Goal: Task Accomplishment & Management: Manage account settings

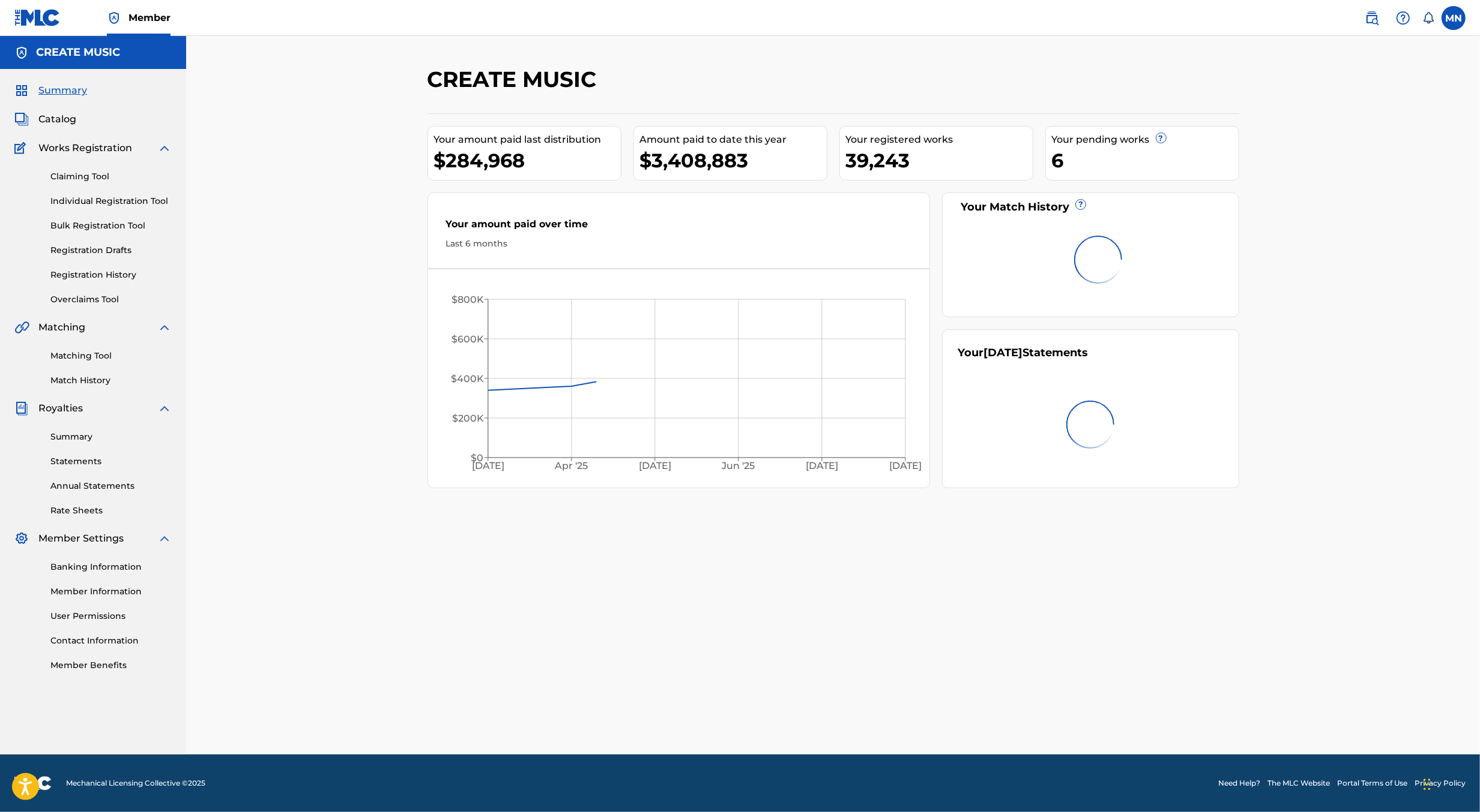
click at [1380, 13] on link at bounding box center [1372, 18] width 24 height 24
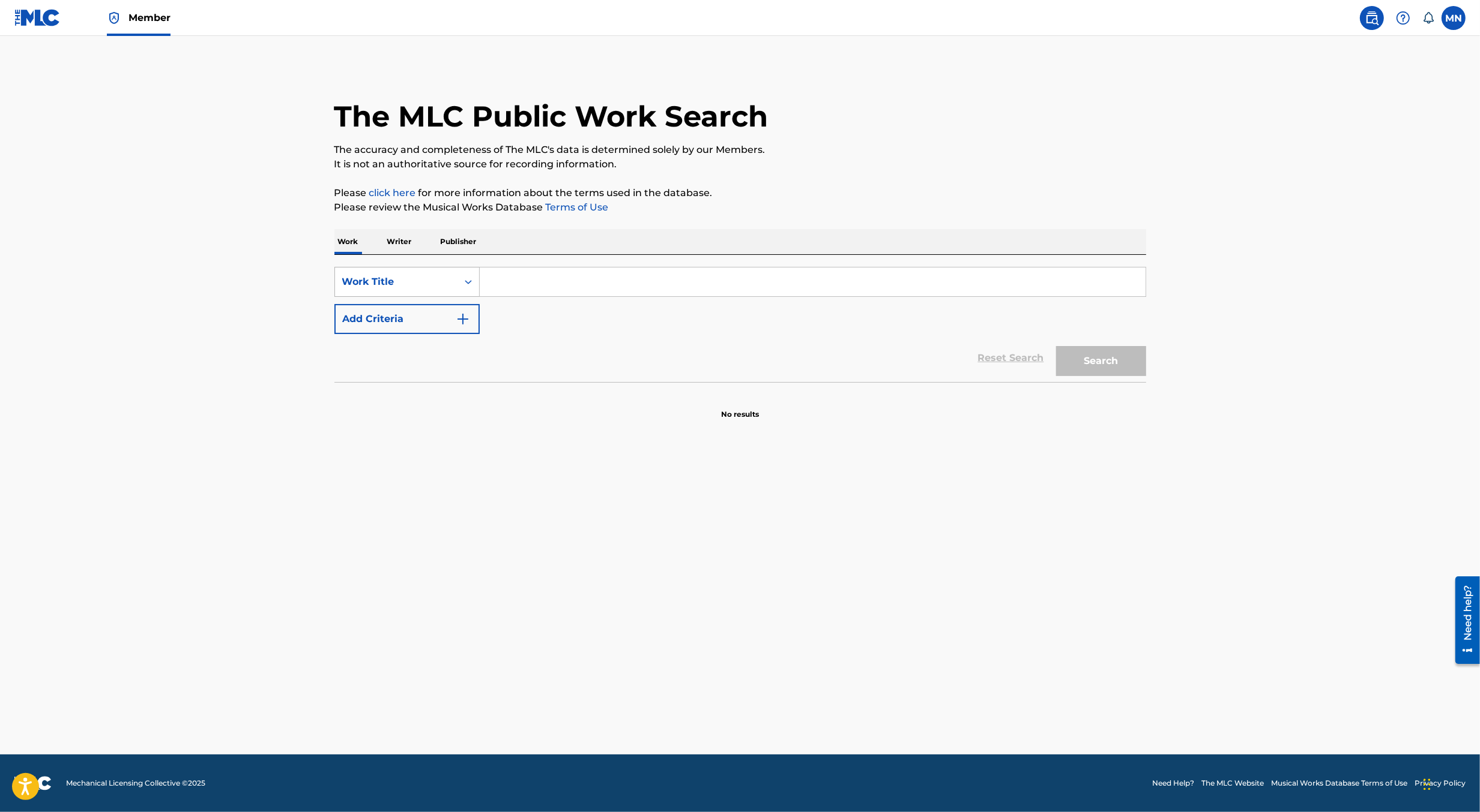
click at [440, 282] on div "Work Title" at bounding box center [396, 282] width 108 height 15
click at [437, 317] on div "MLC Song Code" at bounding box center [407, 313] width 144 height 30
click at [517, 281] on input "Search Form" at bounding box center [812, 282] width 665 height 29
paste input "915345491"
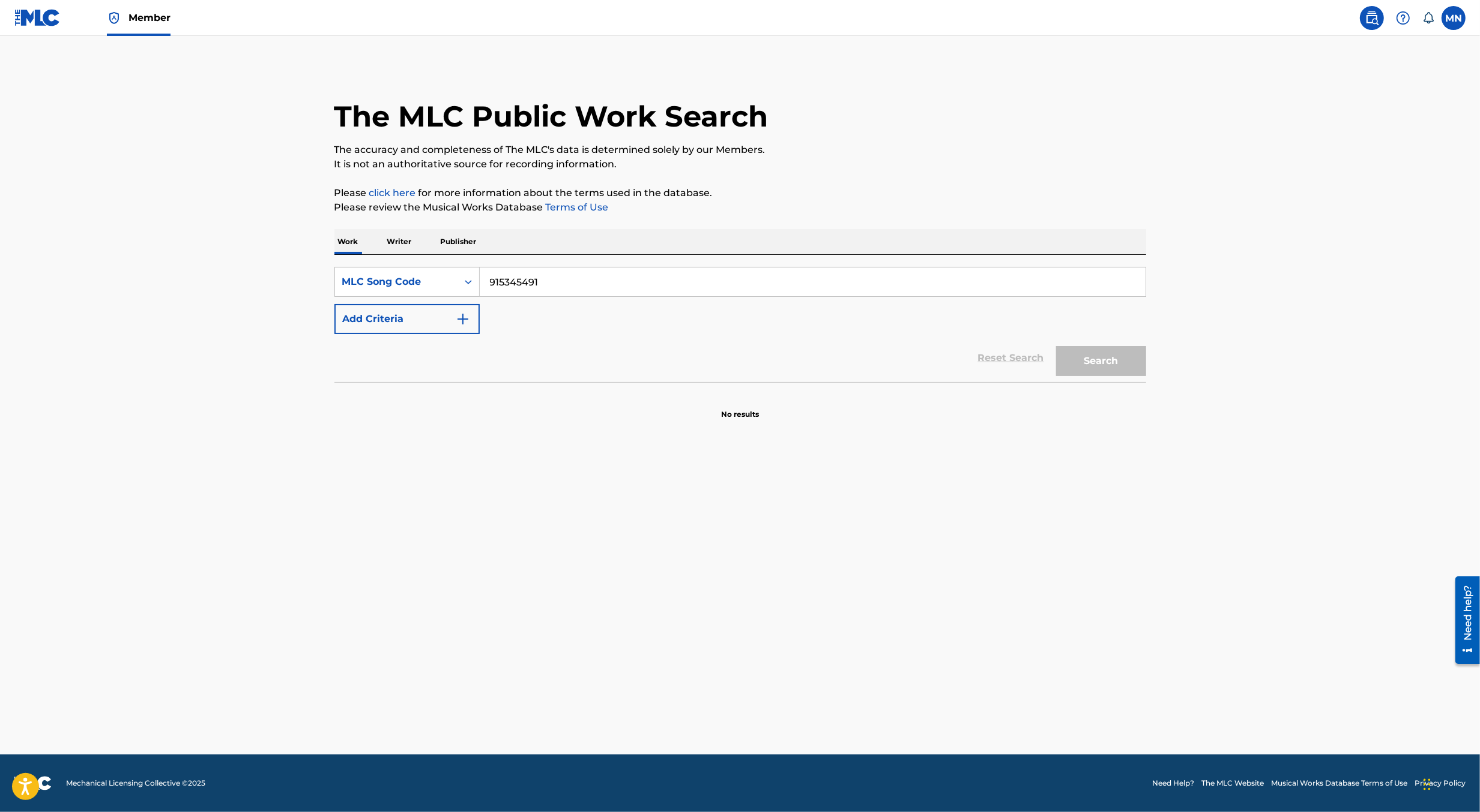
click at [1056, 346] on button "Search" at bounding box center [1100, 361] width 90 height 30
paste input "YA1IVR"
type input "YA1IVR"
click at [1056, 346] on button "Search" at bounding box center [1100, 361] width 90 height 30
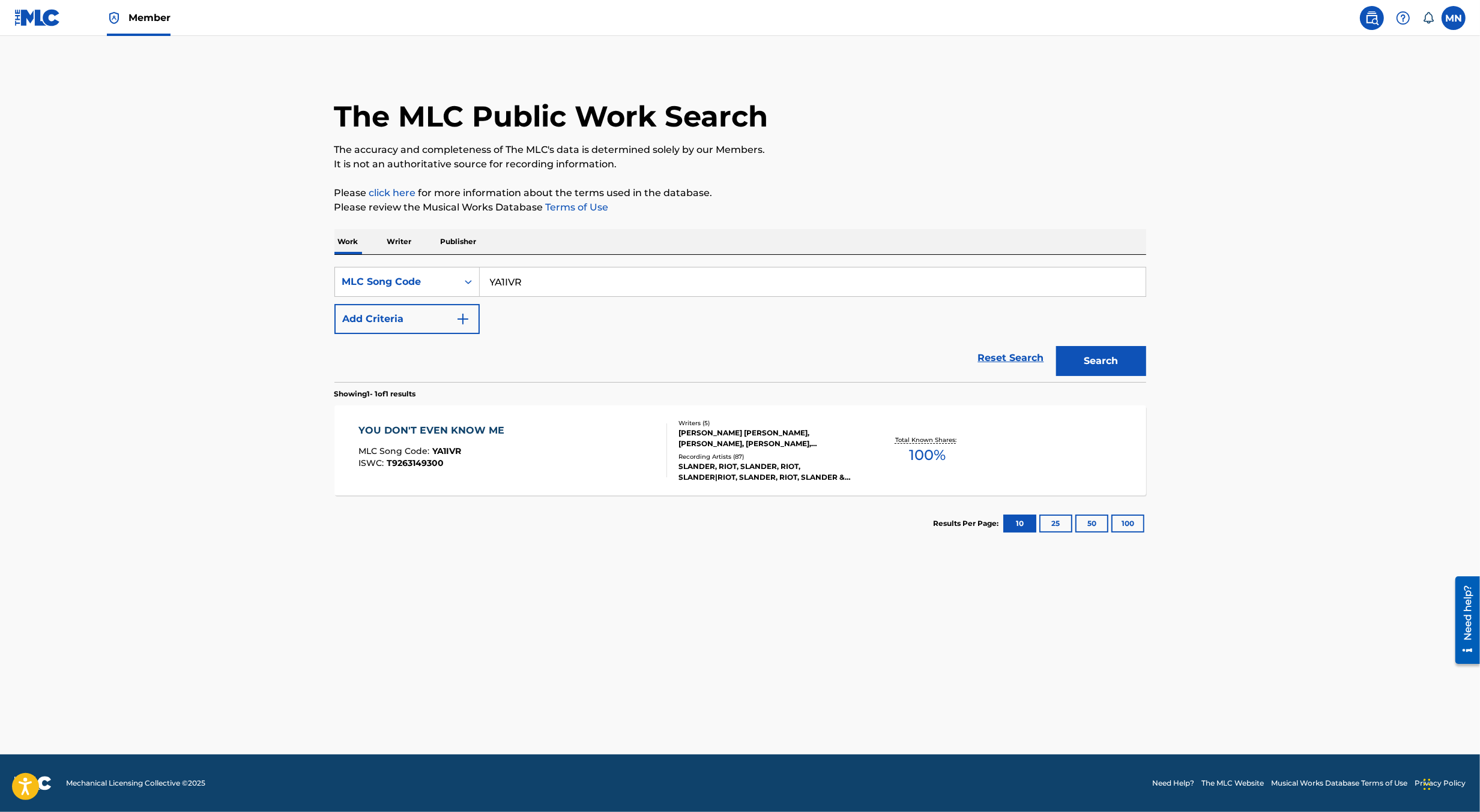
click at [561, 463] on div "YOU DON'T EVEN KNOW ME MLC Song Code : YA1IVR ISWC : T9263149300" at bounding box center [512, 450] width 309 height 54
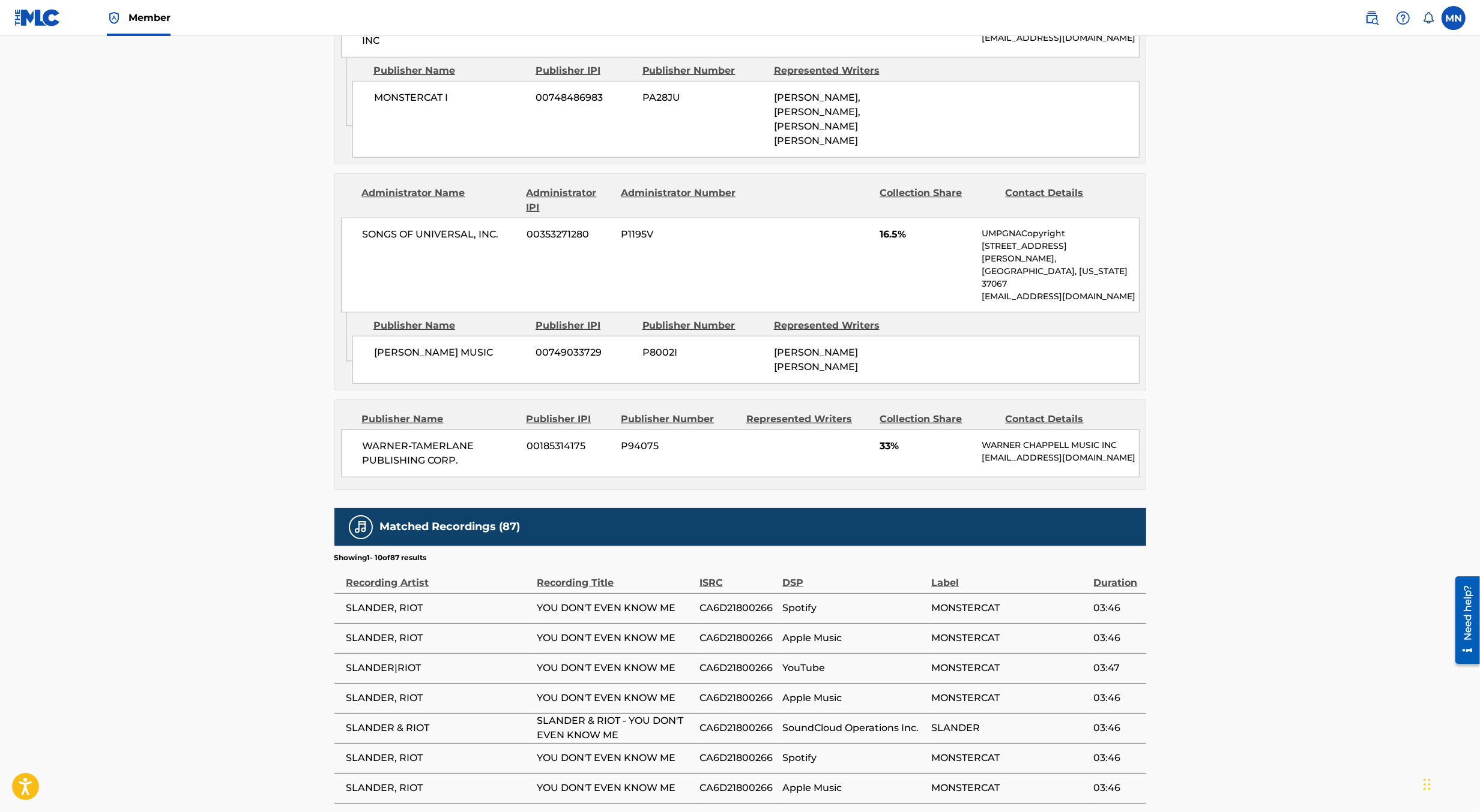
scroll to position [1265, 0]
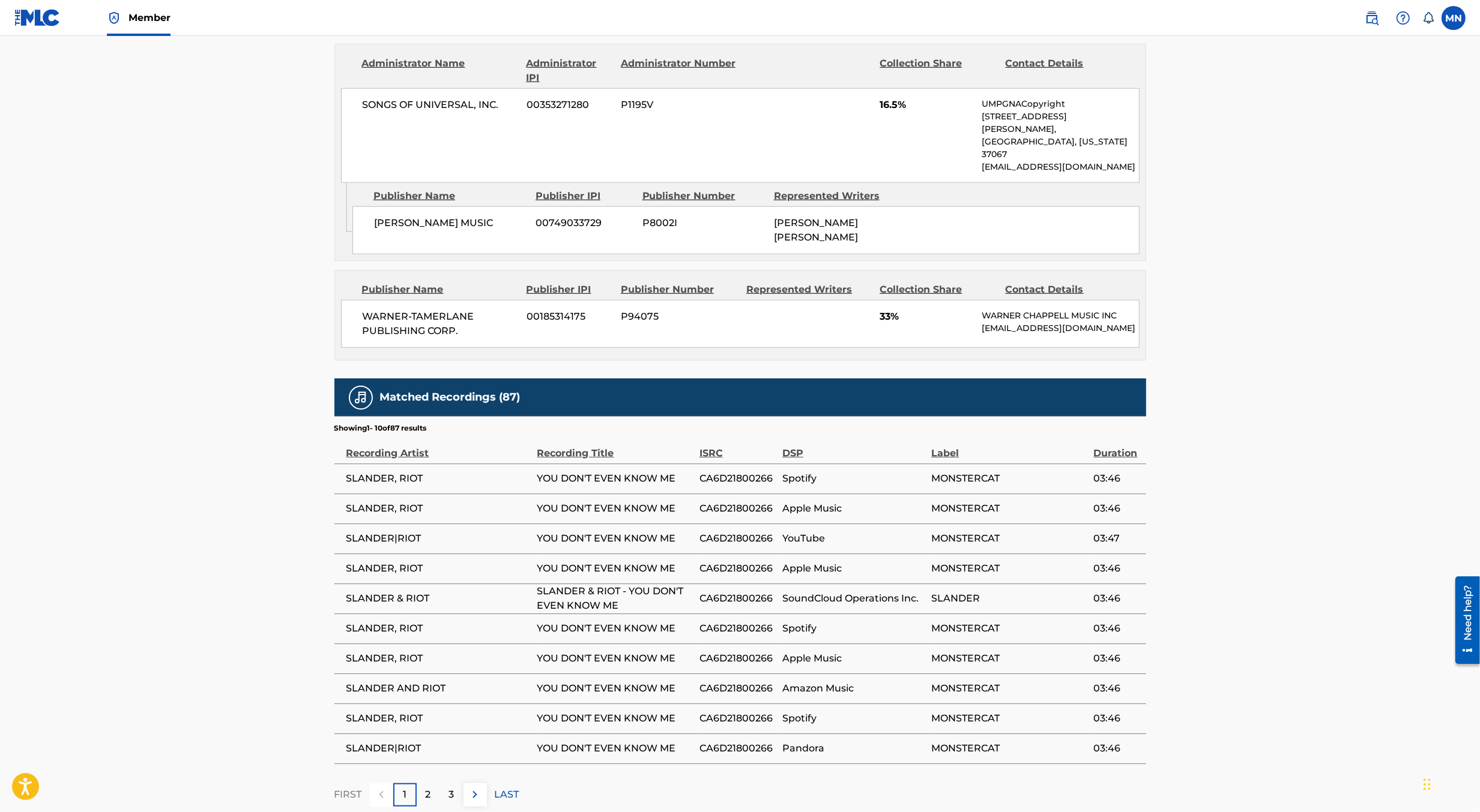
click at [637, 471] on span "YOU DON'T EVEN KNOW ME" at bounding box center [615, 479] width 156 height 15
copy div "YOU DON'T EVEN KNOW ME"
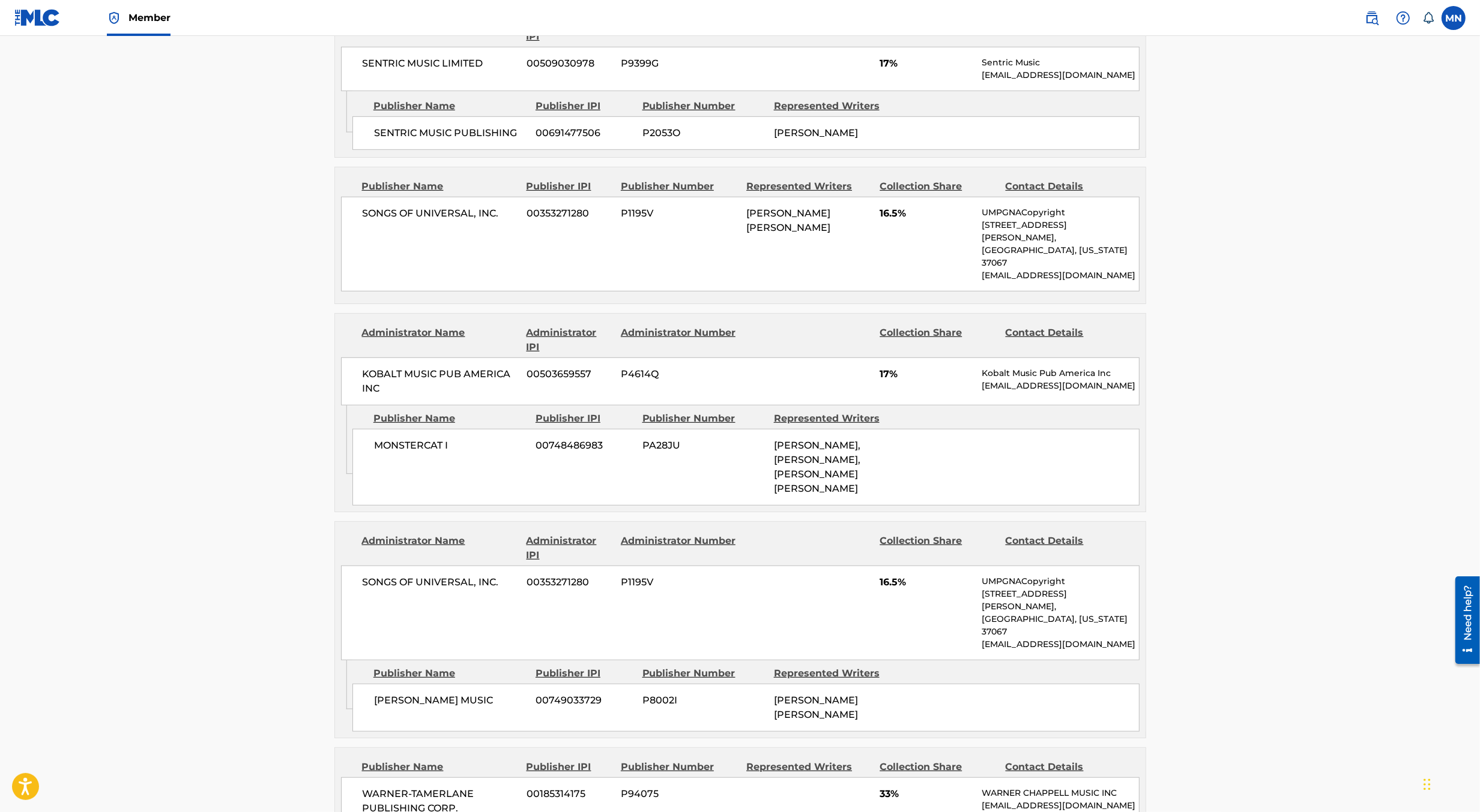
scroll to position [0, 0]
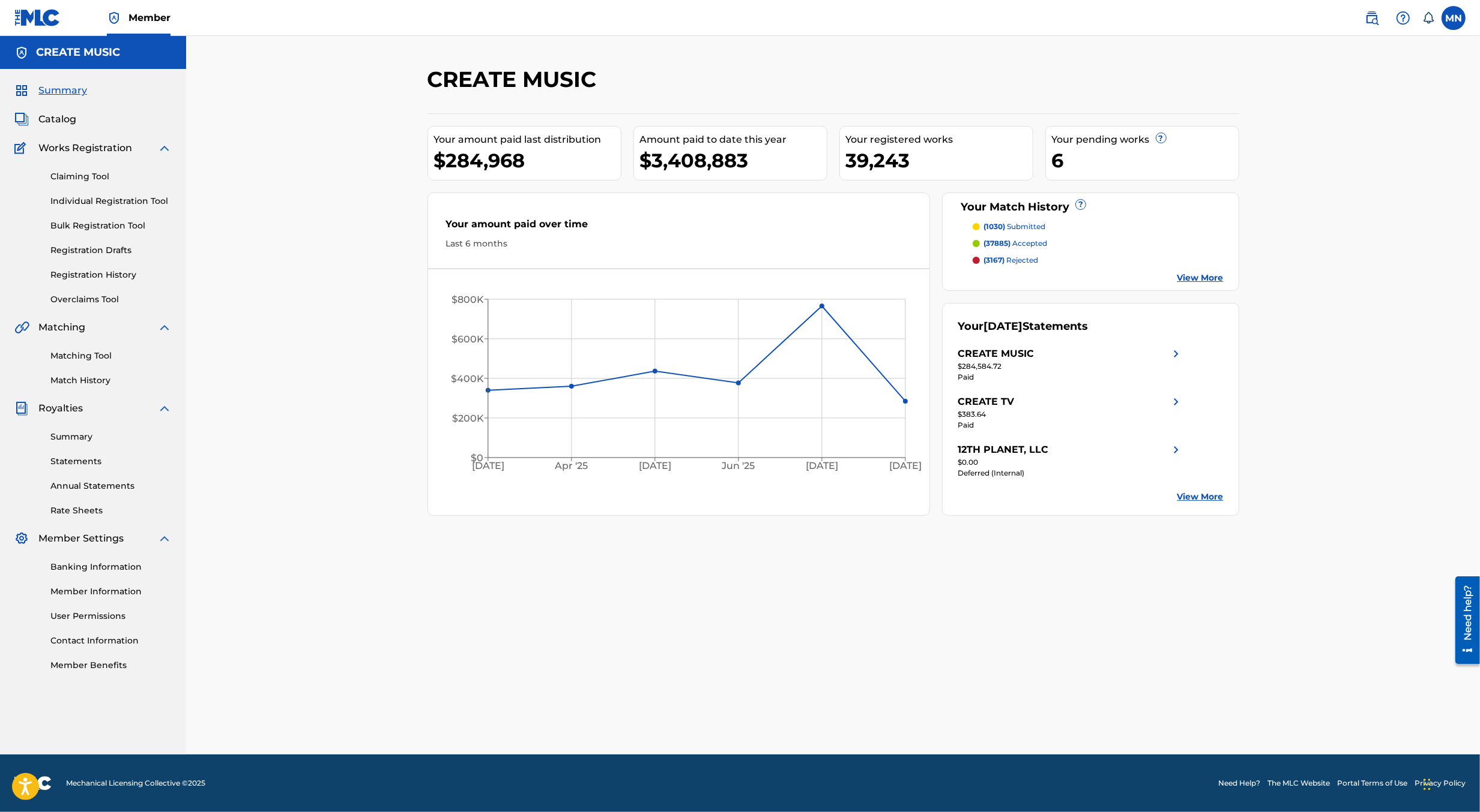
click at [73, 300] on link "Overclaims Tool" at bounding box center [110, 299] width 121 height 13
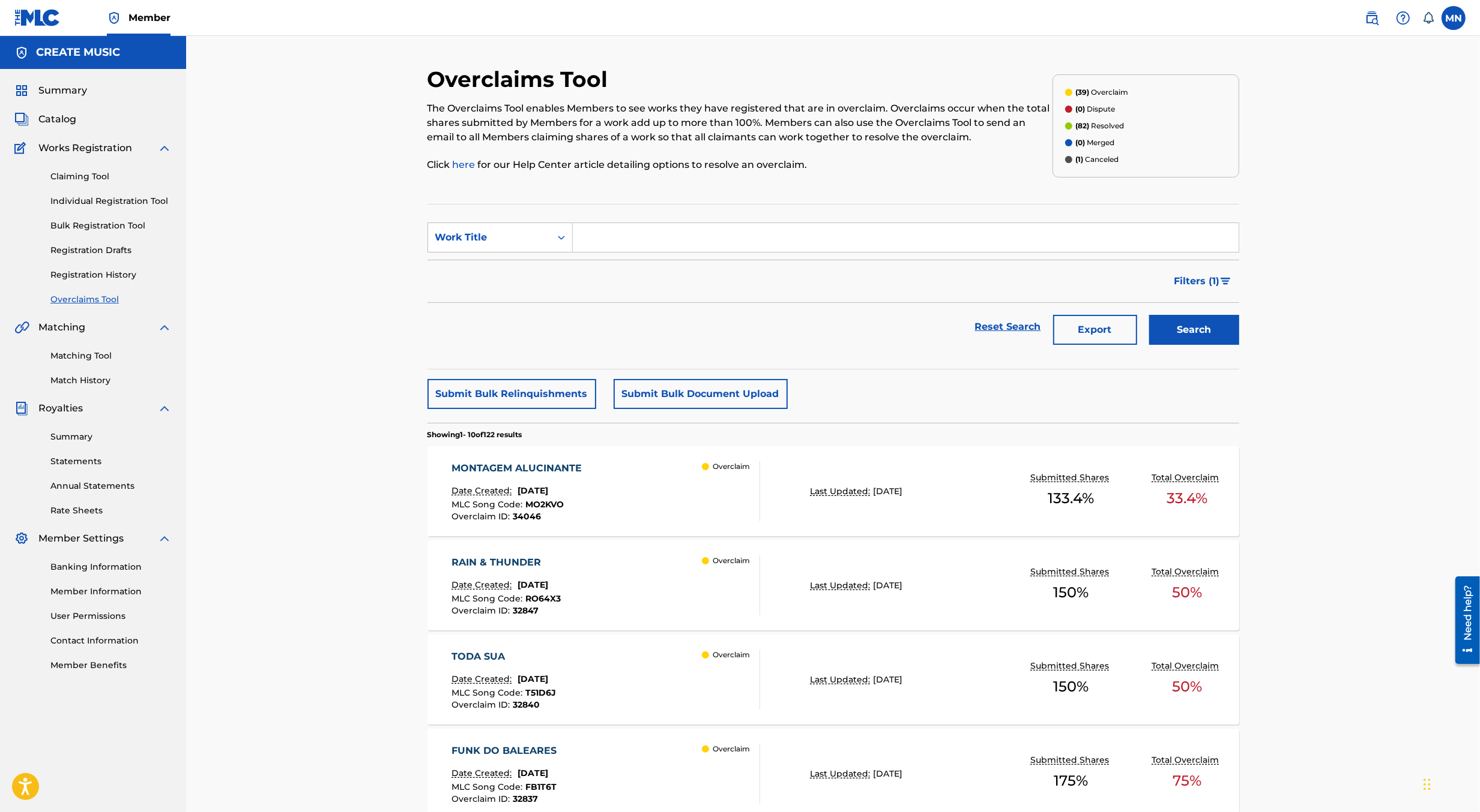
click at [601, 233] on input "Search Form" at bounding box center [905, 237] width 665 height 29
type input "rain"
click at [1149, 315] on button "Search" at bounding box center [1194, 330] width 90 height 30
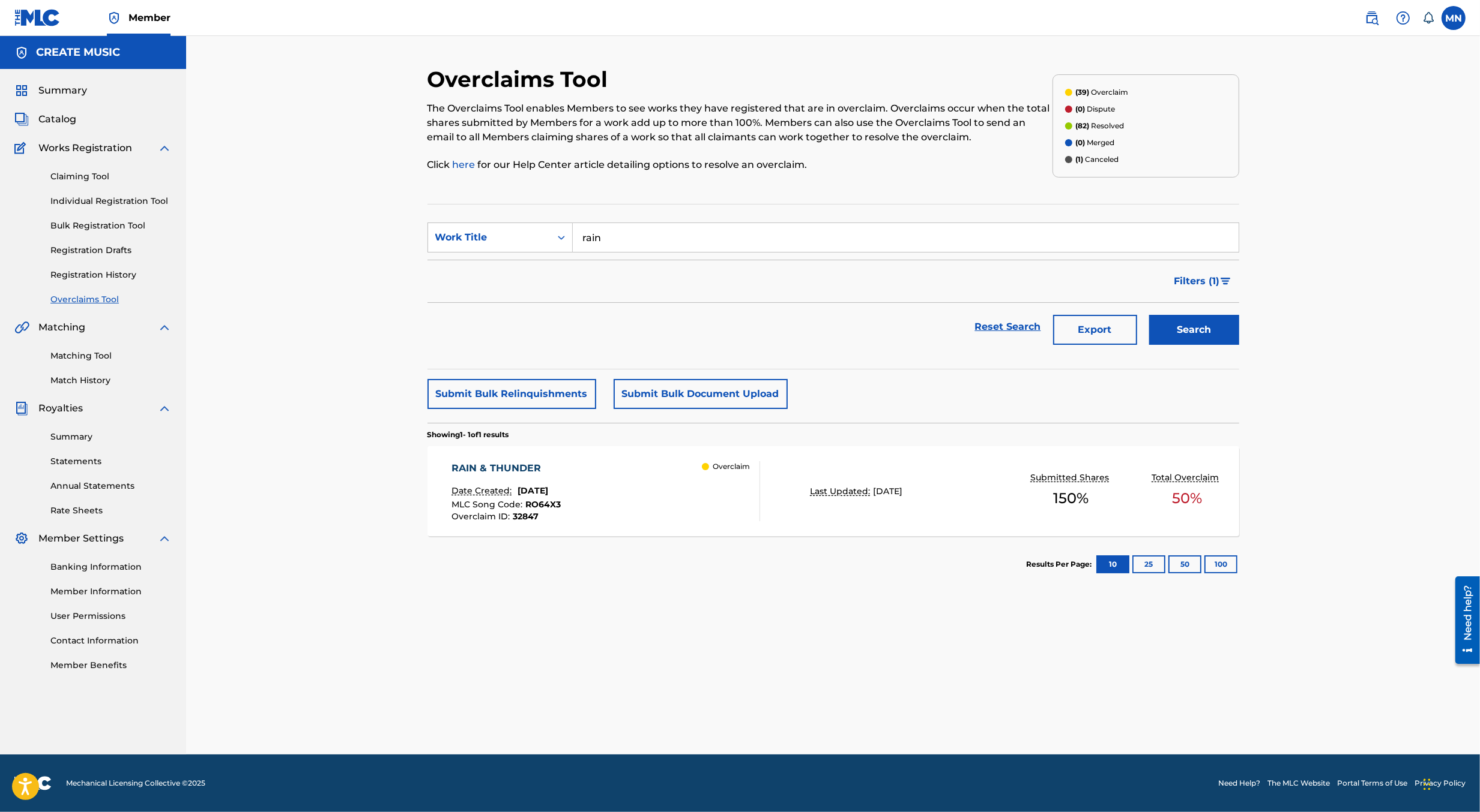
click at [636, 490] on div "RAIN & THUNDER Date Created: August 20, 2025 MLC Song Code : RO64X3 Overclaim I…" at bounding box center [606, 491] width 309 height 60
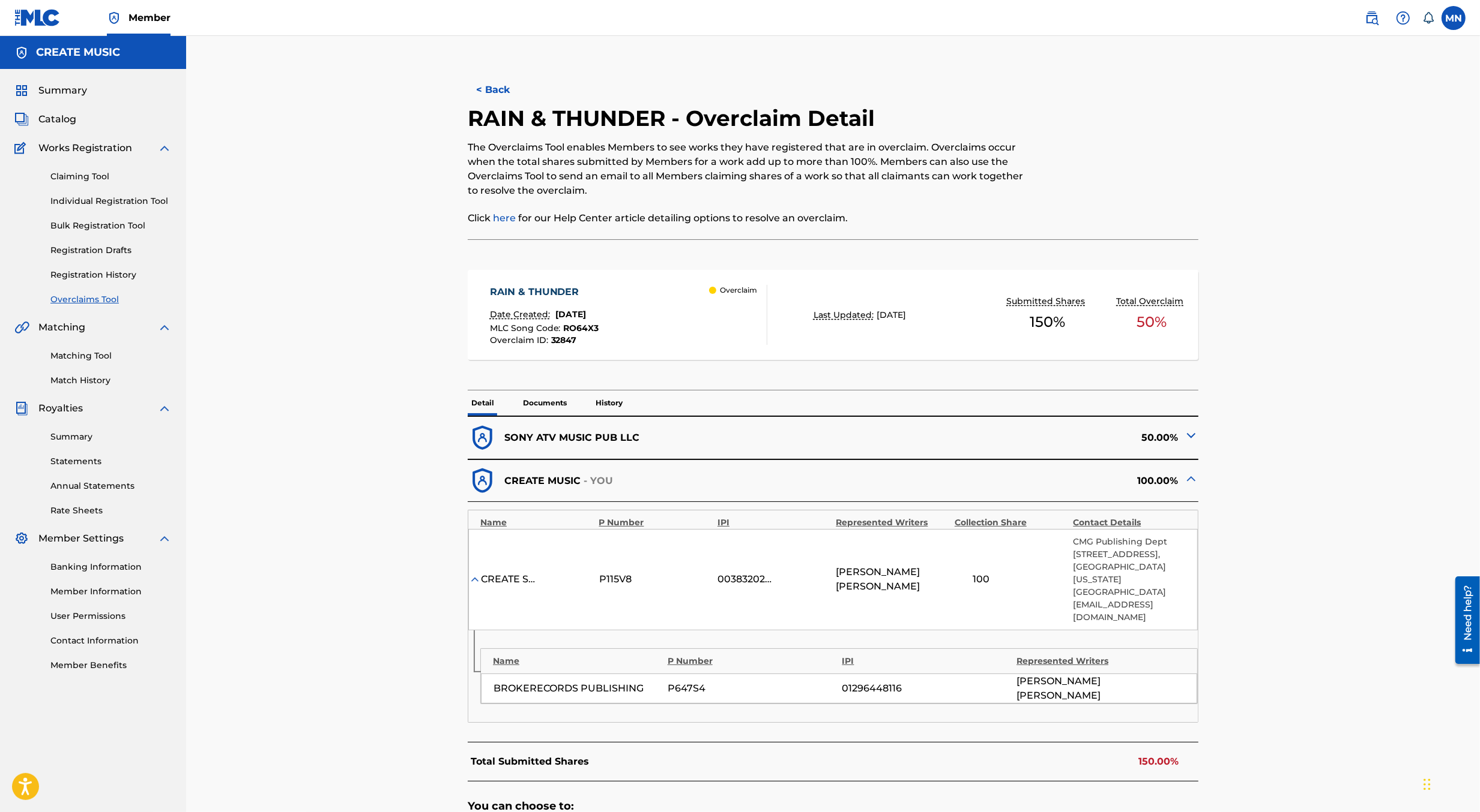
scroll to position [254, 0]
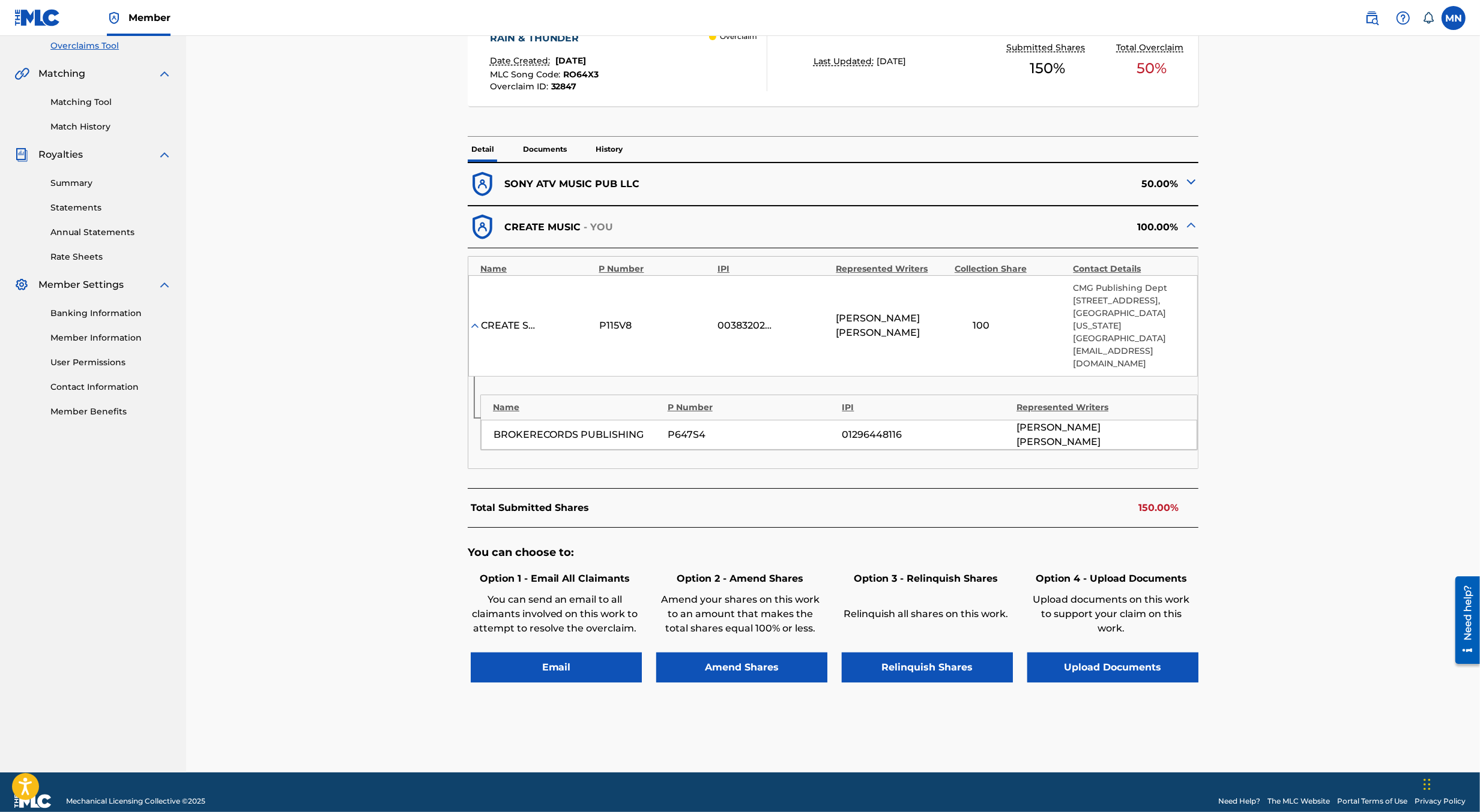
click at [1091, 654] on button "Upload Documents" at bounding box center [1113, 667] width 171 height 30
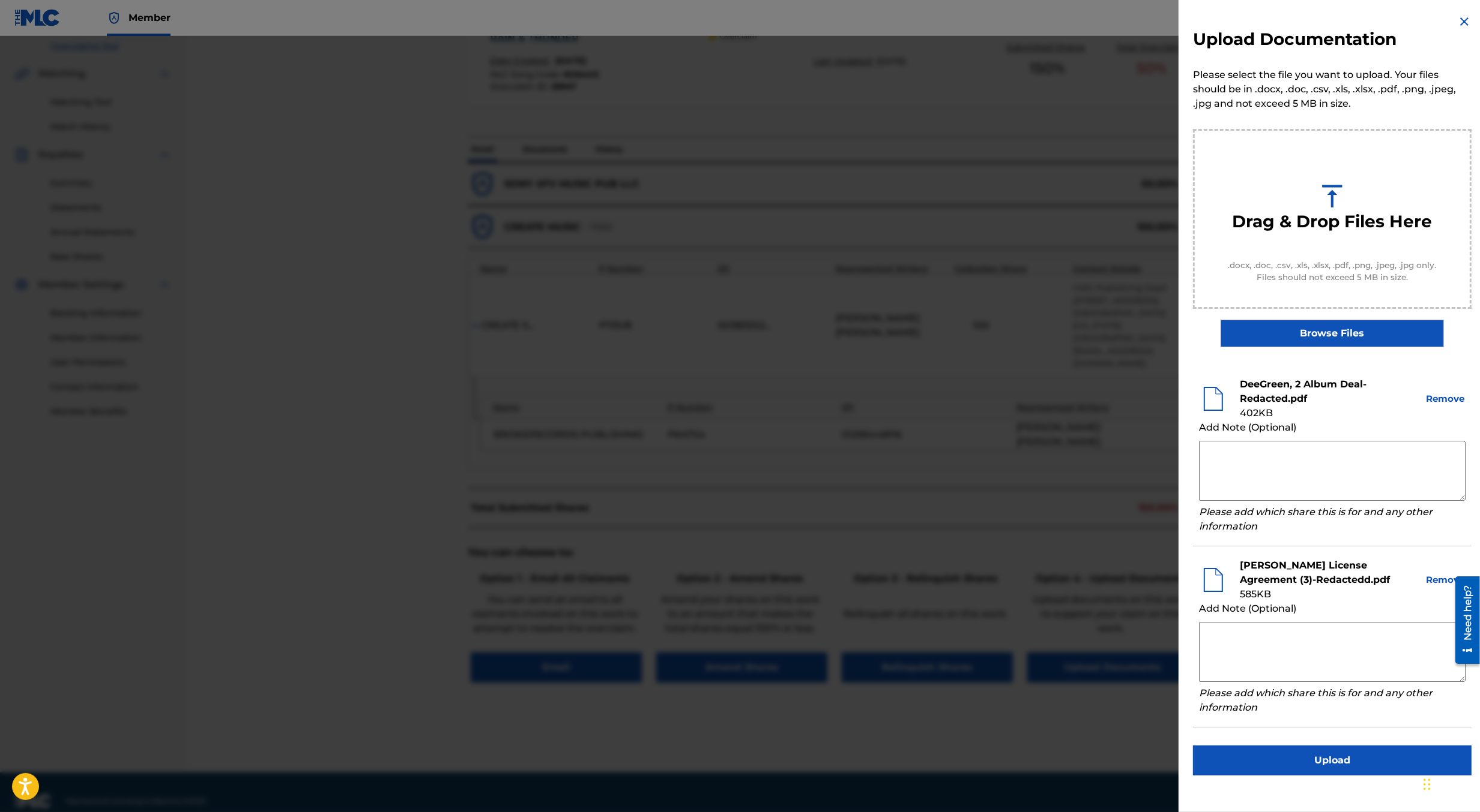
click at [1279, 479] on textarea at bounding box center [1332, 471] width 267 height 60
type textarea "F"
type textarea "Find attached a licensing and recording agreement that includes publishing righ…"
click at [1276, 644] on textarea at bounding box center [1332, 652] width 267 height 60
paste textarea "Find attached a licensing and recording agreement that includes publishing righ…"
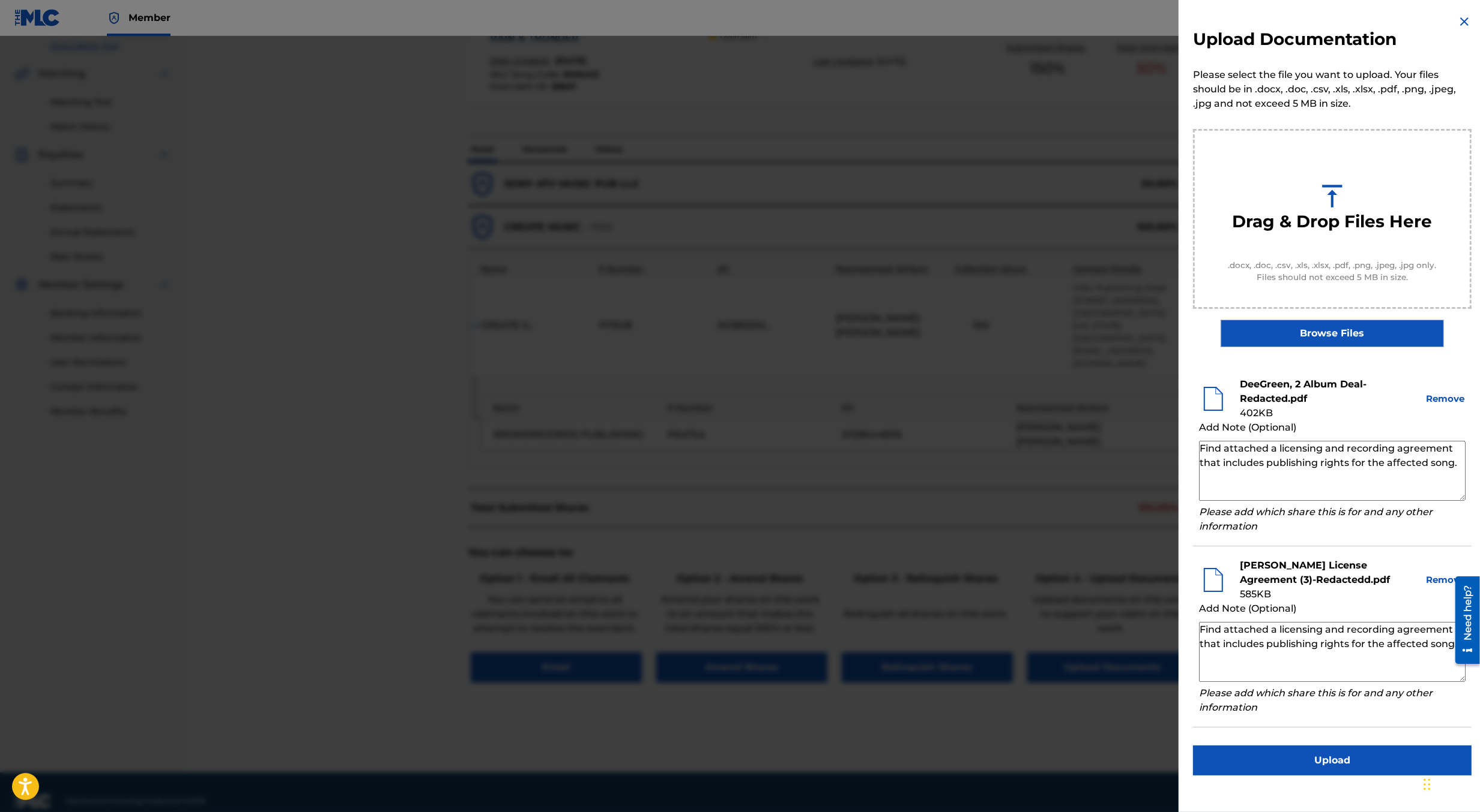
type textarea "Find attached a licensing and recording agreement that includes publishing righ…"
click at [1298, 755] on button "Upload" at bounding box center [1332, 761] width 279 height 30
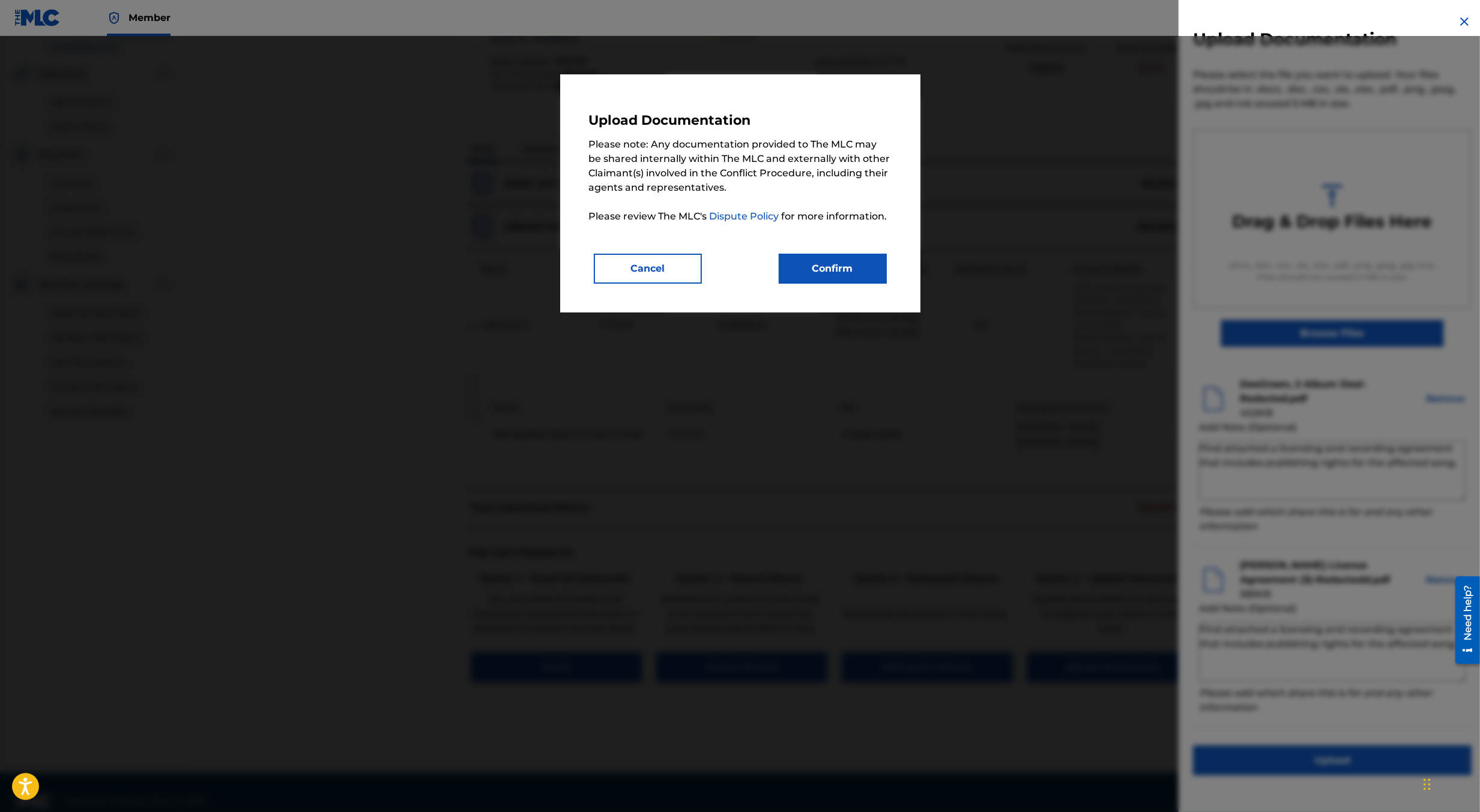
click at [859, 267] on button "Confirm" at bounding box center [833, 268] width 108 height 30
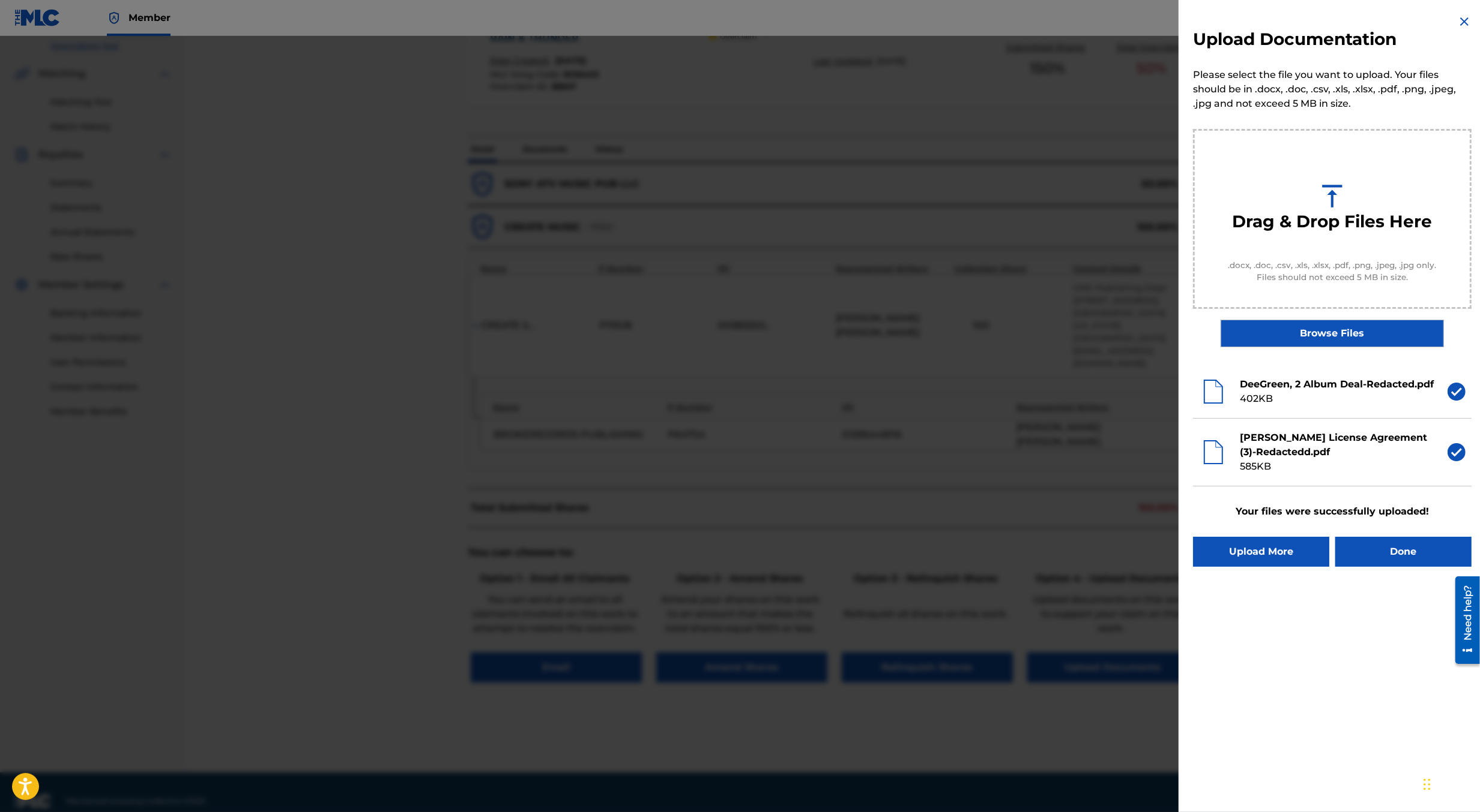
click at [1374, 564] on button "Done" at bounding box center [1403, 552] width 136 height 30
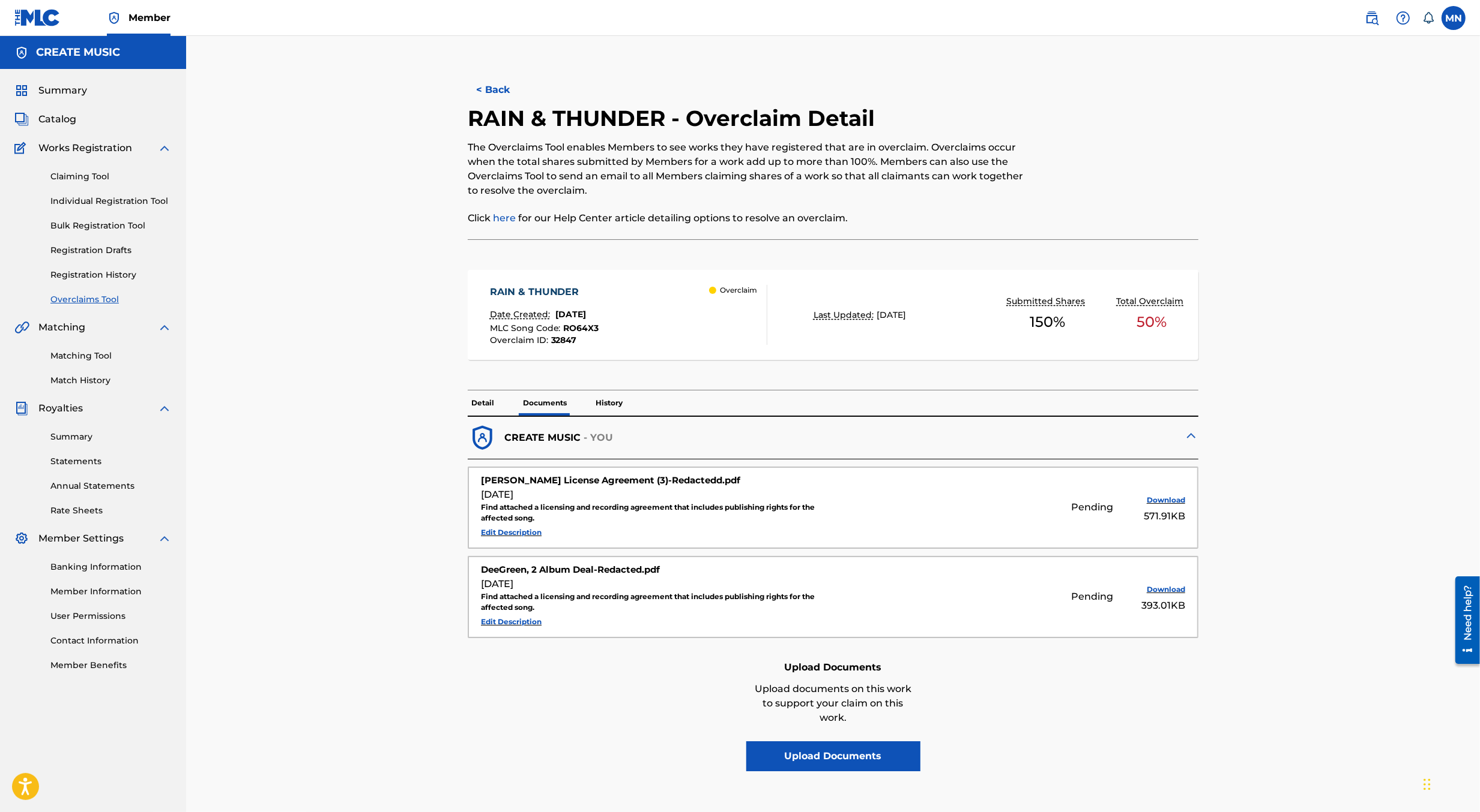
scroll to position [74, 0]
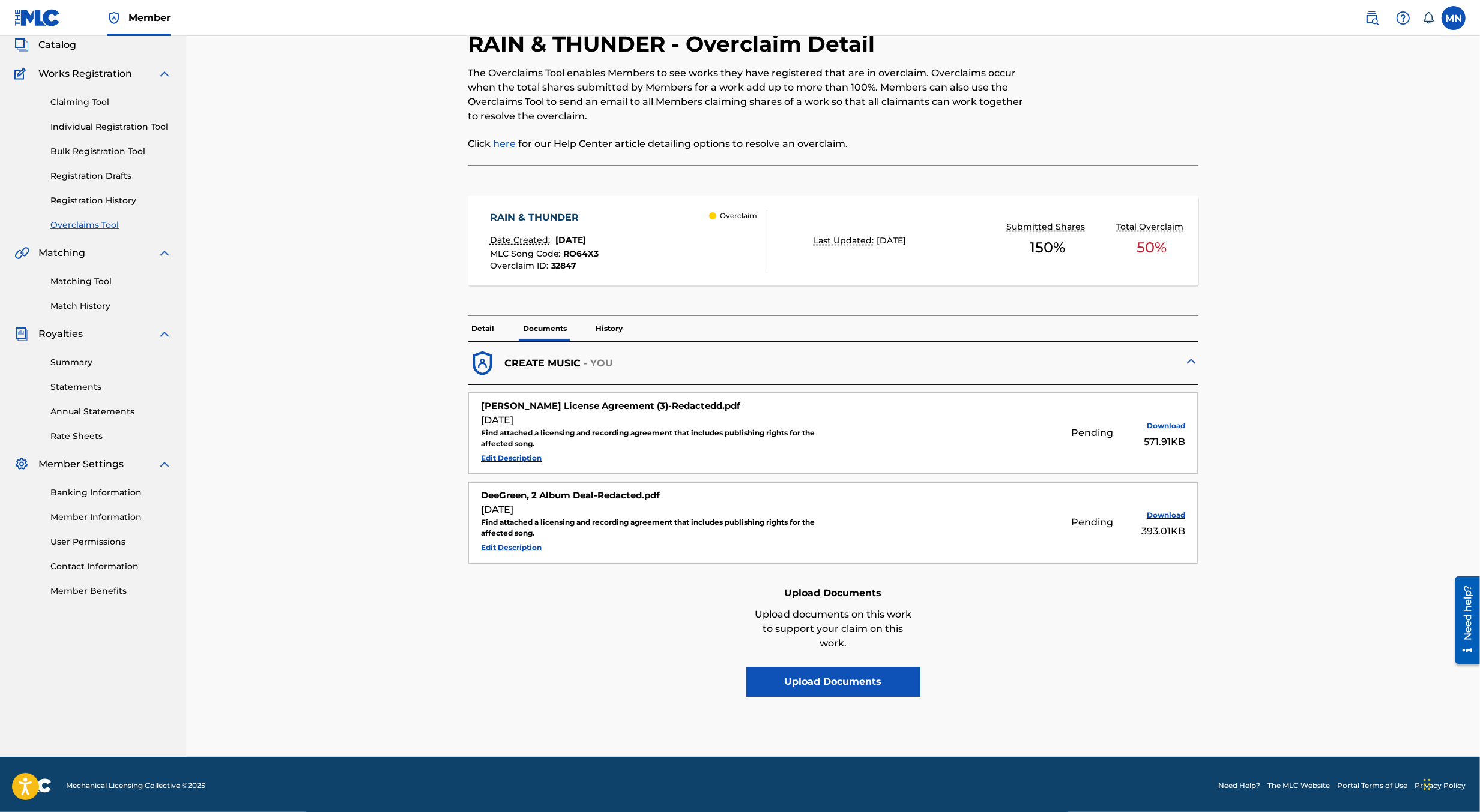
click at [607, 328] on p "History" at bounding box center [609, 329] width 34 height 25
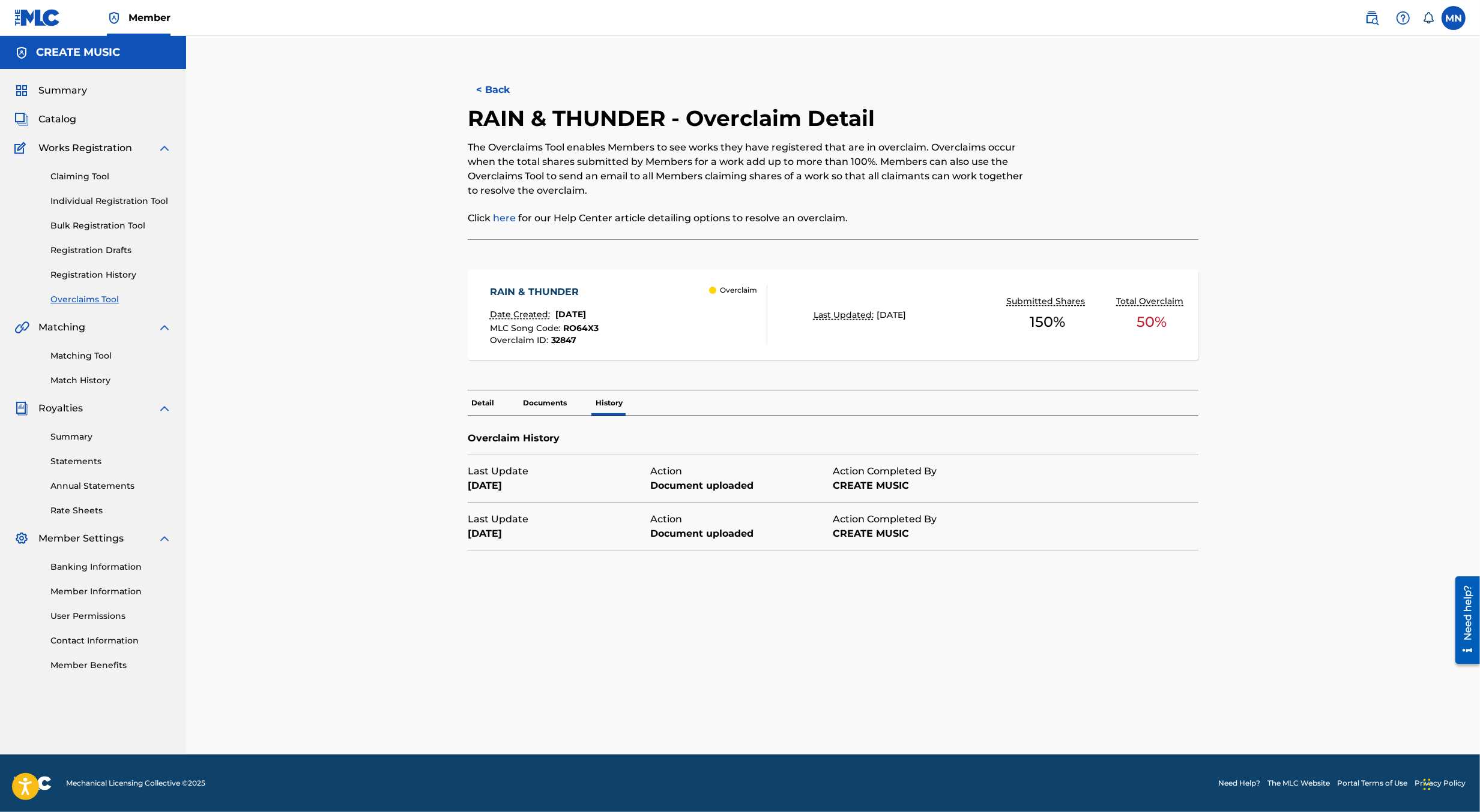
click at [599, 304] on div "RAIN & THUNDER Date Created: August 20, 2025 MLC Song Code : RO64X3 Overclaim I…" at bounding box center [545, 315] width 110 height 60
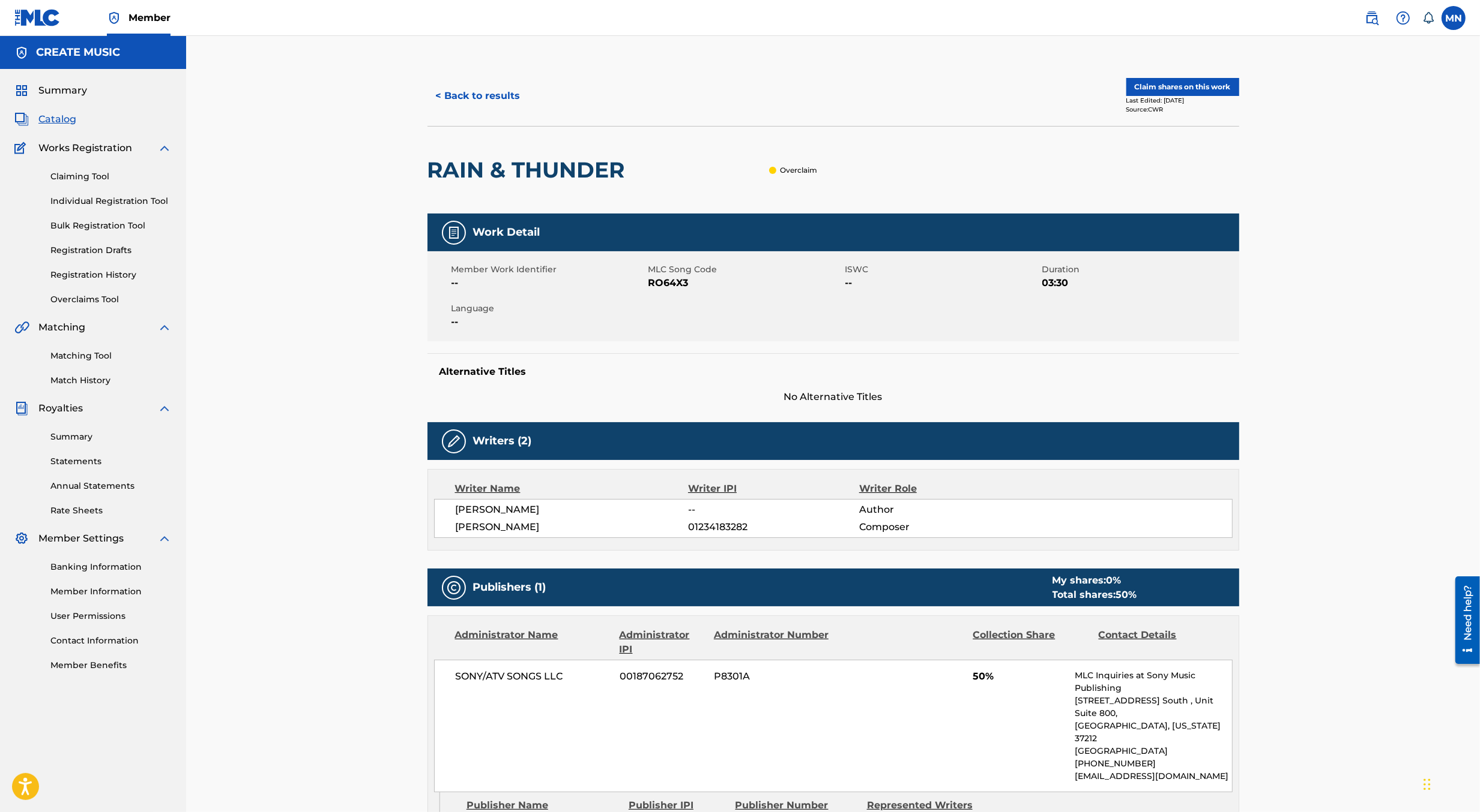
click at [1149, 86] on button "Claim shares on this work" at bounding box center [1182, 87] width 113 height 18
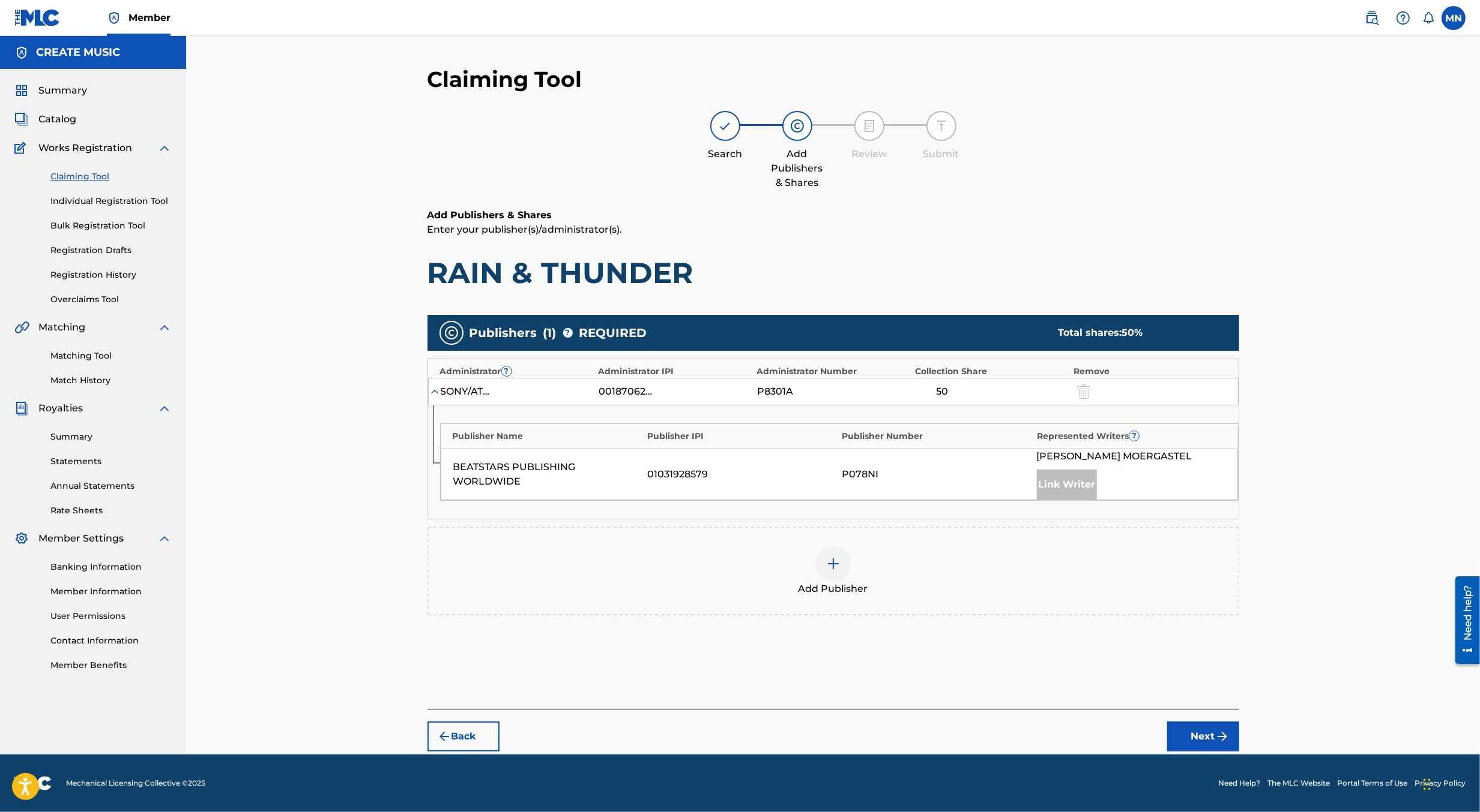
click at [837, 566] on img at bounding box center [833, 564] width 15 height 15
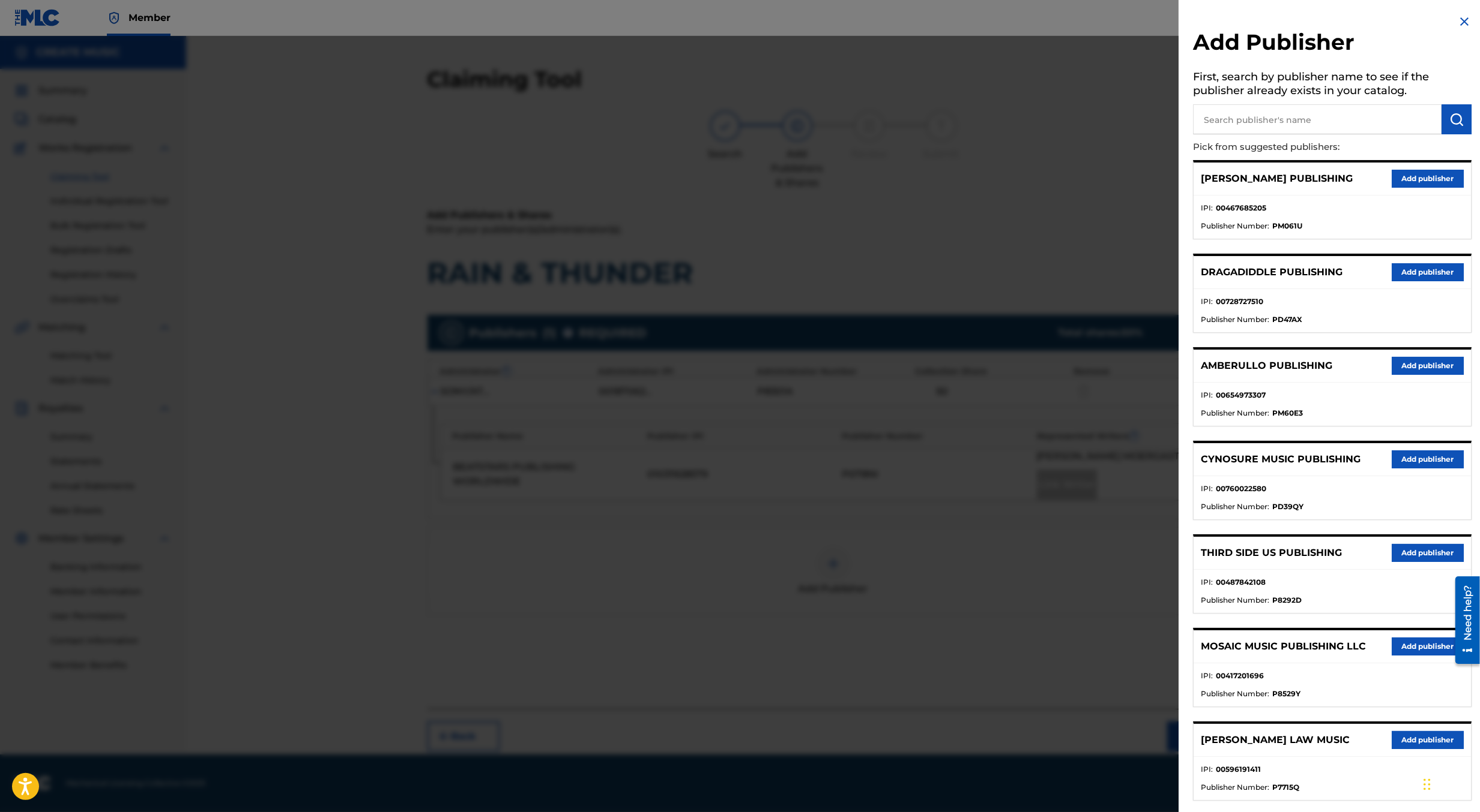
click at [1240, 118] on input "text" at bounding box center [1317, 119] width 249 height 30
type input "brokerecords"
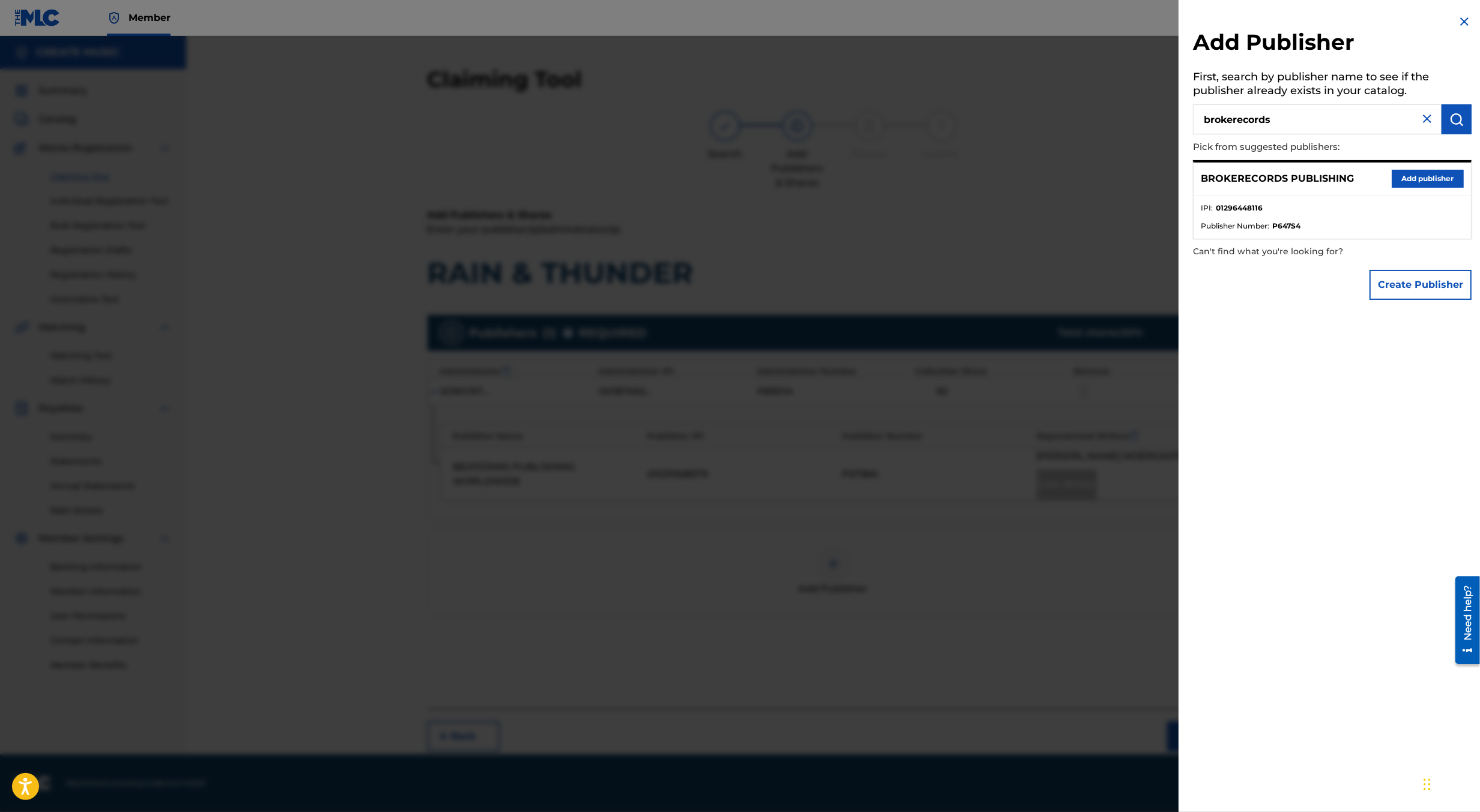
click at [1416, 177] on button "Add publisher" at bounding box center [1428, 178] width 72 height 18
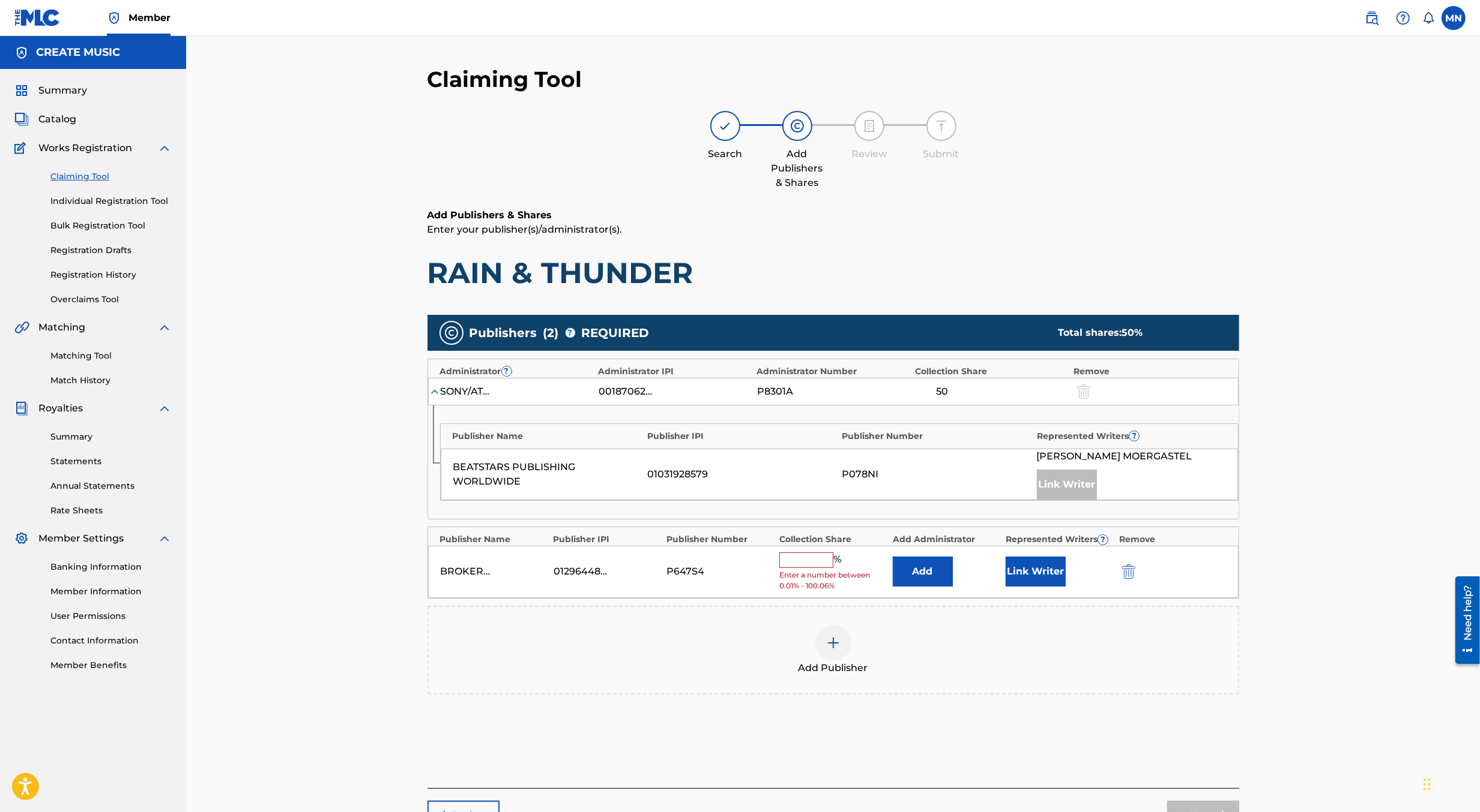
click at [931, 566] on button "Add" at bounding box center [923, 572] width 60 height 30
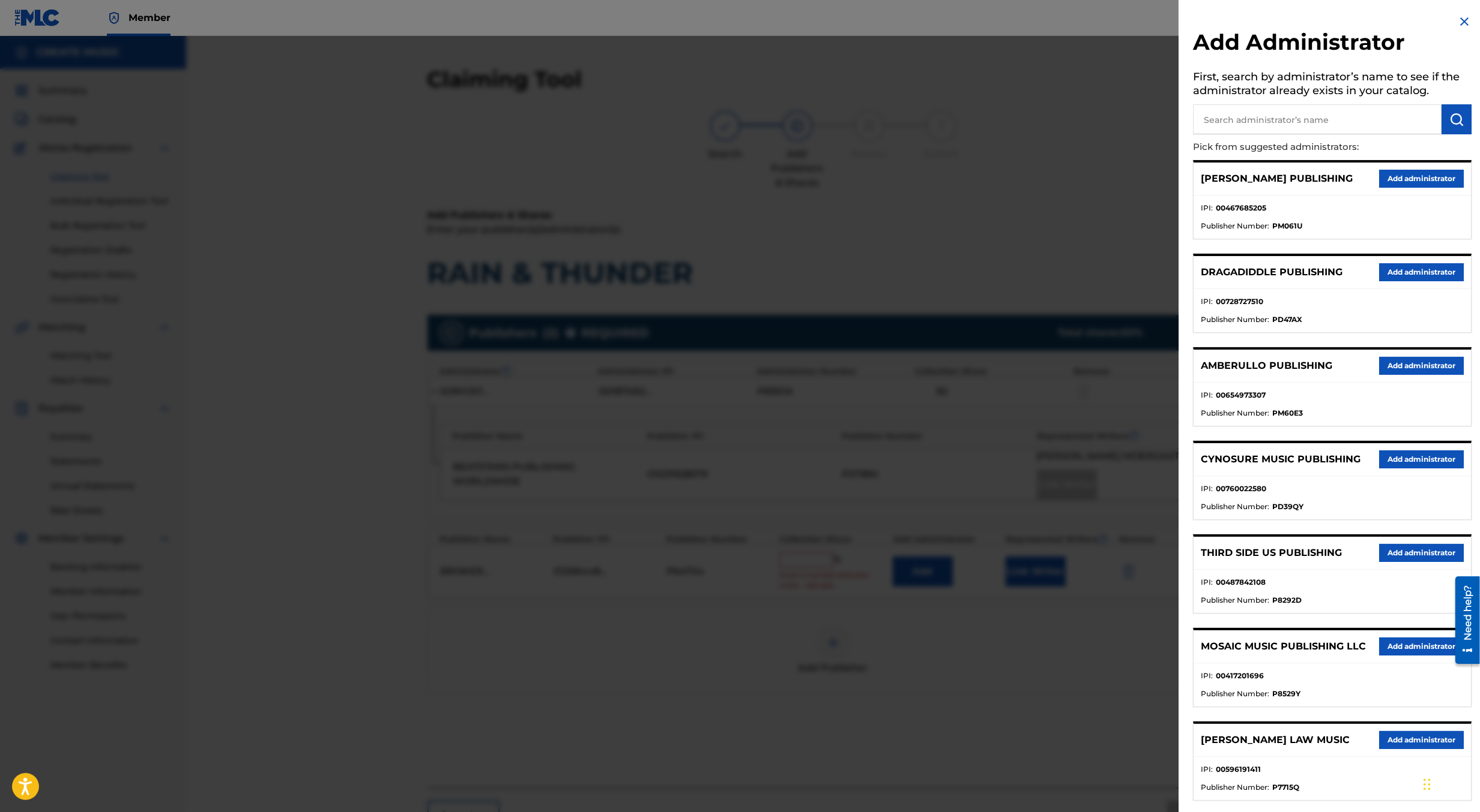
click at [1350, 120] on input "text" at bounding box center [1317, 119] width 249 height 30
type input "create s"
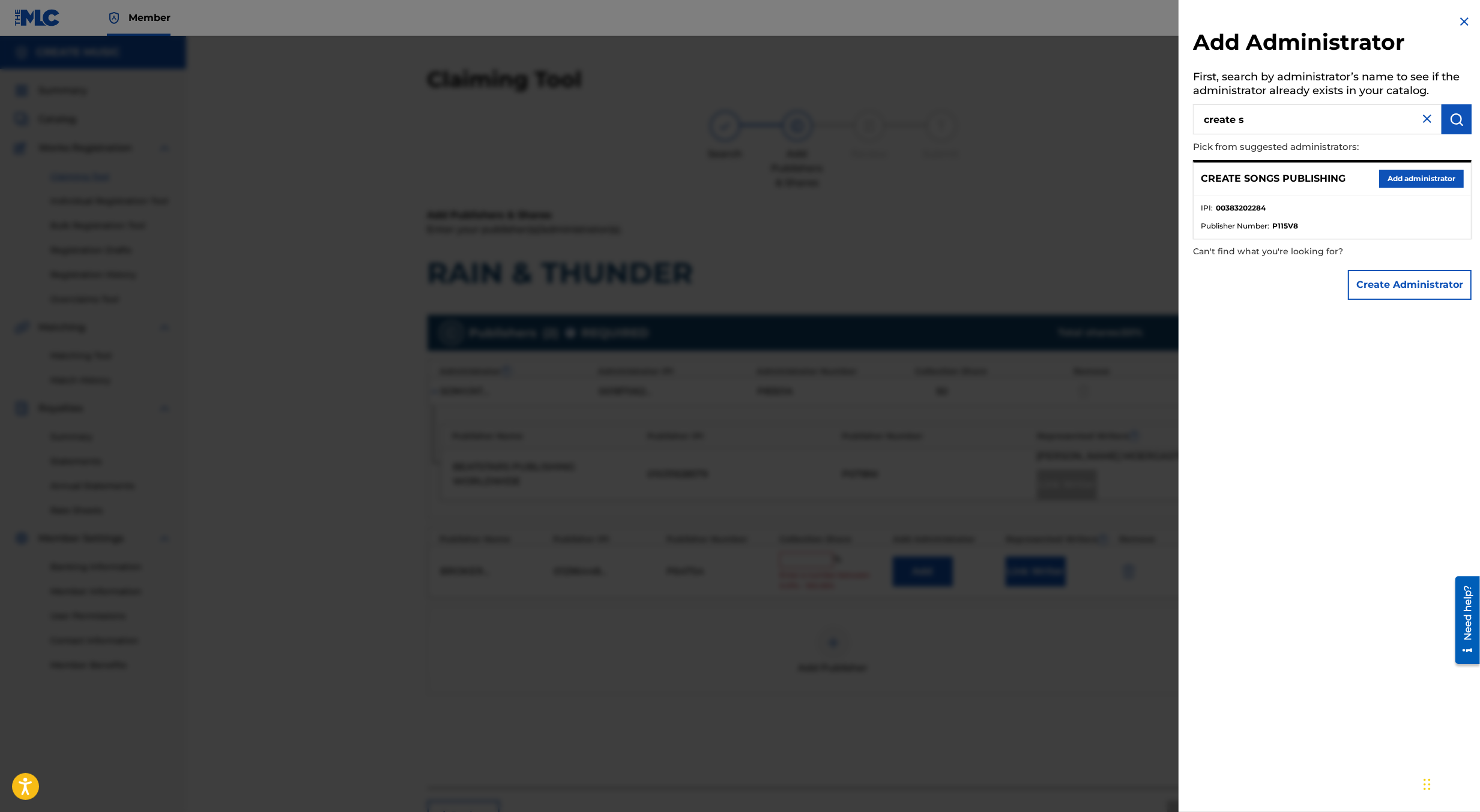
click at [1420, 178] on button "Add administrator" at bounding box center [1421, 178] width 85 height 18
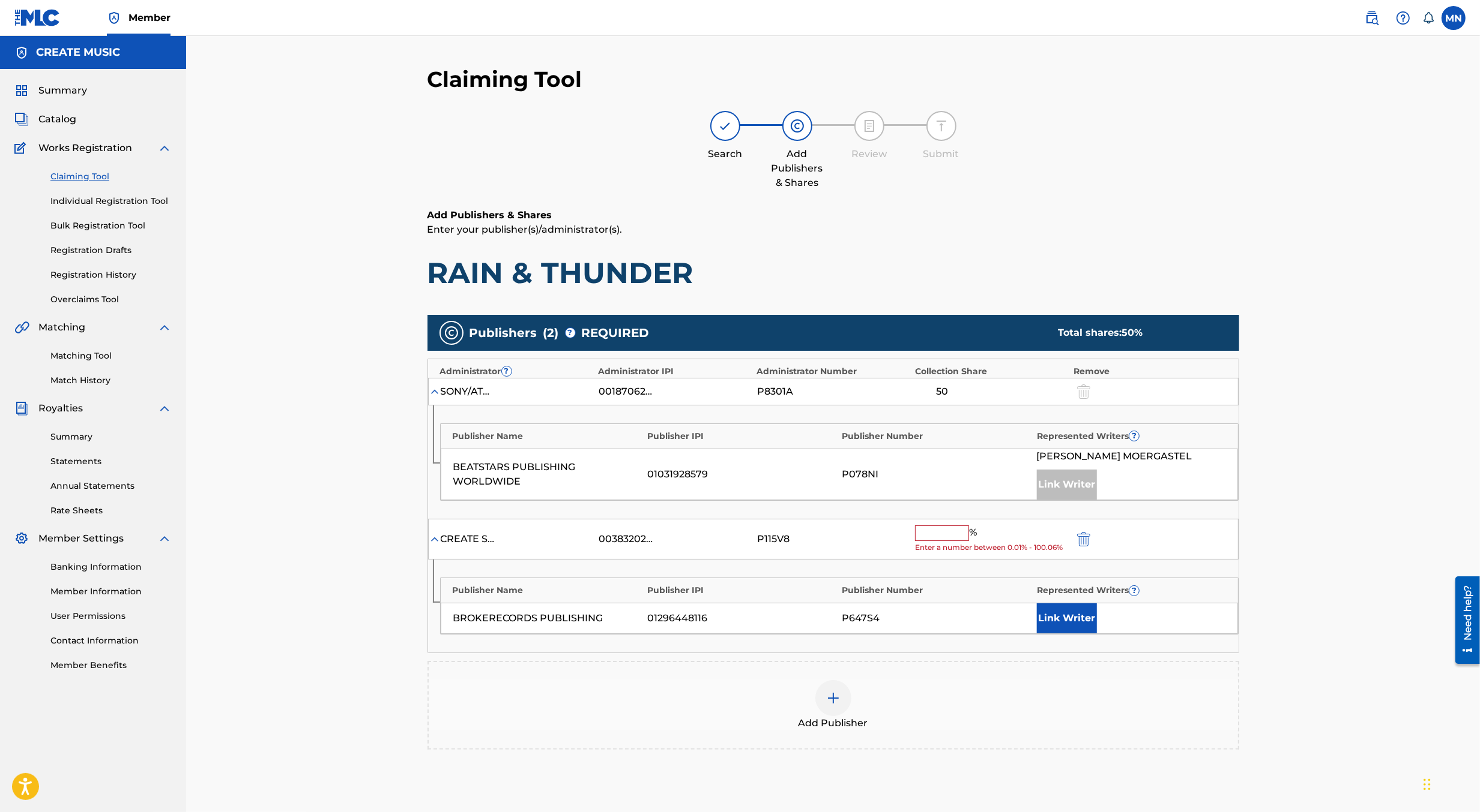
click at [955, 530] on input "text" at bounding box center [941, 533] width 54 height 15
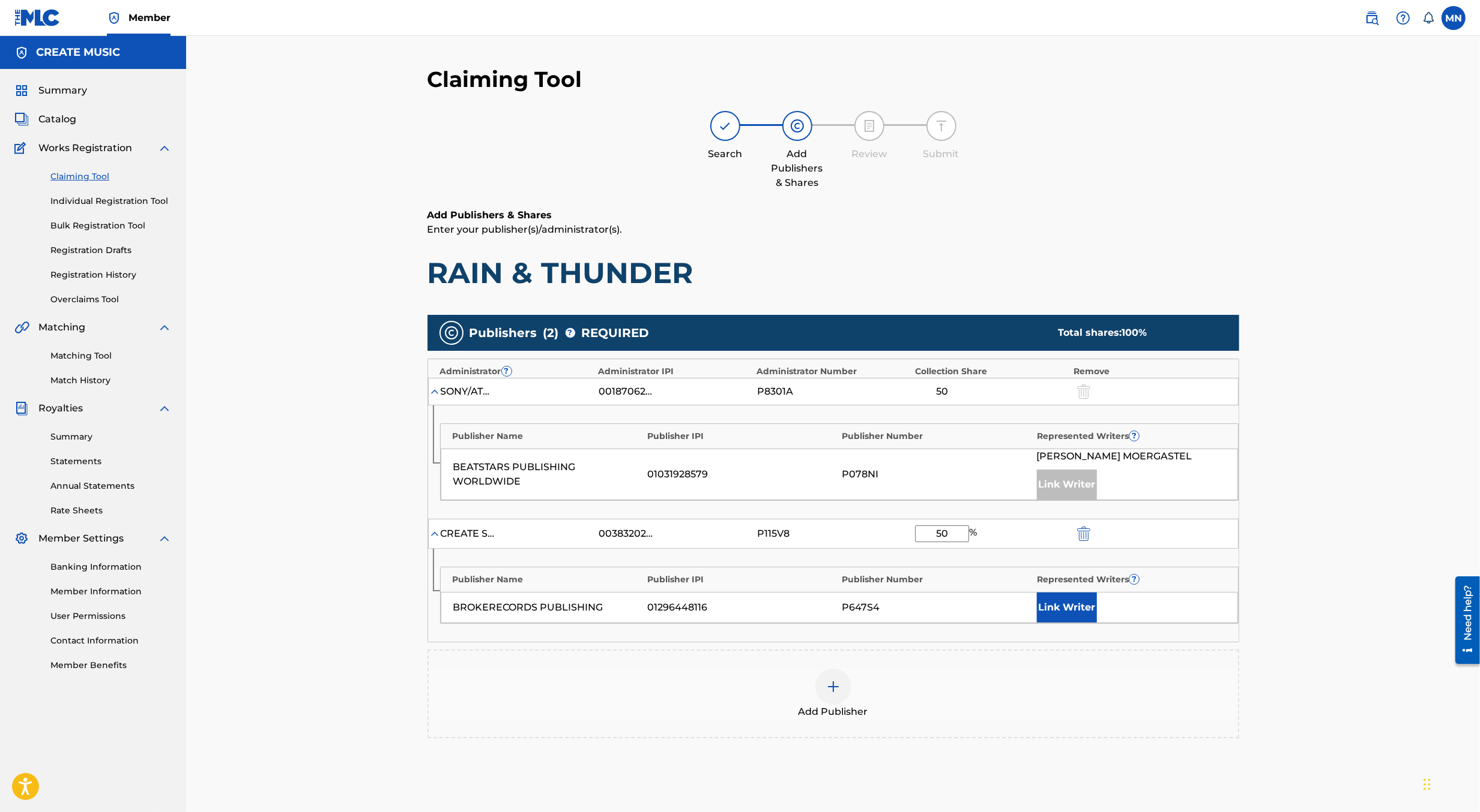
type input "50"
click at [1068, 601] on button "Link Writer" at bounding box center [1067, 608] width 60 height 30
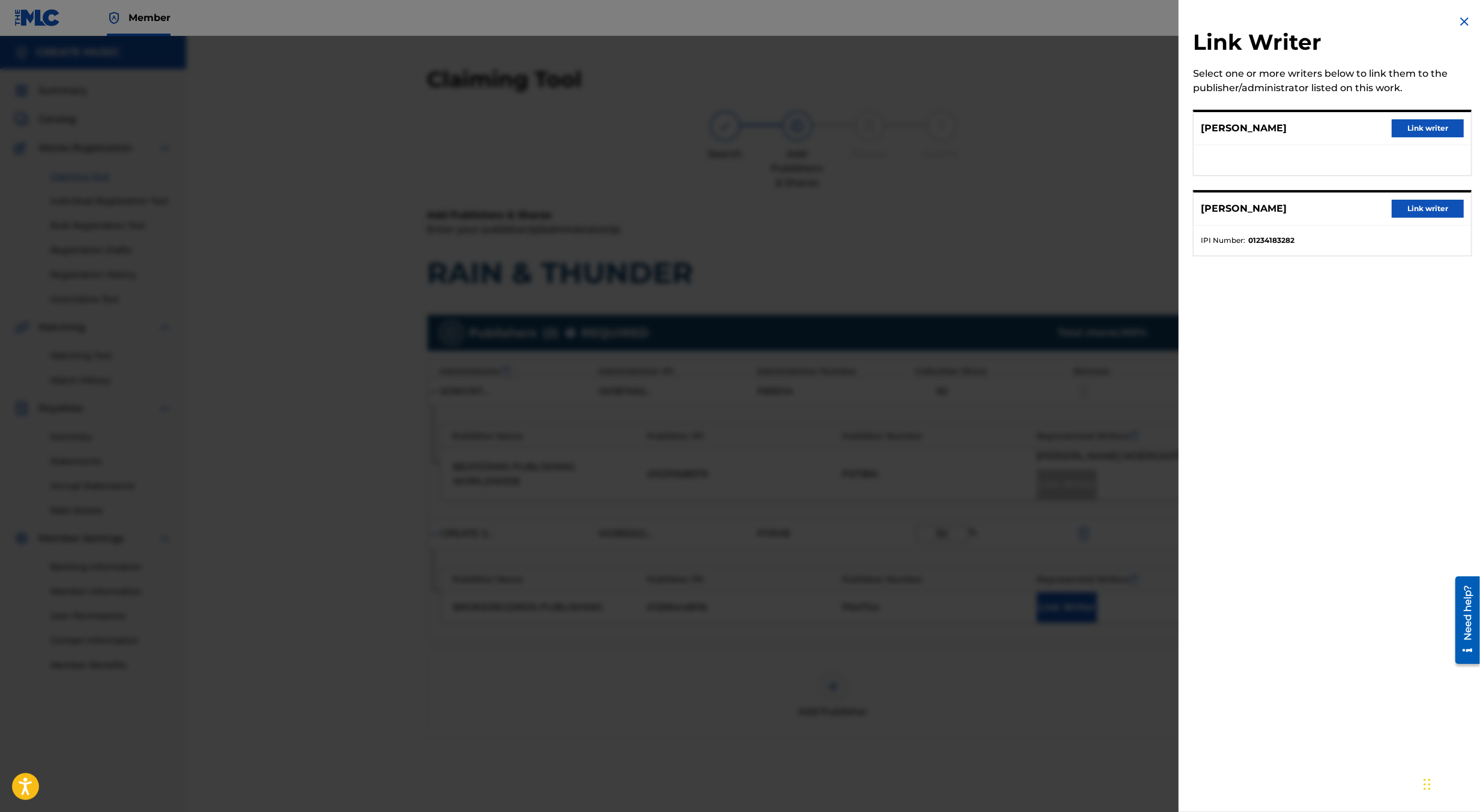
click at [1413, 130] on button "Link writer" at bounding box center [1428, 128] width 72 height 18
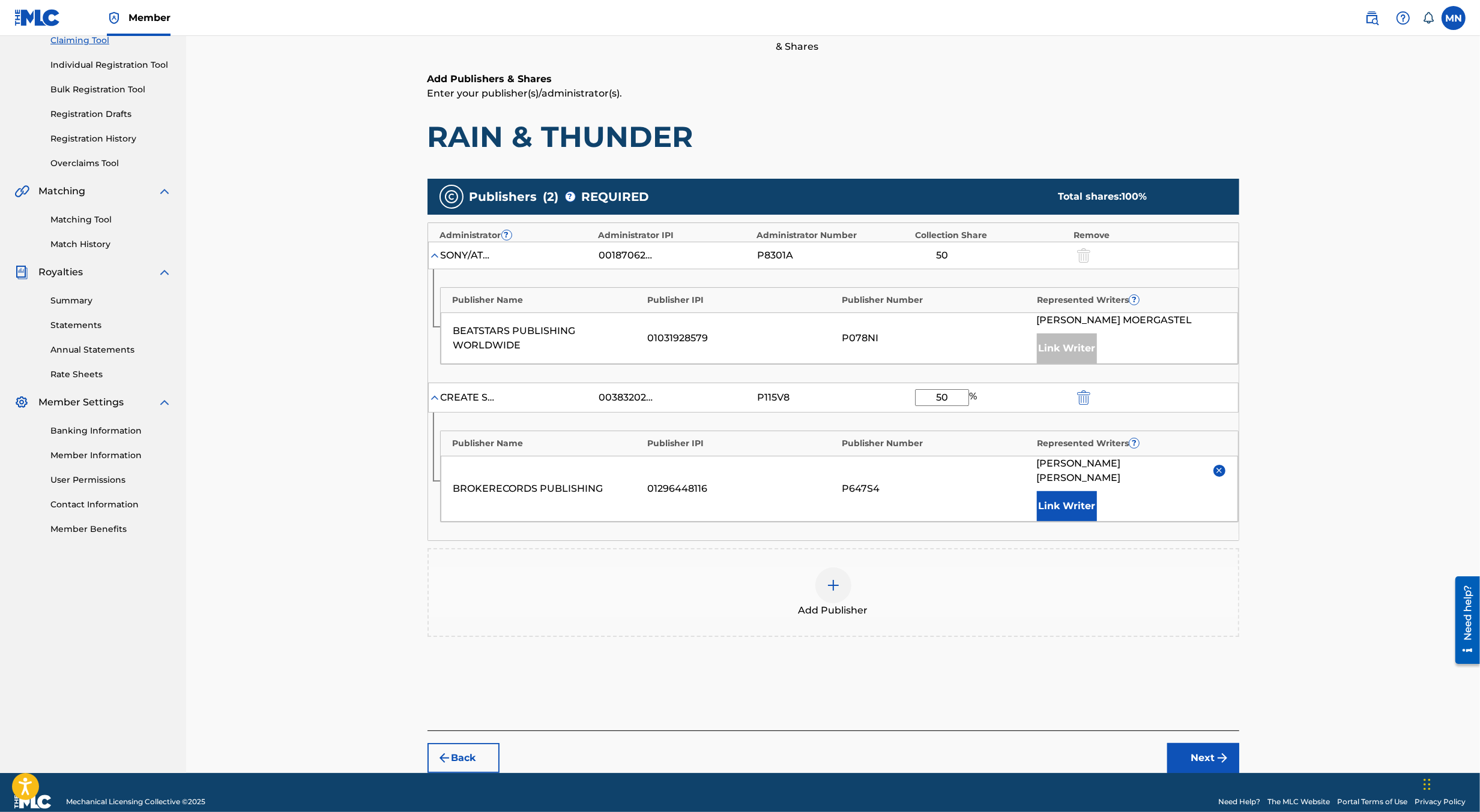
click at [1208, 743] on button "Next" at bounding box center [1203, 758] width 72 height 30
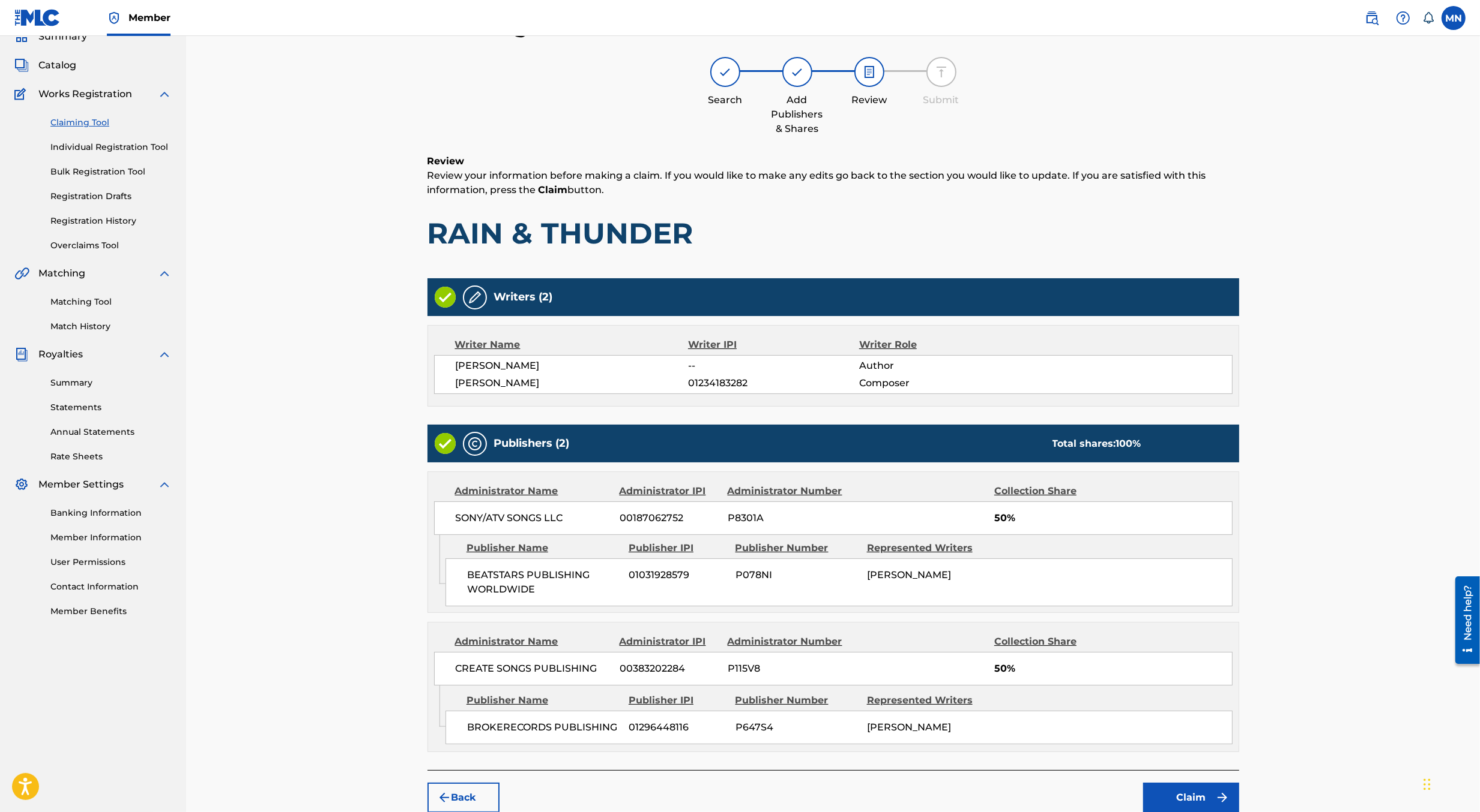
scroll to position [110, 0]
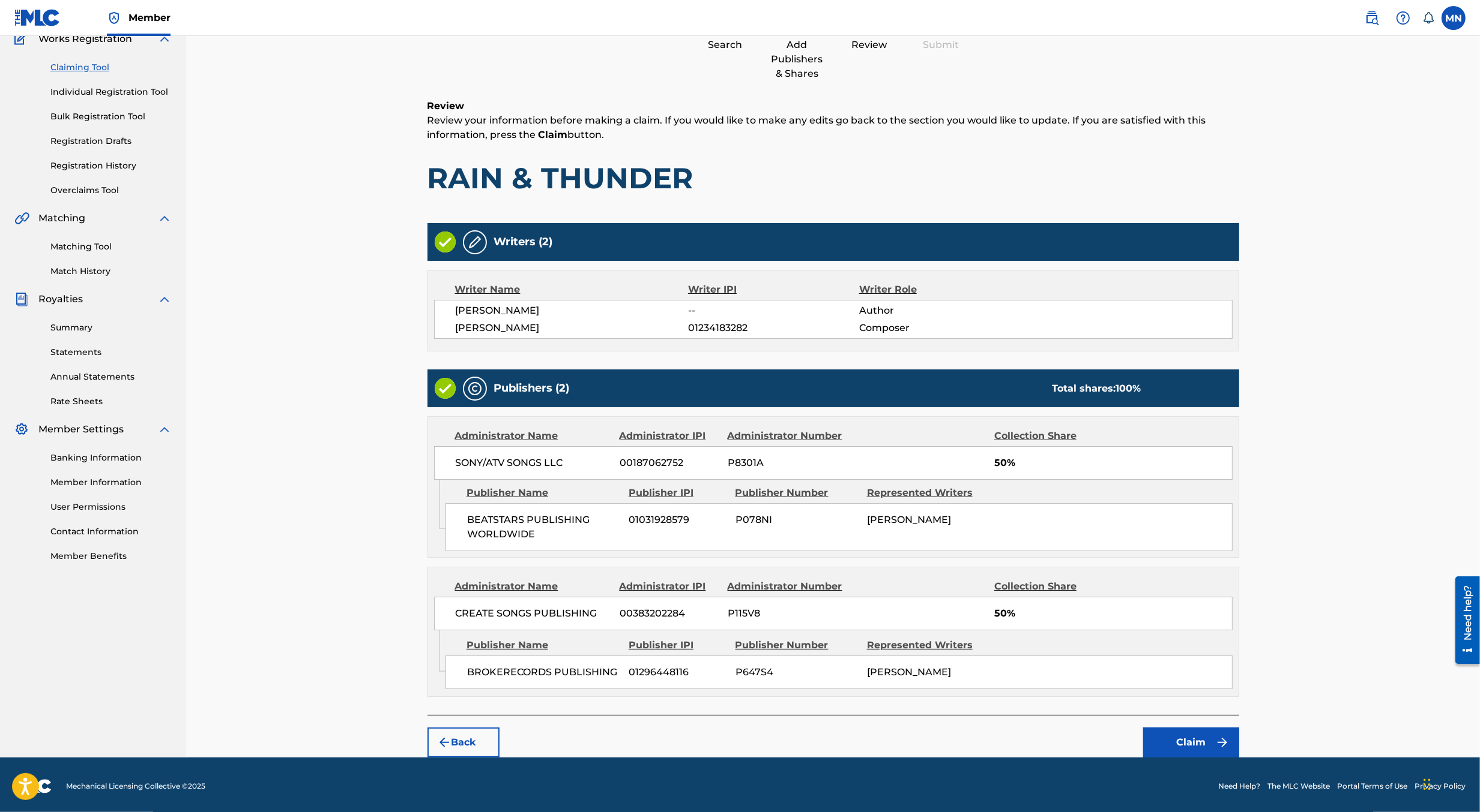
click at [1207, 736] on button "Claim" at bounding box center [1191, 743] width 96 height 30
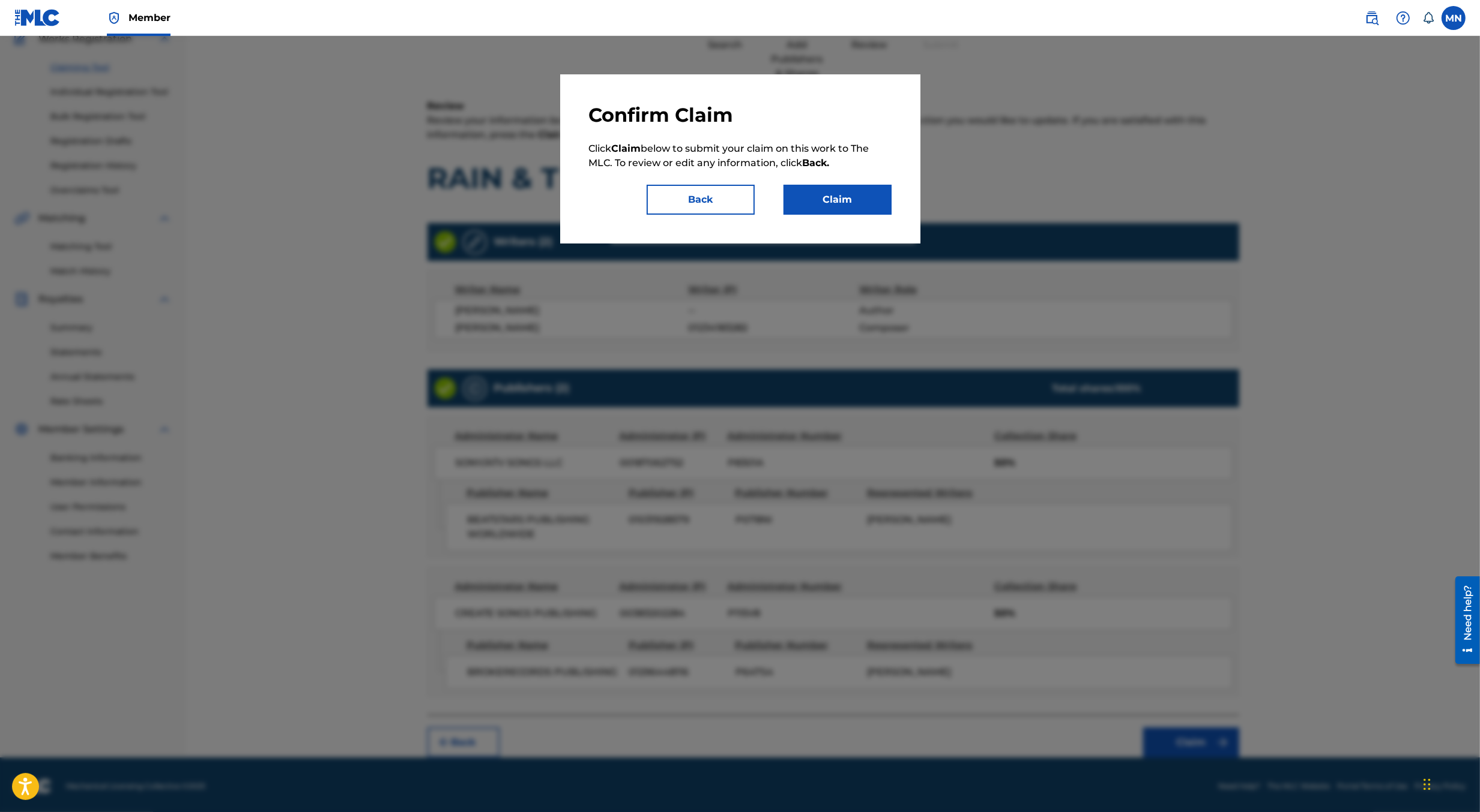
click at [851, 194] on button "Claim" at bounding box center [837, 200] width 108 height 30
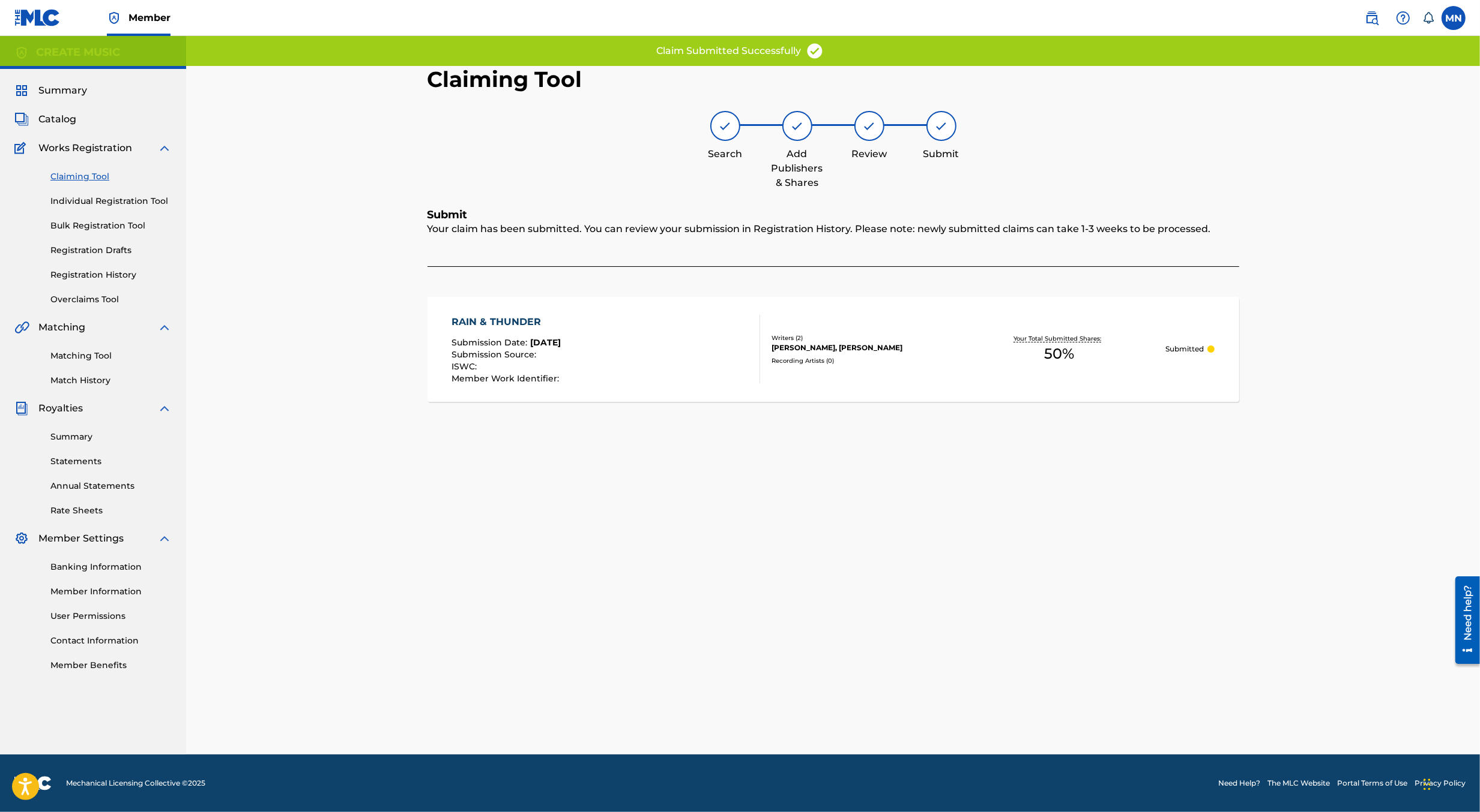
scroll to position [0, 0]
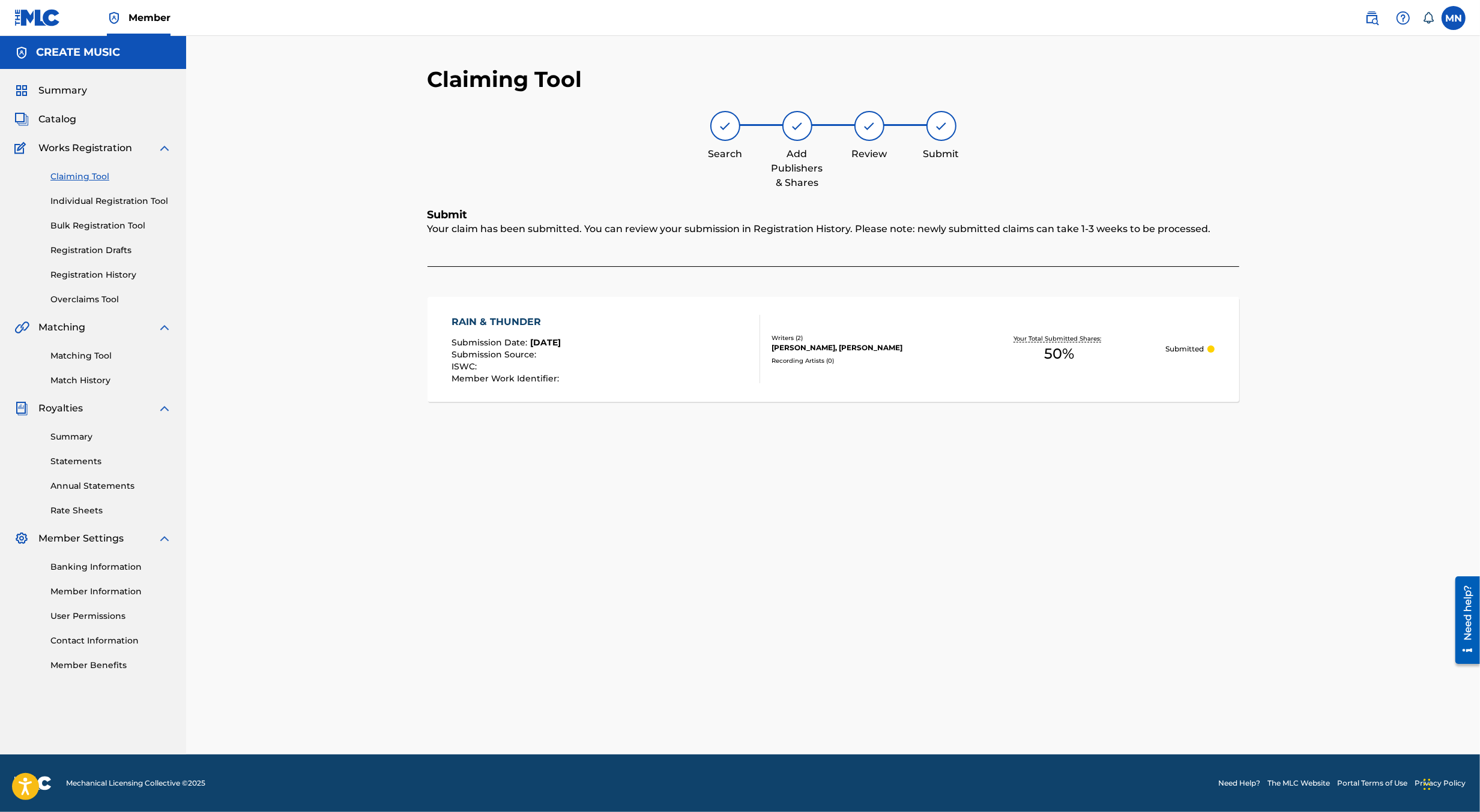
click at [1370, 15] on img at bounding box center [1372, 18] width 15 height 15
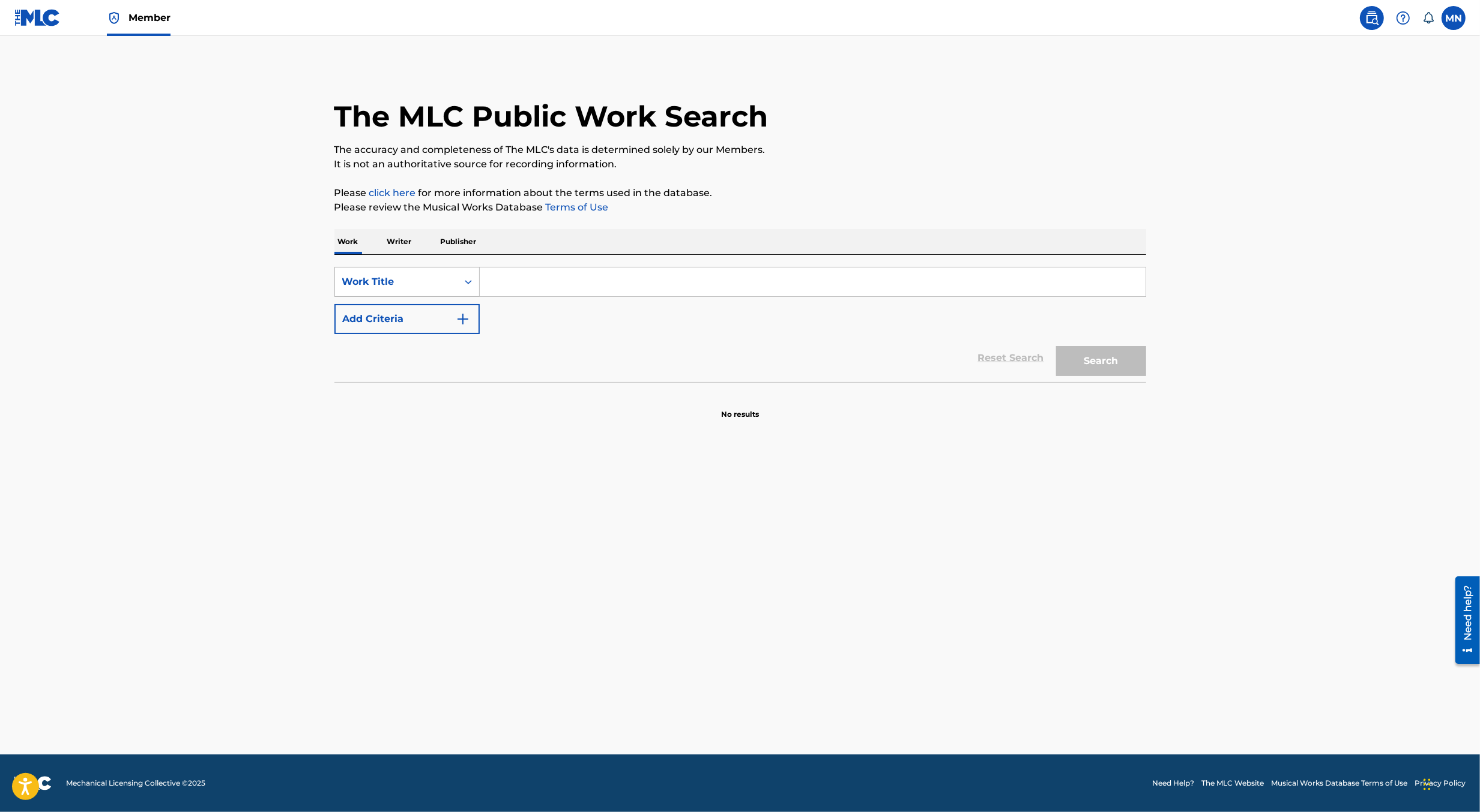
click at [449, 281] on div "Work Title" at bounding box center [396, 282] width 108 height 15
click at [421, 321] on div "MLC Song Code" at bounding box center [407, 313] width 144 height 30
click at [525, 278] on input "Search Form" at bounding box center [812, 282] width 665 height 29
paste input "MO2KVO"
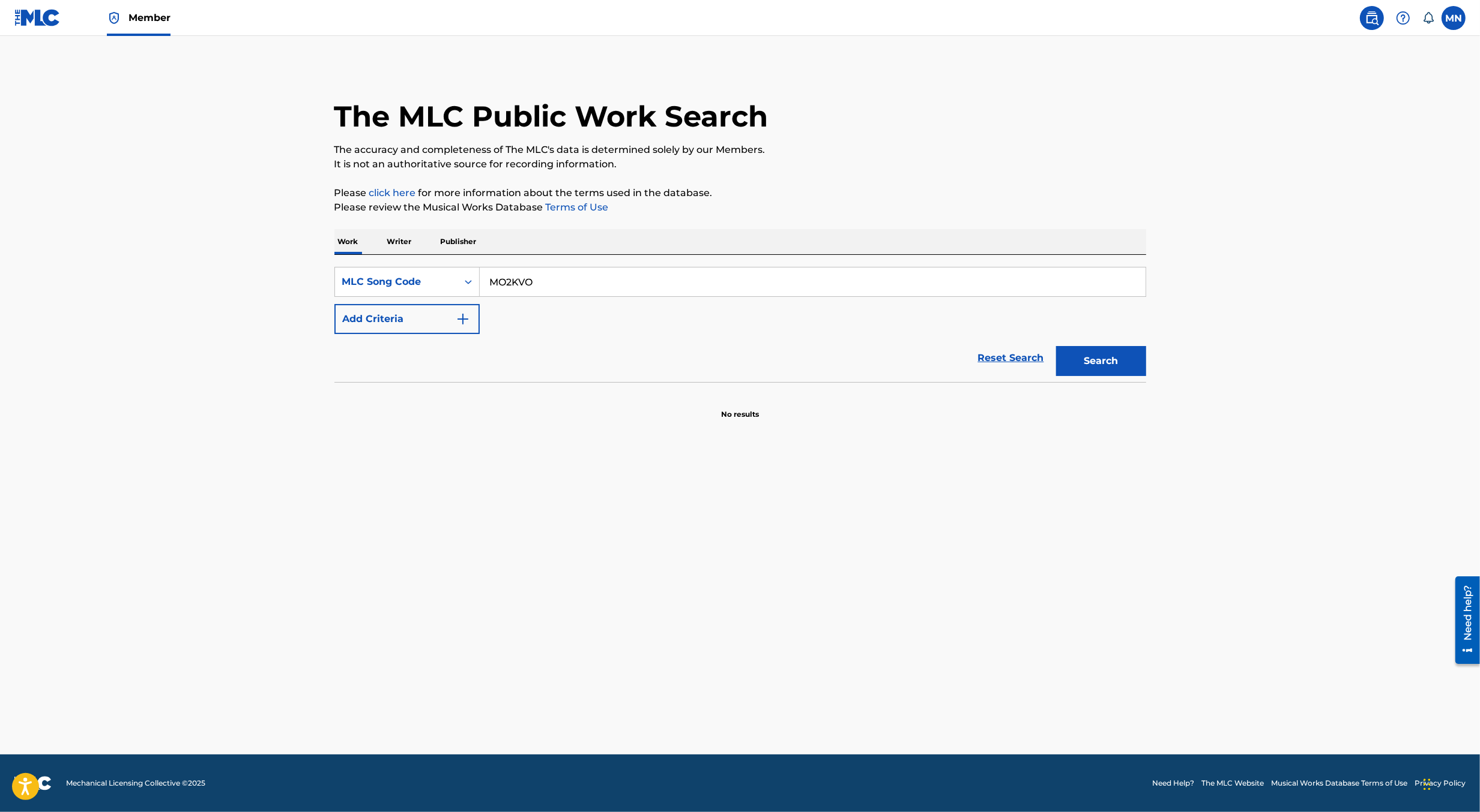
type input "MO2KVO"
click at [1056, 346] on button "Search" at bounding box center [1100, 361] width 90 height 30
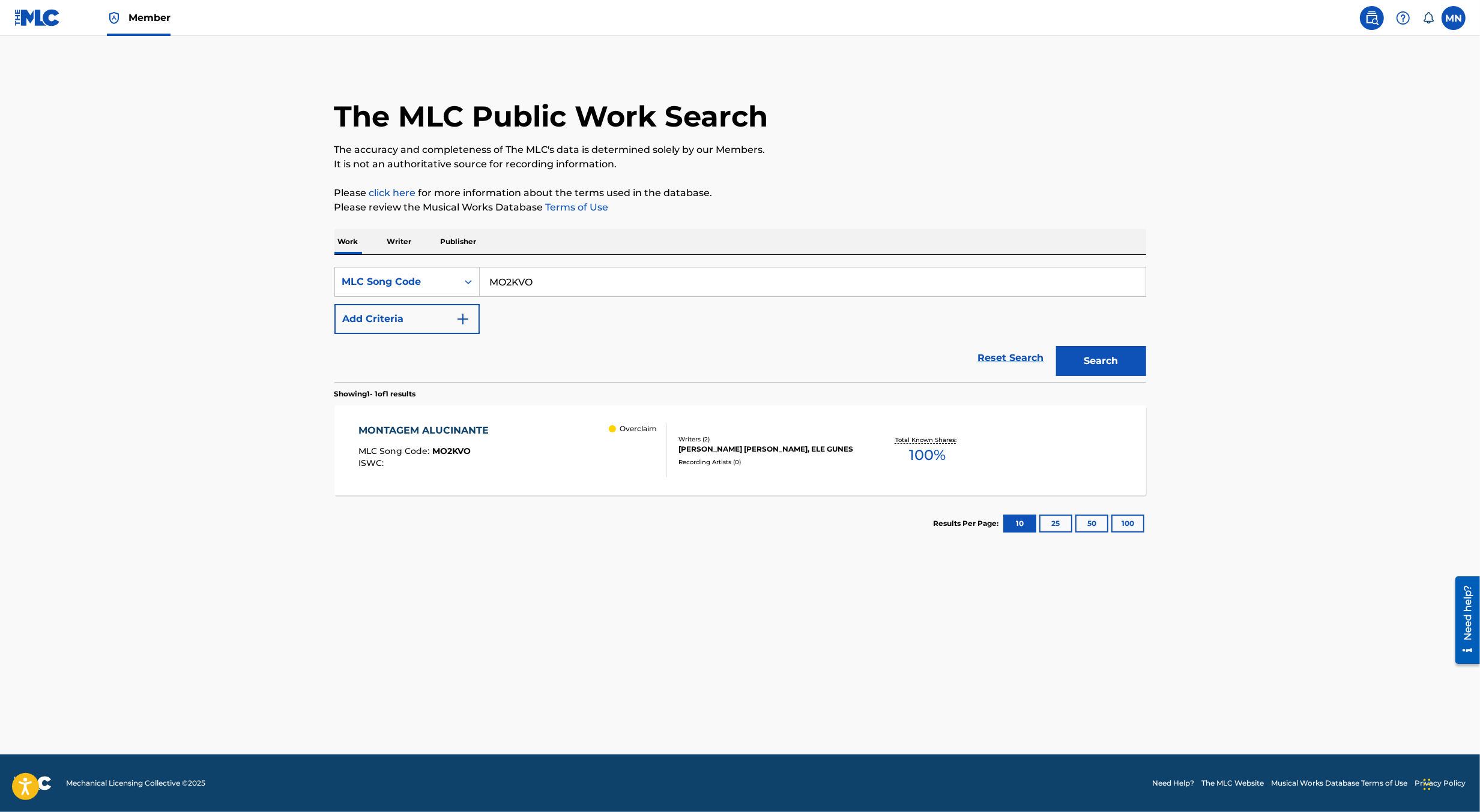
click at [531, 427] on div "MONTAGEM ALUCINANTE MLC Song Code : MO2KVO ISWC : Overclaim" at bounding box center [512, 450] width 309 height 54
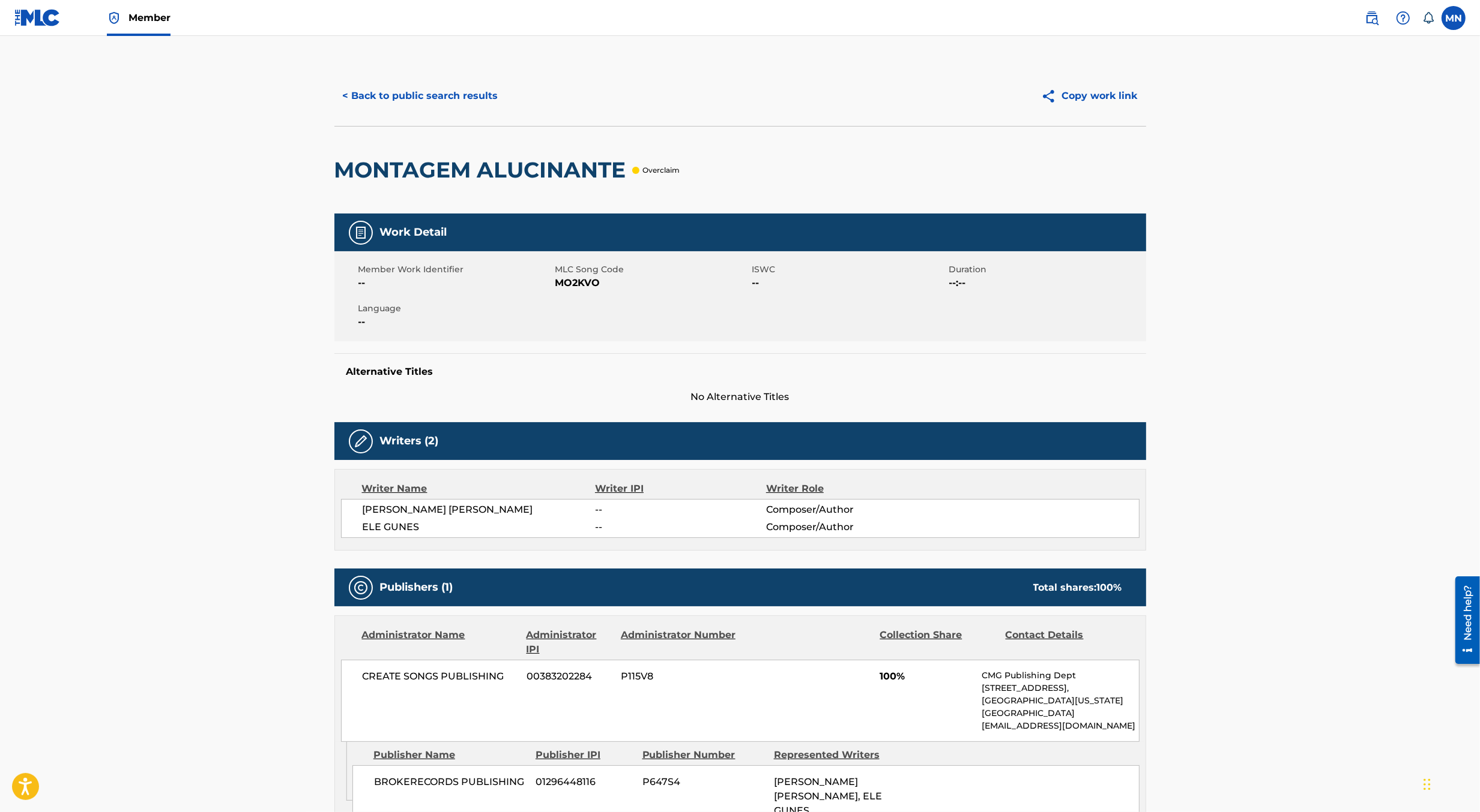
click at [458, 94] on button "< Back to public search results" at bounding box center [420, 95] width 172 height 30
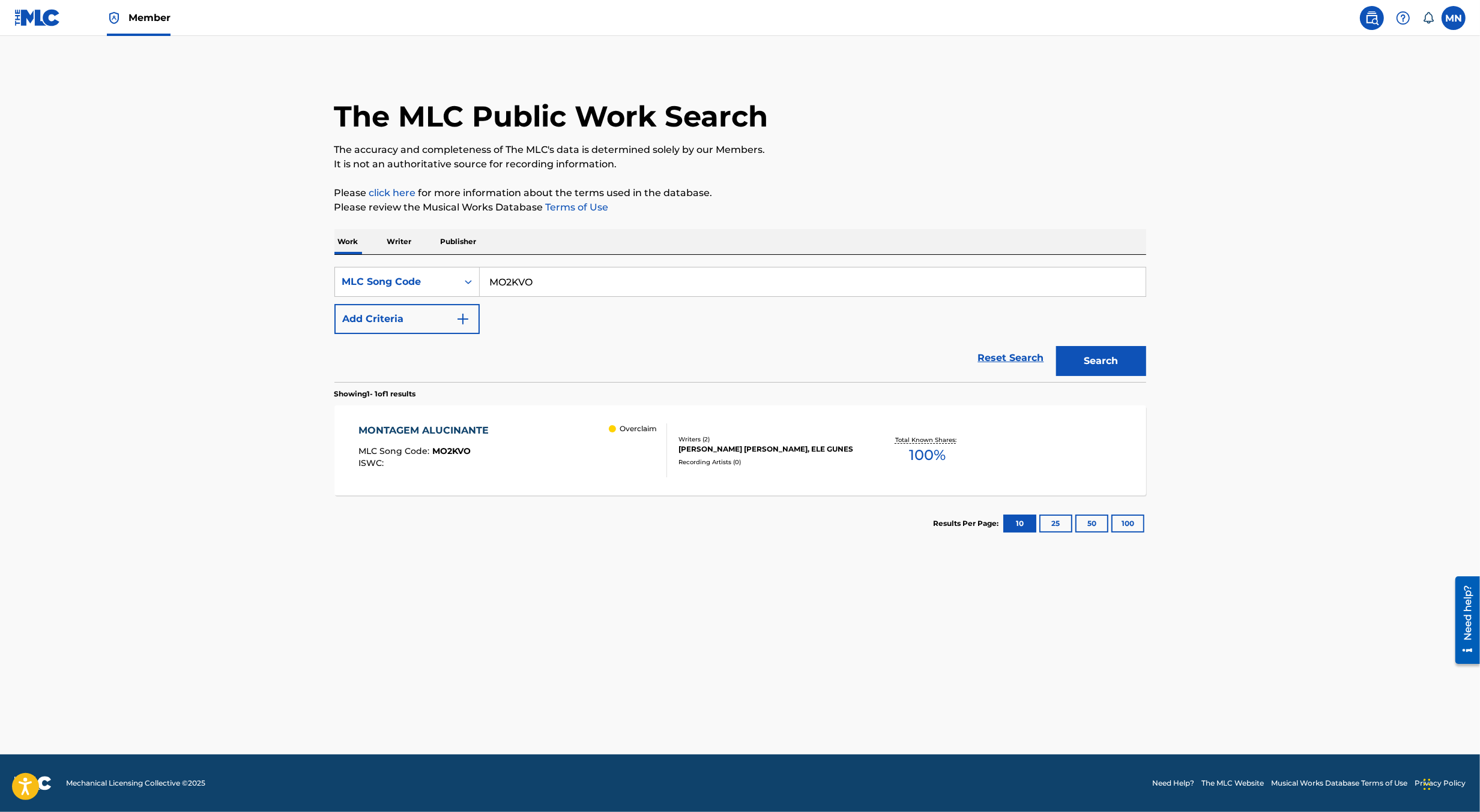
click at [25, 7] on link at bounding box center [37, 17] width 46 height 35
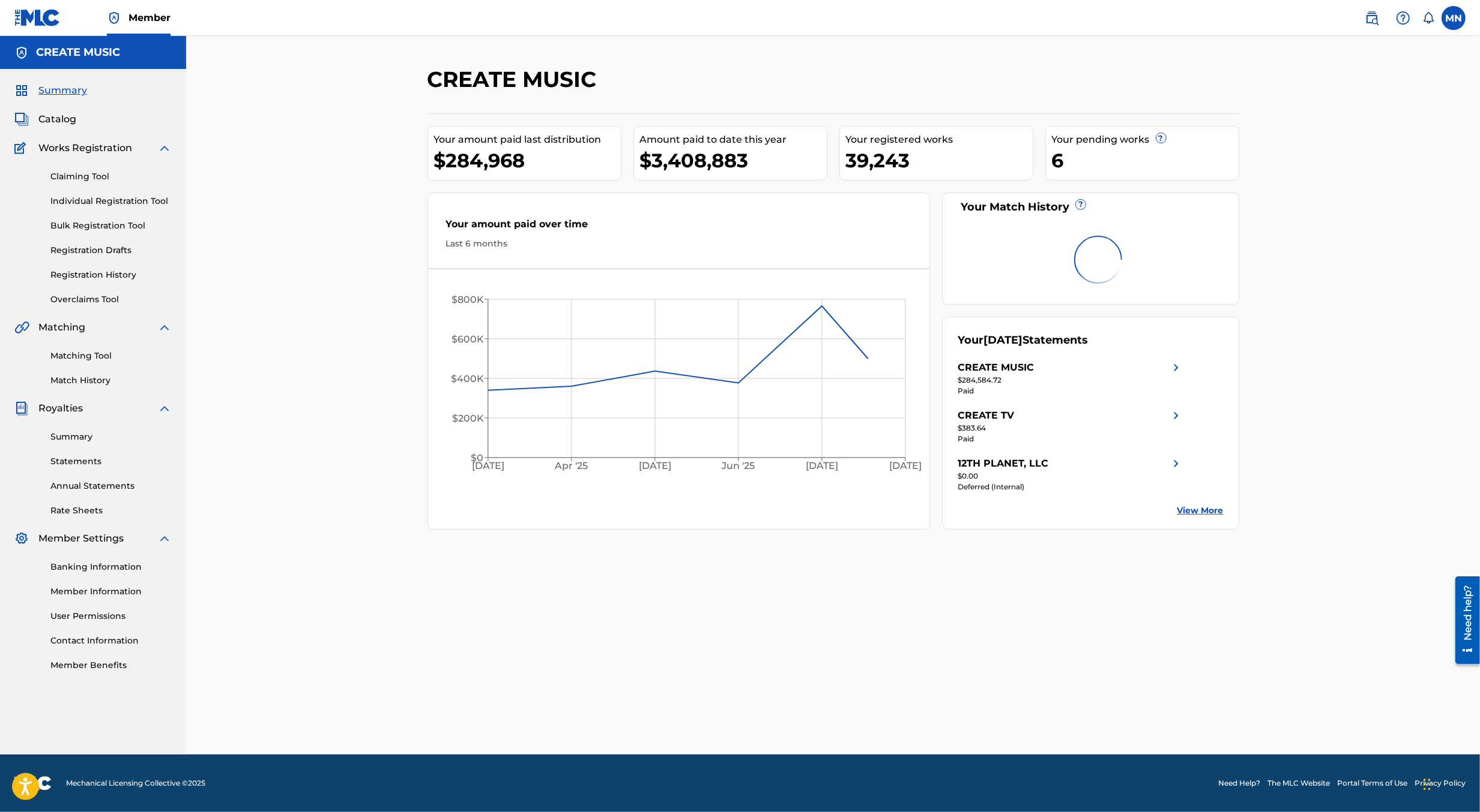
click at [85, 299] on link "Overclaims Tool" at bounding box center [110, 299] width 121 height 13
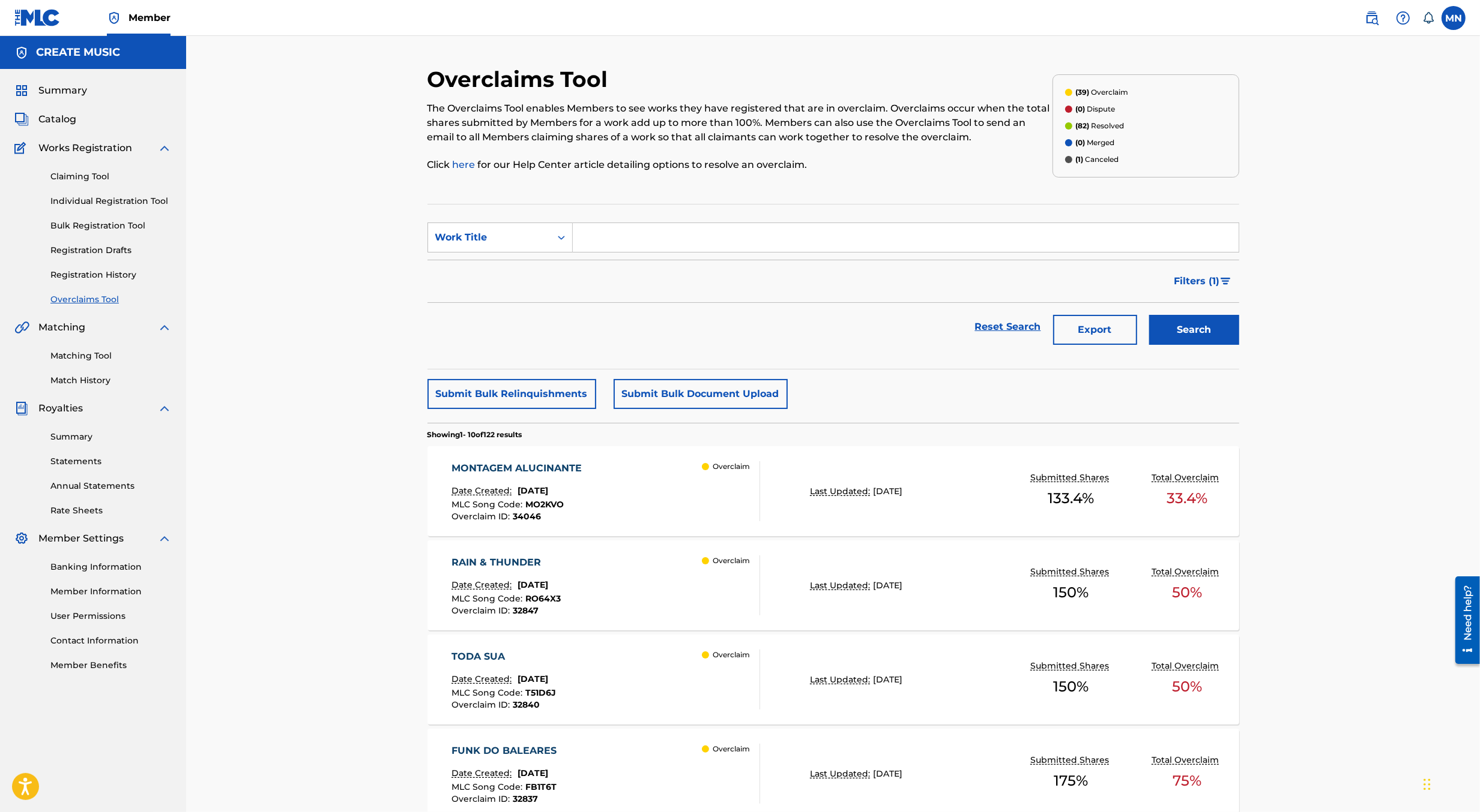
click at [665, 483] on div "MONTAGEM ALUCINANTE Date Created: August 26, 2025 MLC Song Code : MO2KVO Overcl…" at bounding box center [606, 491] width 309 height 60
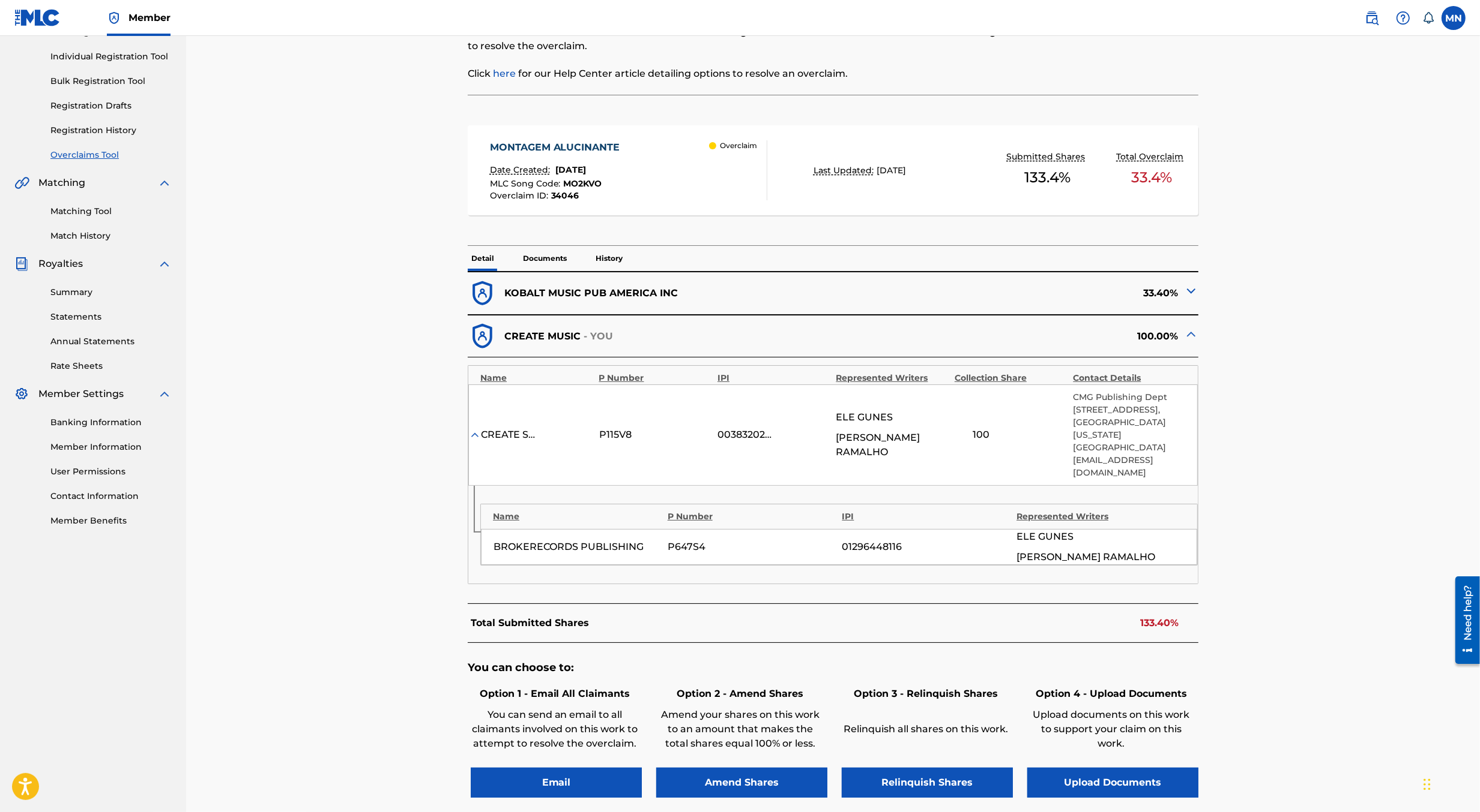
scroll to position [288, 0]
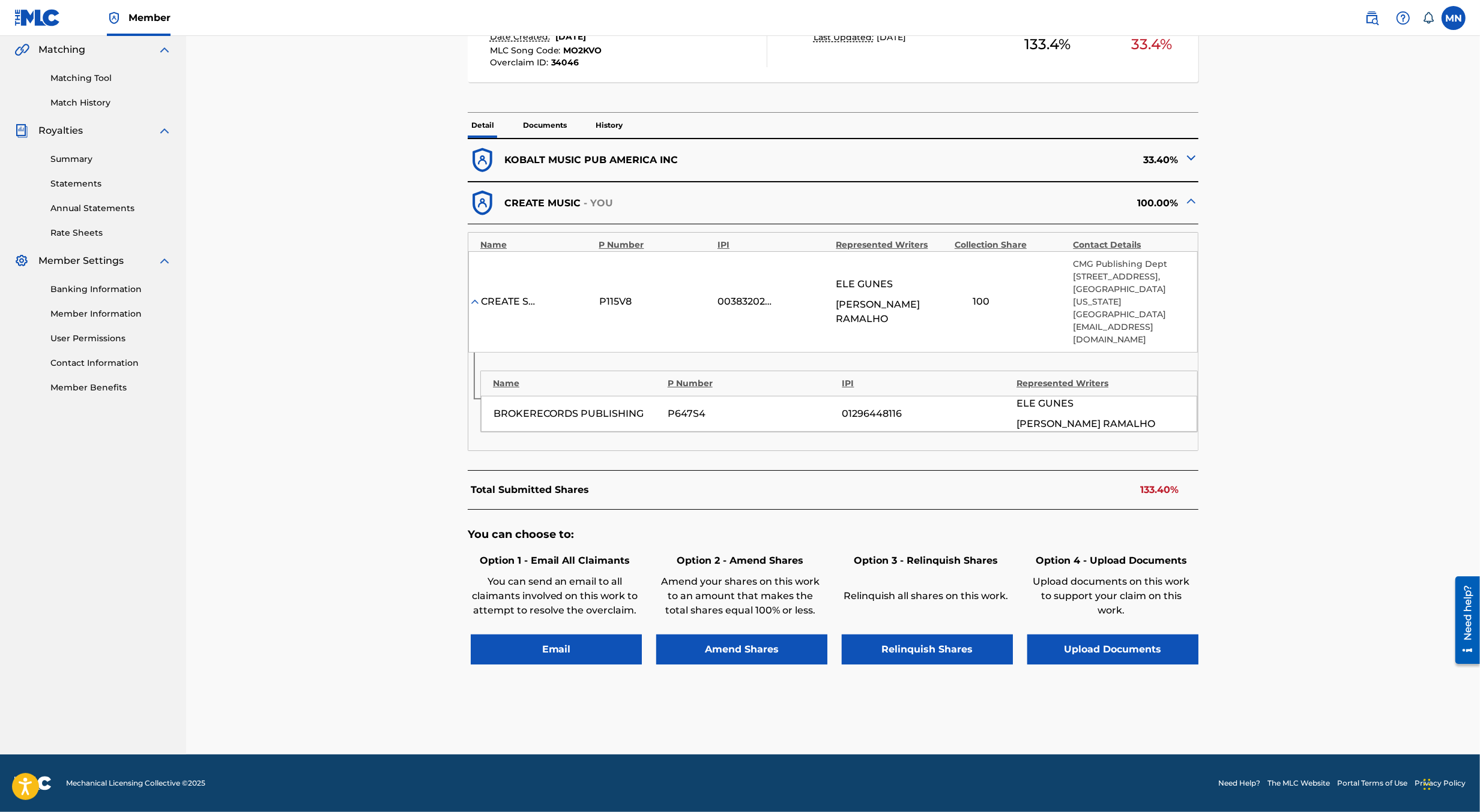
click at [1096, 647] on button "Upload Documents" at bounding box center [1113, 650] width 171 height 30
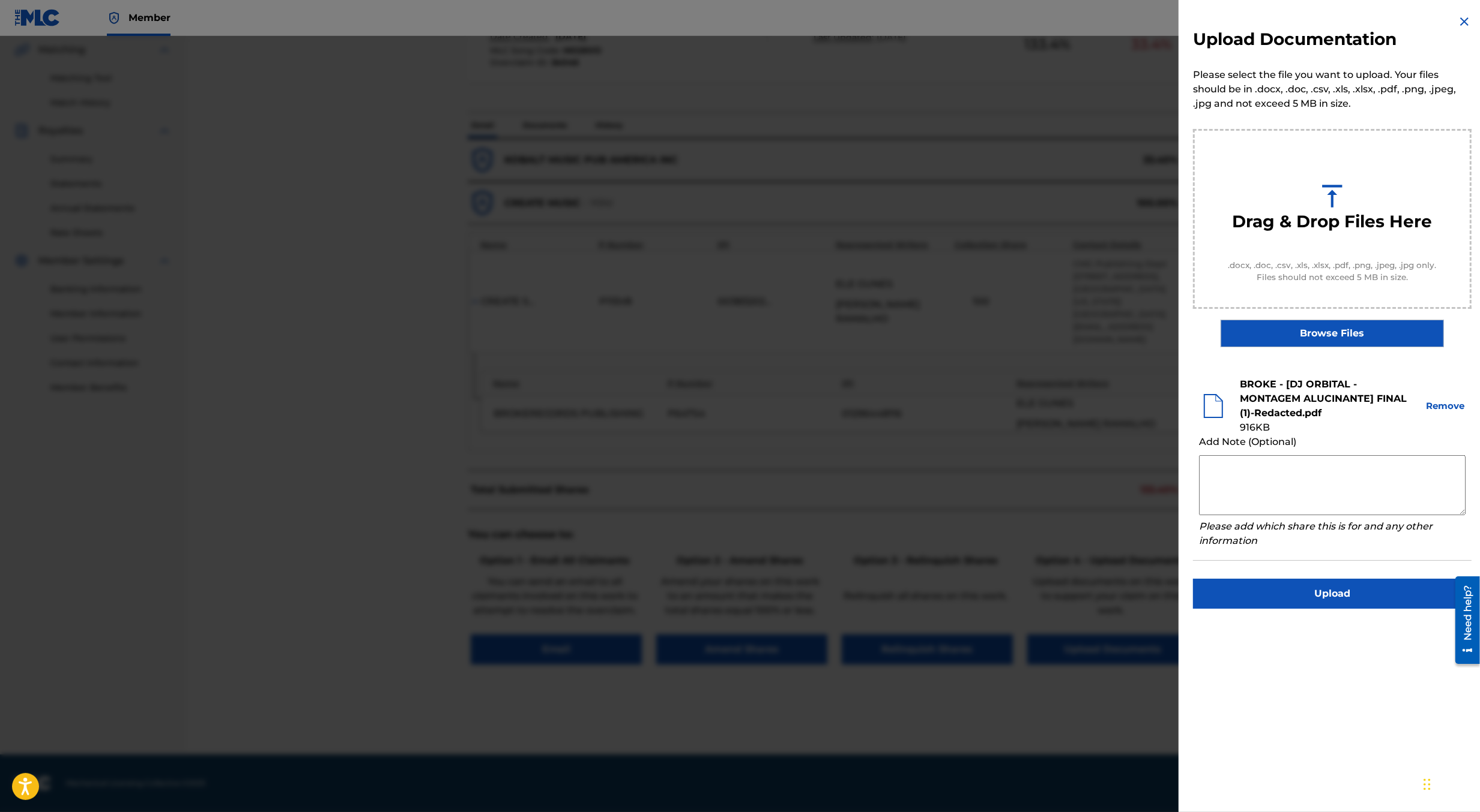
click at [1254, 467] on textarea at bounding box center [1332, 485] width 267 height 60
type textarea "Attached is a redacted recording agreement assigning publishing rights for both…"
click at [1279, 594] on button "Upload" at bounding box center [1332, 594] width 279 height 30
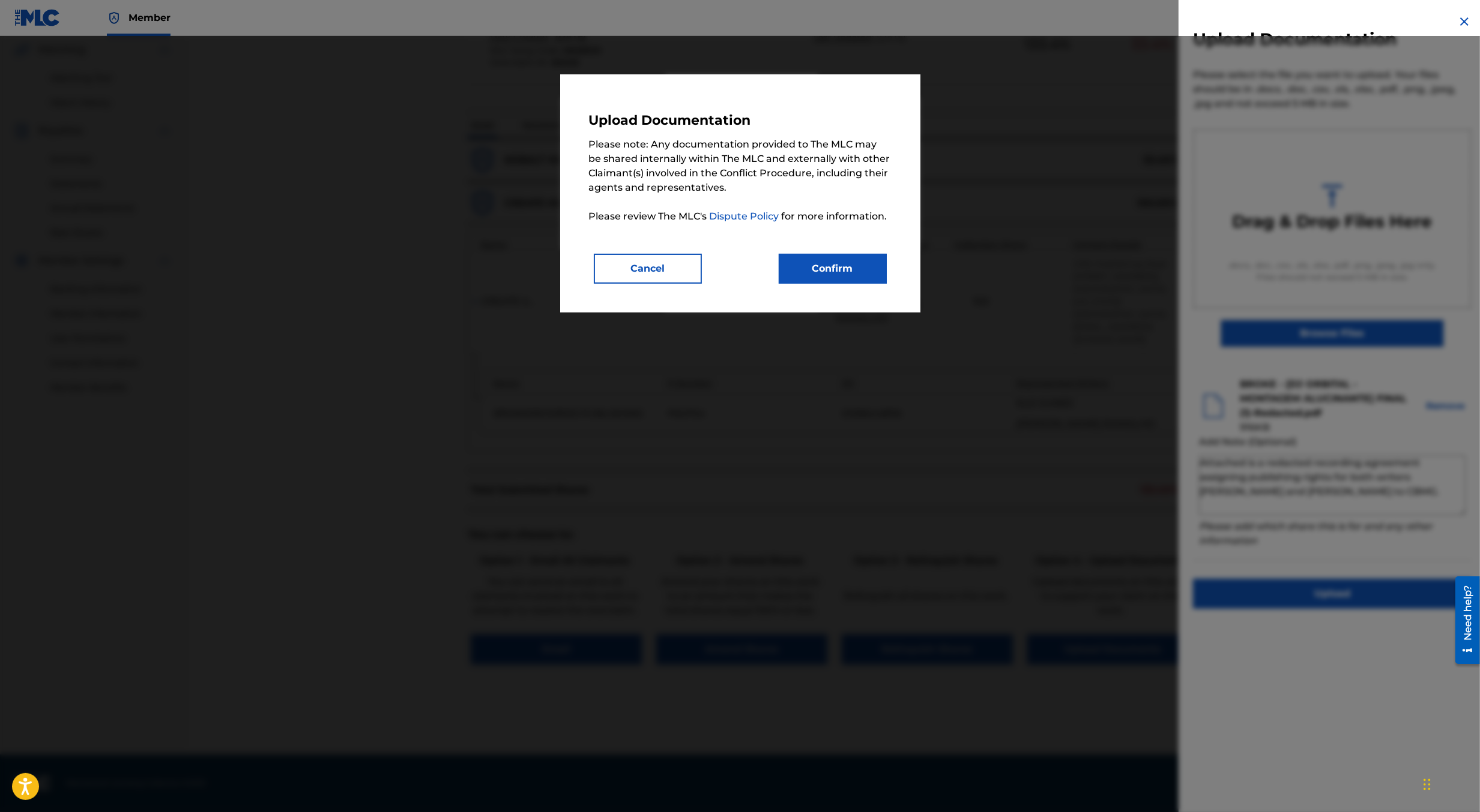
click at [837, 275] on button "Confirm" at bounding box center [833, 268] width 108 height 30
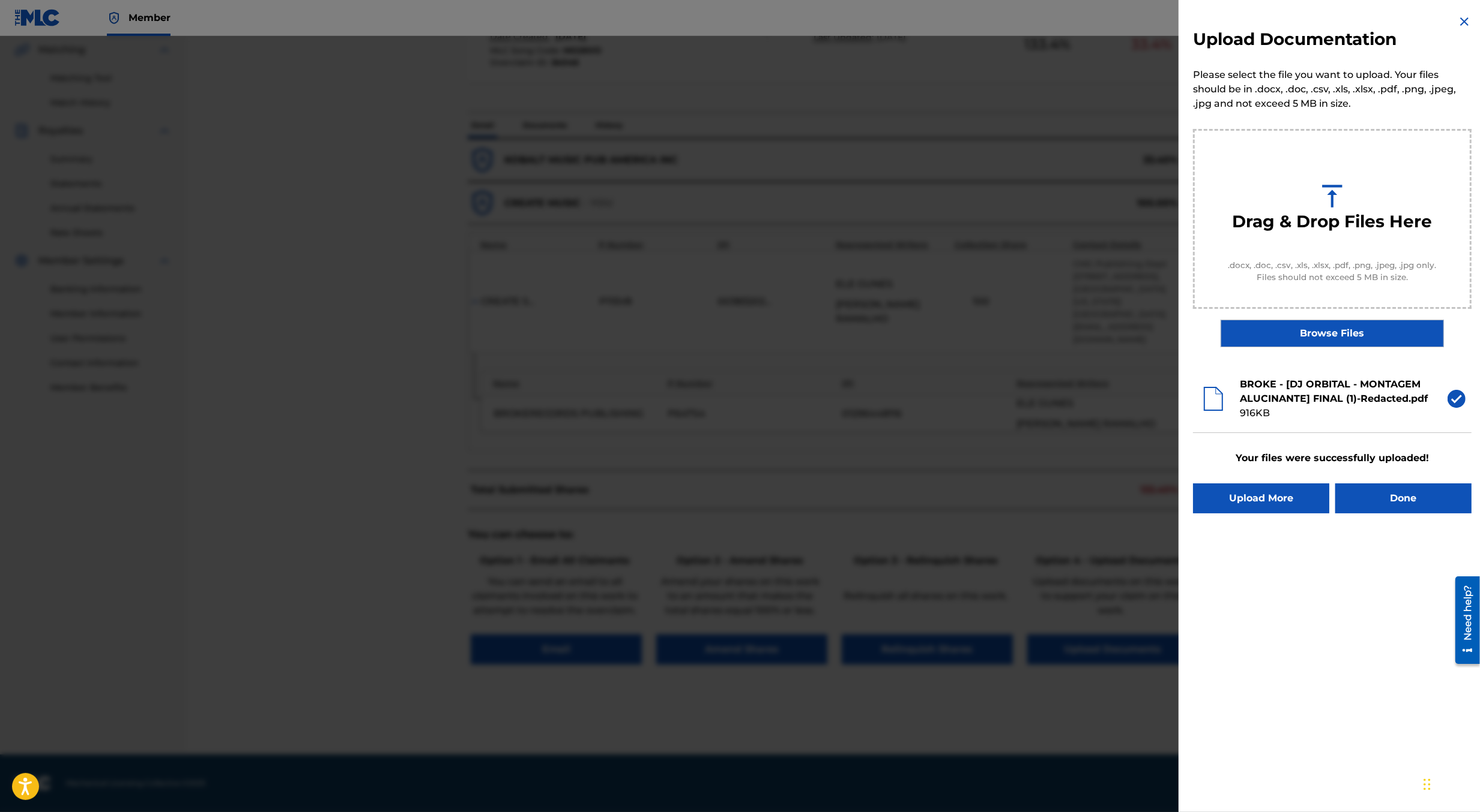
click at [1422, 502] on button "Done" at bounding box center [1403, 498] width 136 height 30
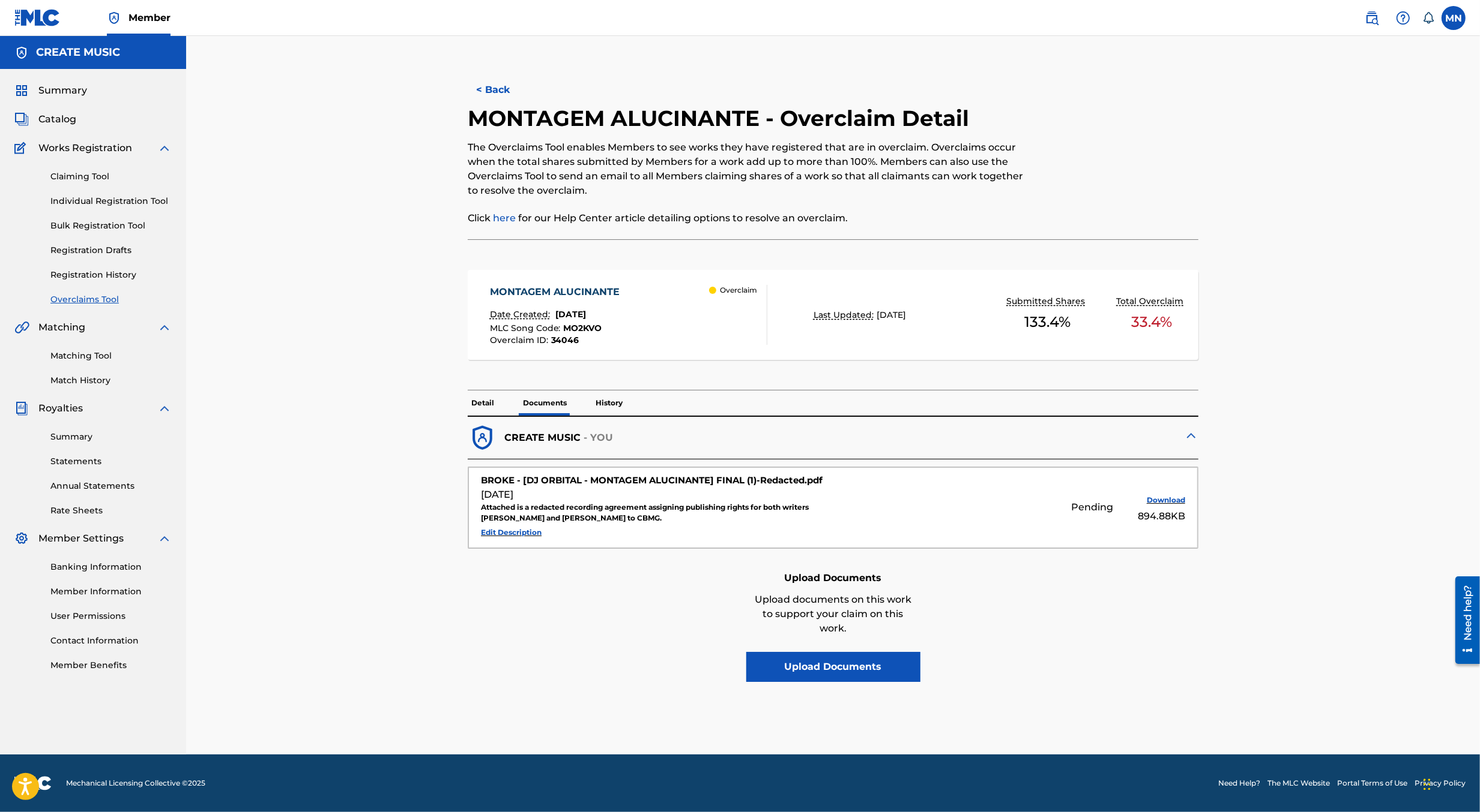
click at [488, 399] on p "Detail" at bounding box center [482, 403] width 30 height 25
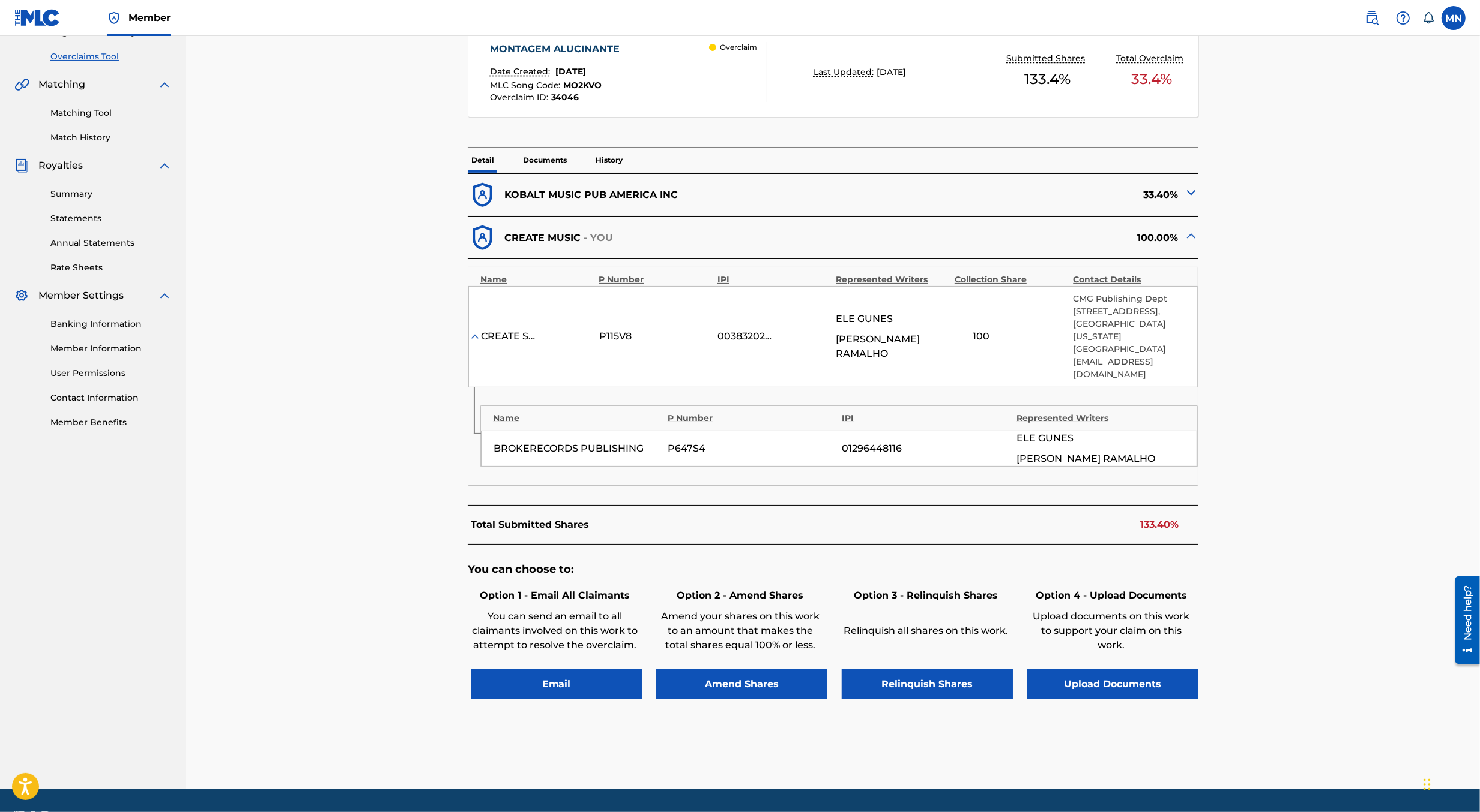
scroll to position [238, 0]
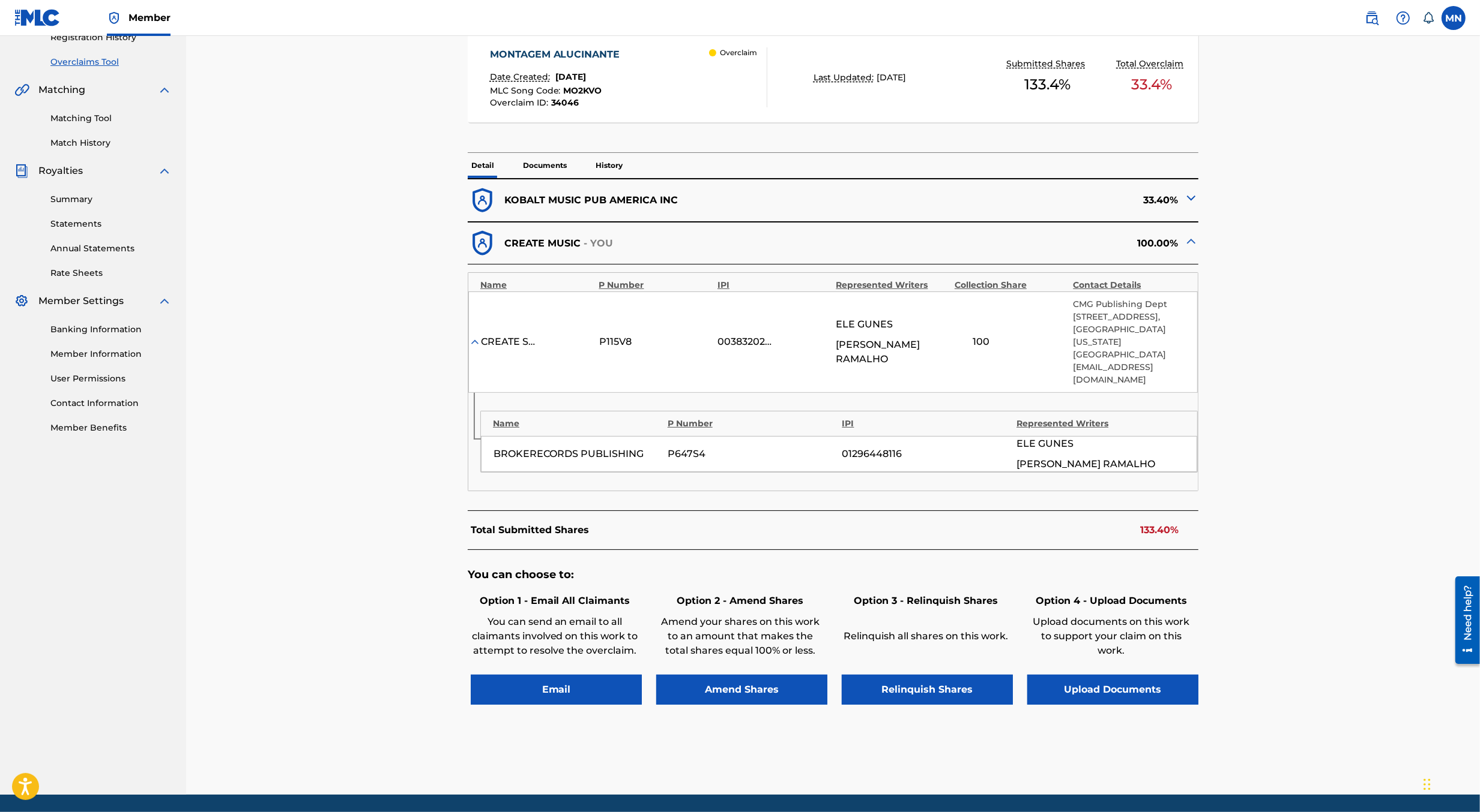
click at [615, 195] on p "KOBALT MUSIC PUB AMERICA INC" at bounding box center [591, 200] width 174 height 15
click at [1190, 198] on img at bounding box center [1191, 198] width 15 height 15
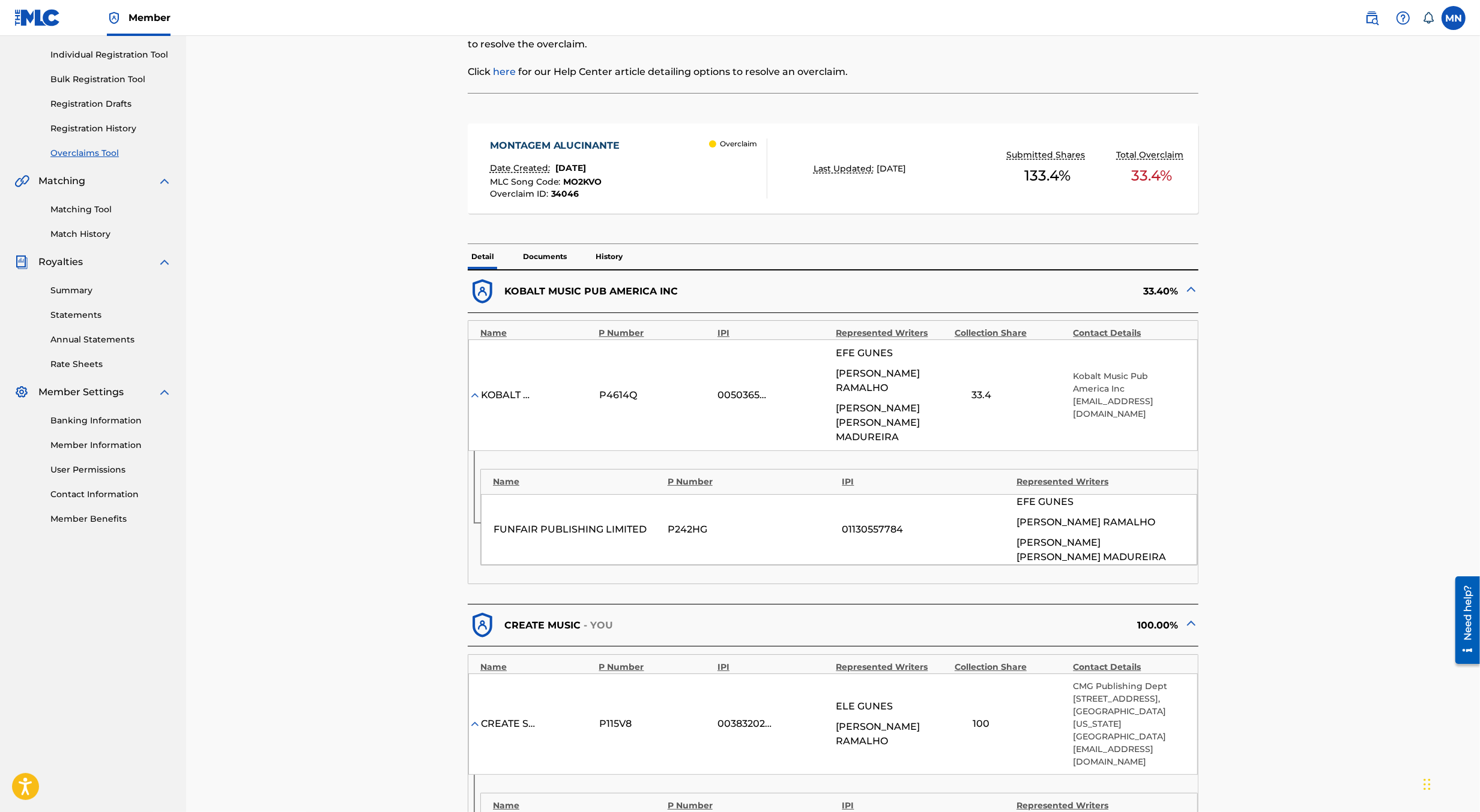
scroll to position [0, 0]
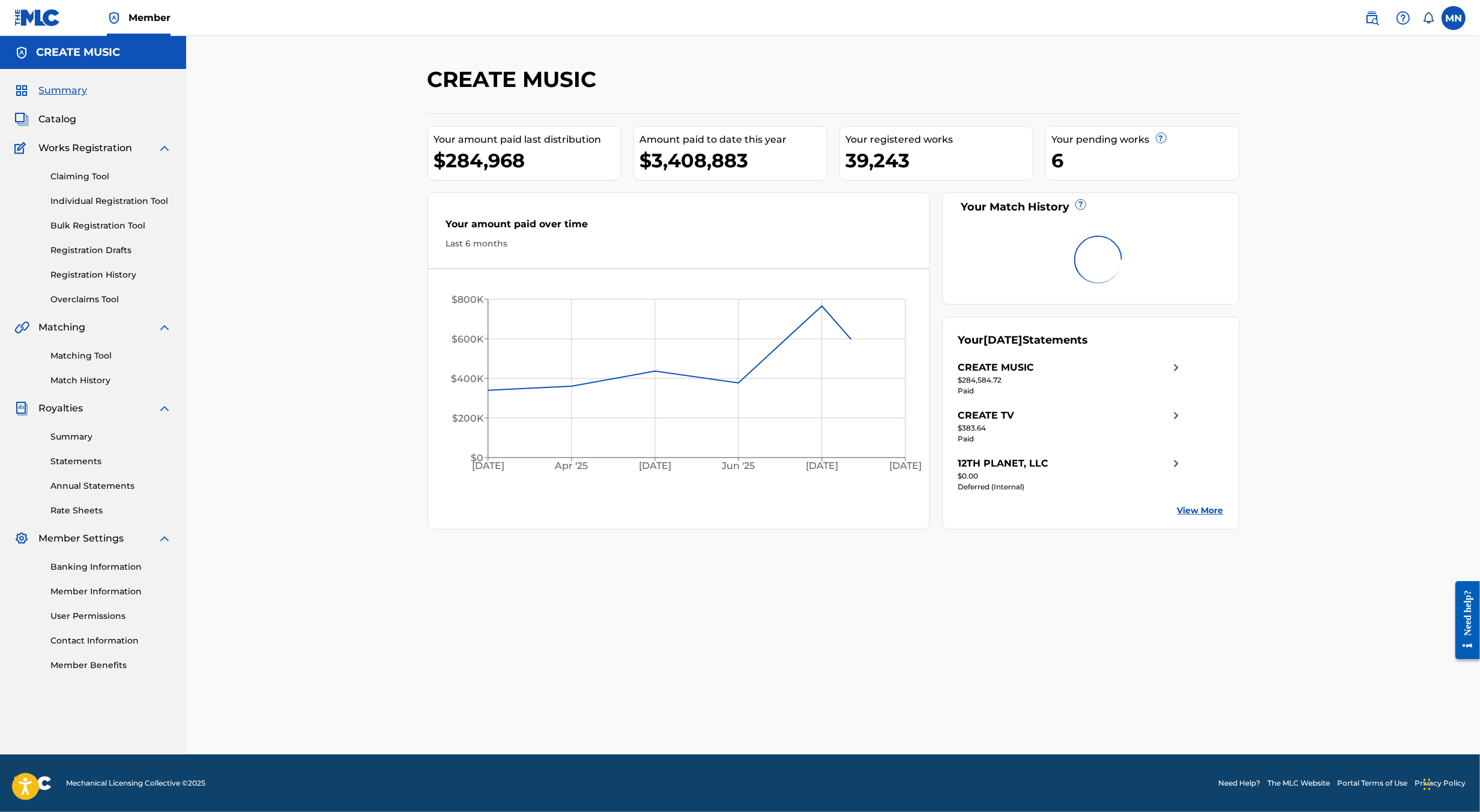
click at [1363, 22] on link at bounding box center [1372, 18] width 24 height 24
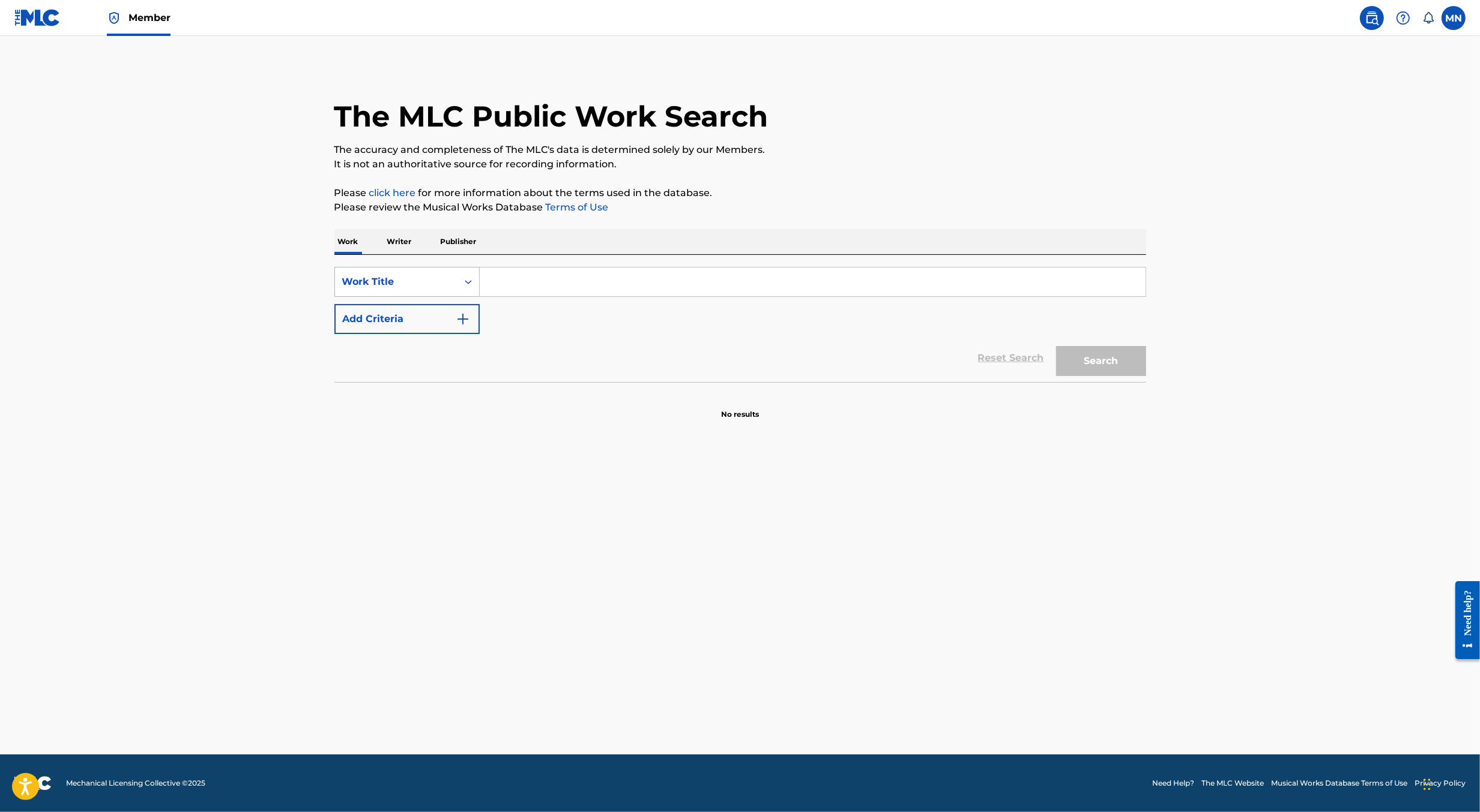
click at [446, 288] on div "Work Title" at bounding box center [396, 282] width 108 height 15
click at [432, 307] on div "MLC Song Code" at bounding box center [407, 313] width 144 height 30
click at [491, 286] on input "Search Form" at bounding box center [812, 282] width 665 height 29
paste input "FB1T6T"
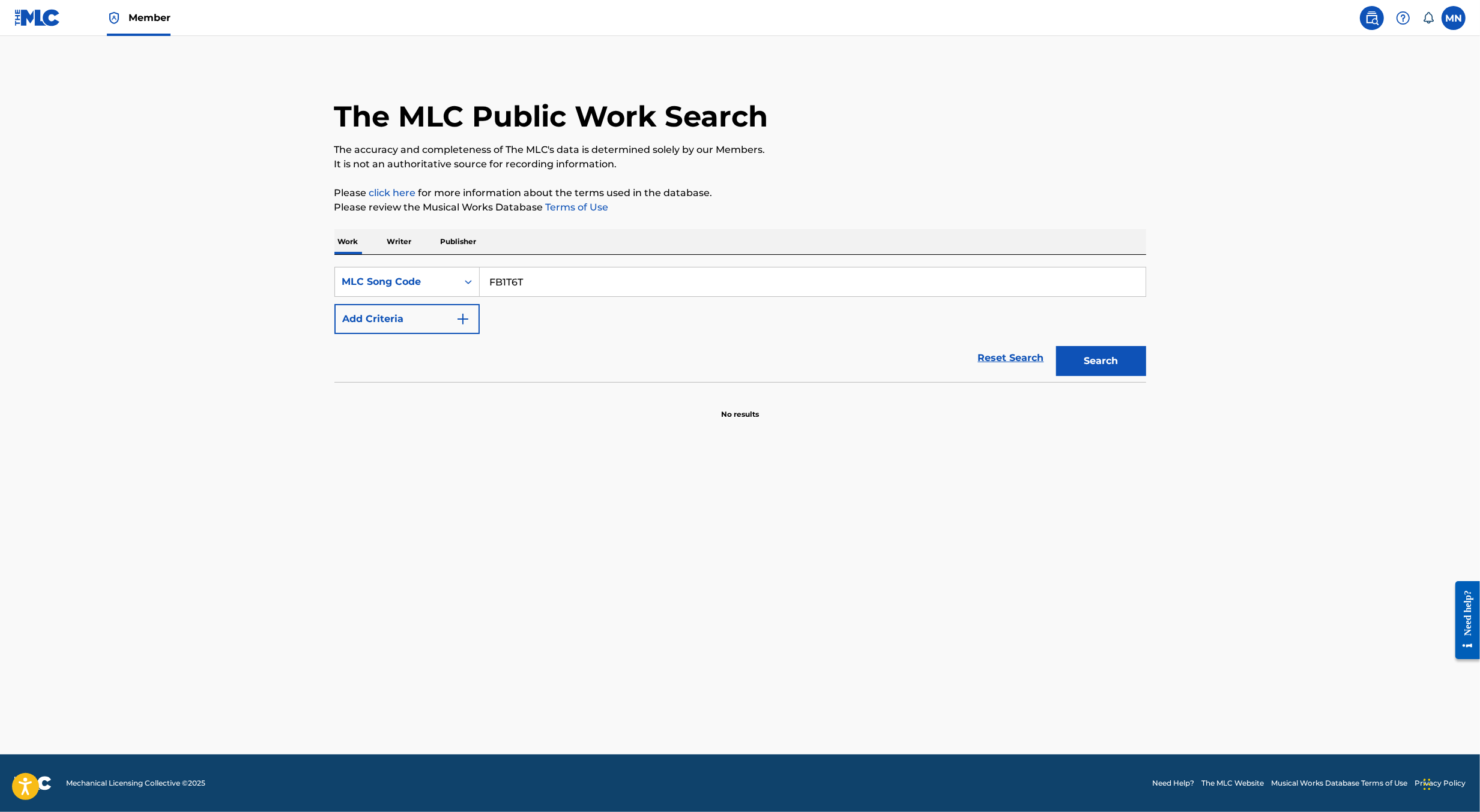
type input "FB1T6T"
click at [1056, 346] on button "Search" at bounding box center [1100, 361] width 90 height 30
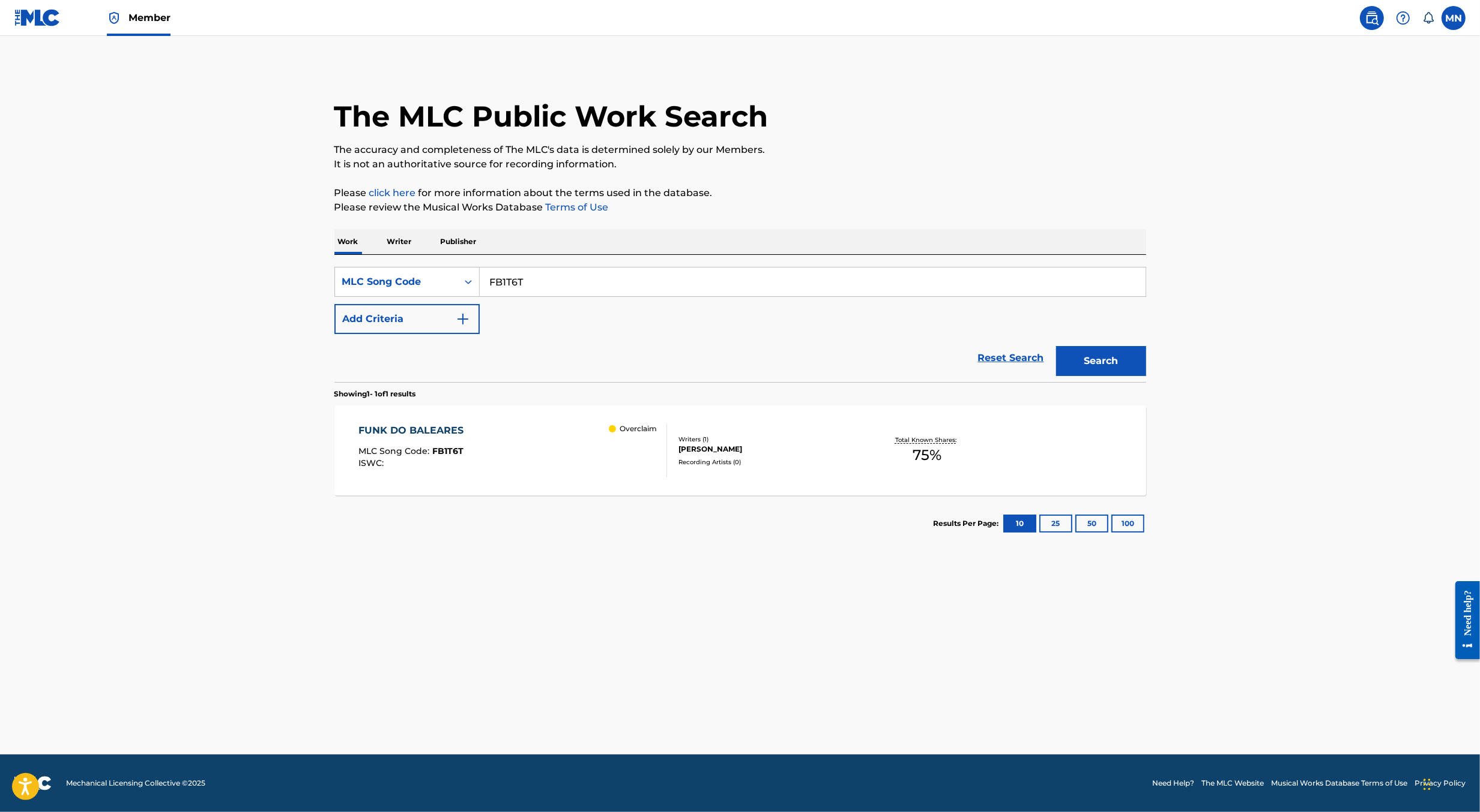
click at [476, 451] on div "FUNK DO BALEARES MLC Song Code : FB1T6T ISWC : Overclaim" at bounding box center [512, 450] width 309 height 54
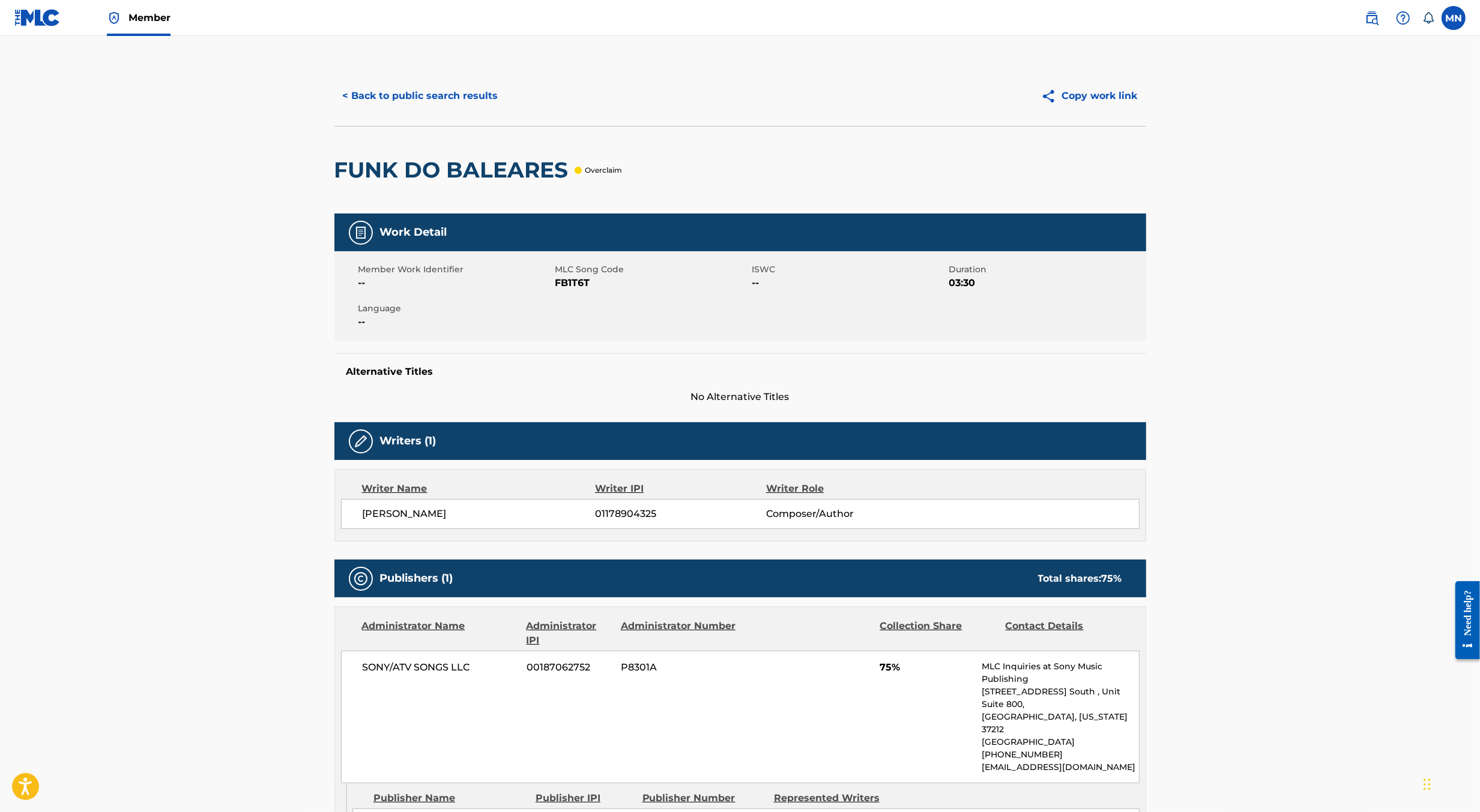
click at [50, 20] on img at bounding box center [37, 17] width 46 height 17
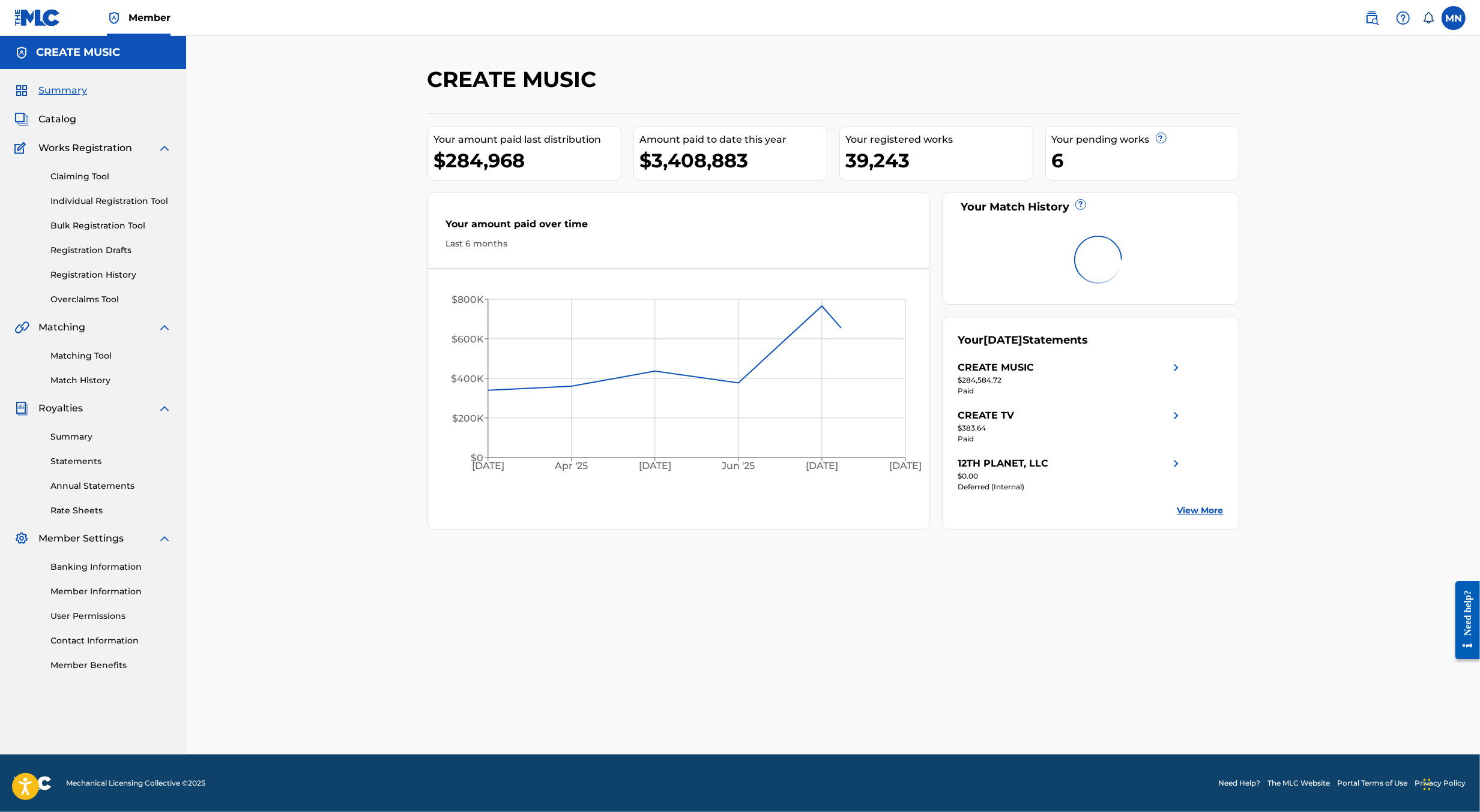
click at [93, 301] on link "Overclaims Tool" at bounding box center [110, 299] width 121 height 13
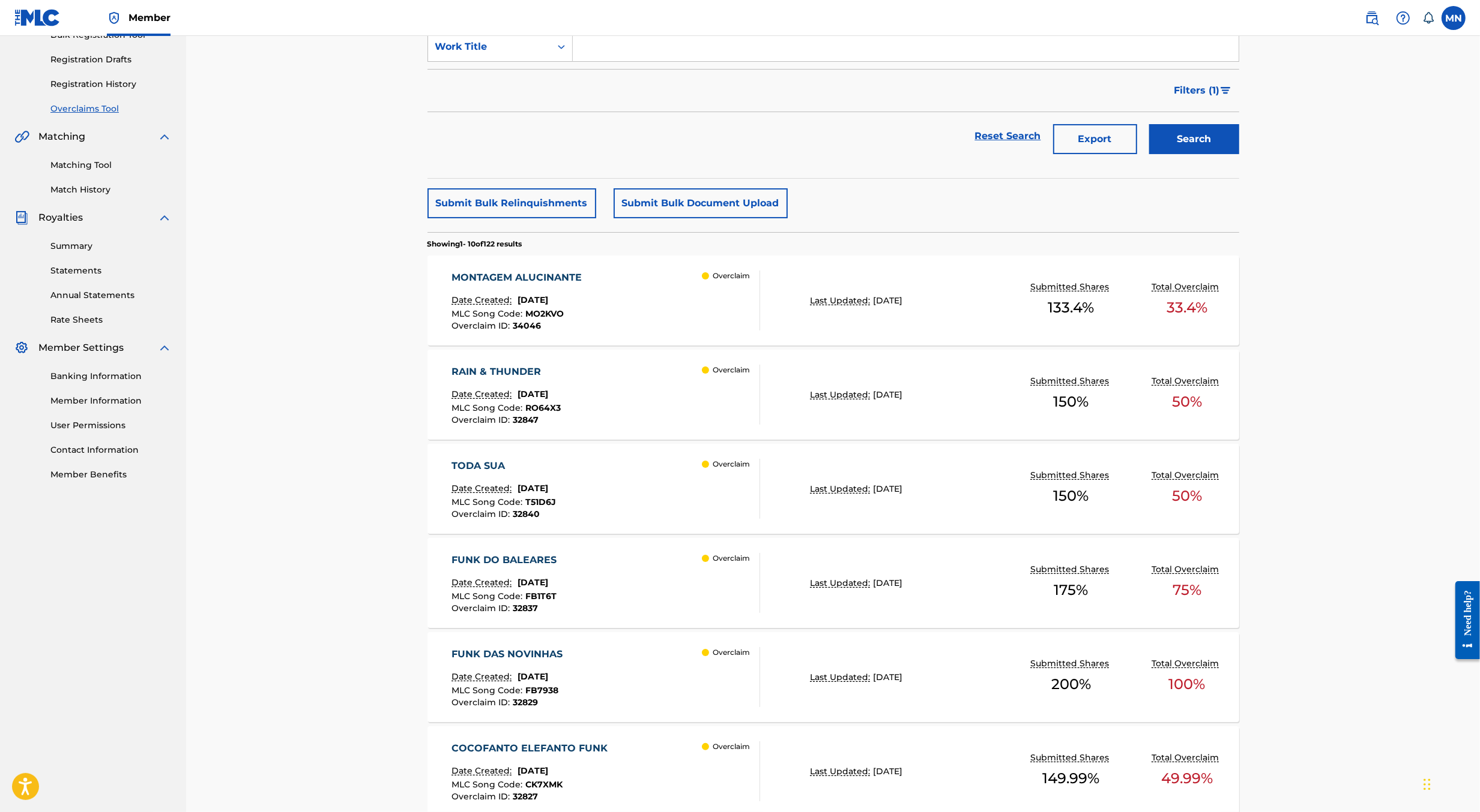
scroll to position [216, 0]
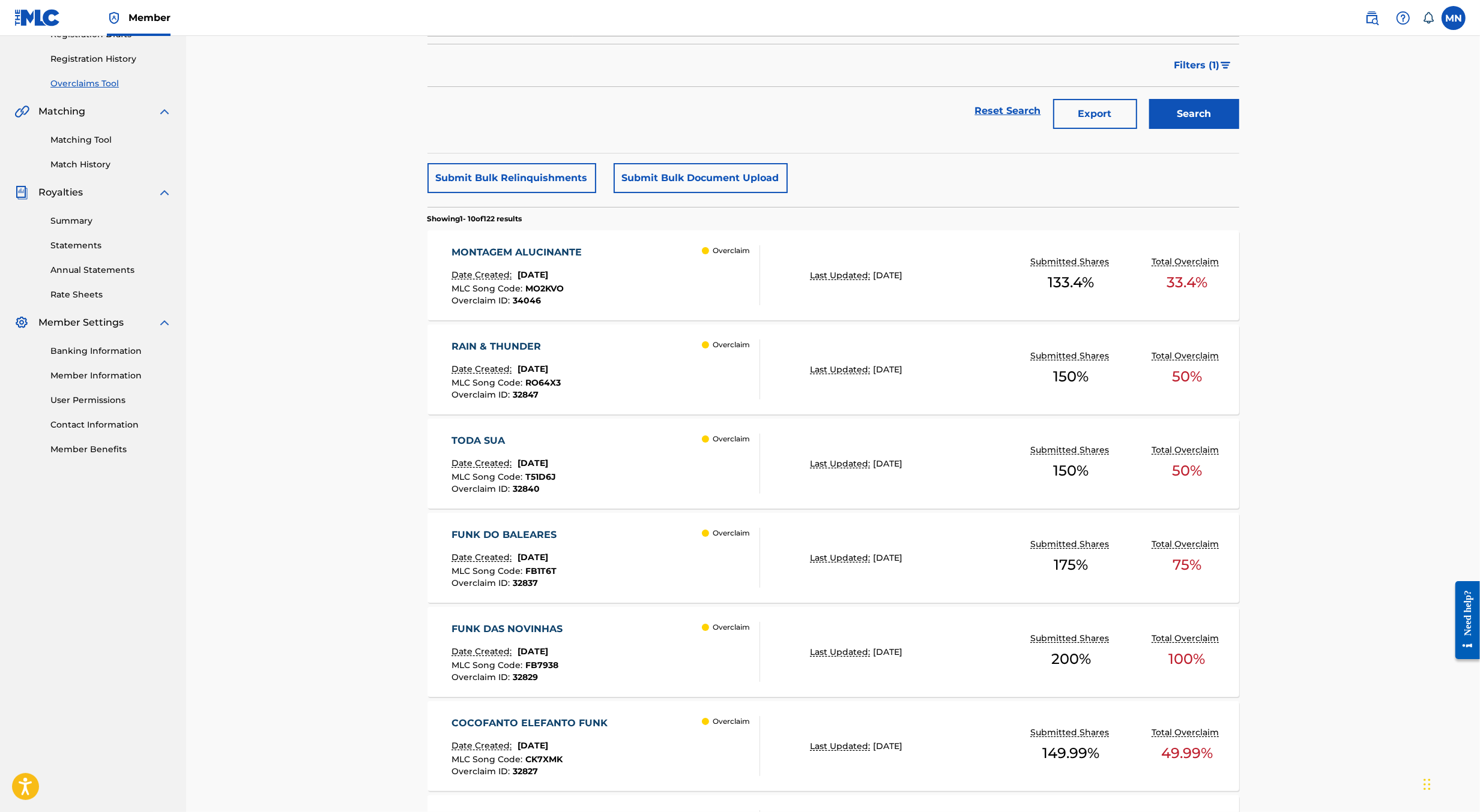
click at [605, 570] on div "FUNK DO BALEARES Date Created: [DATE] MLC Song Code : FB1T6T Overclaim ID : 328…" at bounding box center [606, 558] width 309 height 60
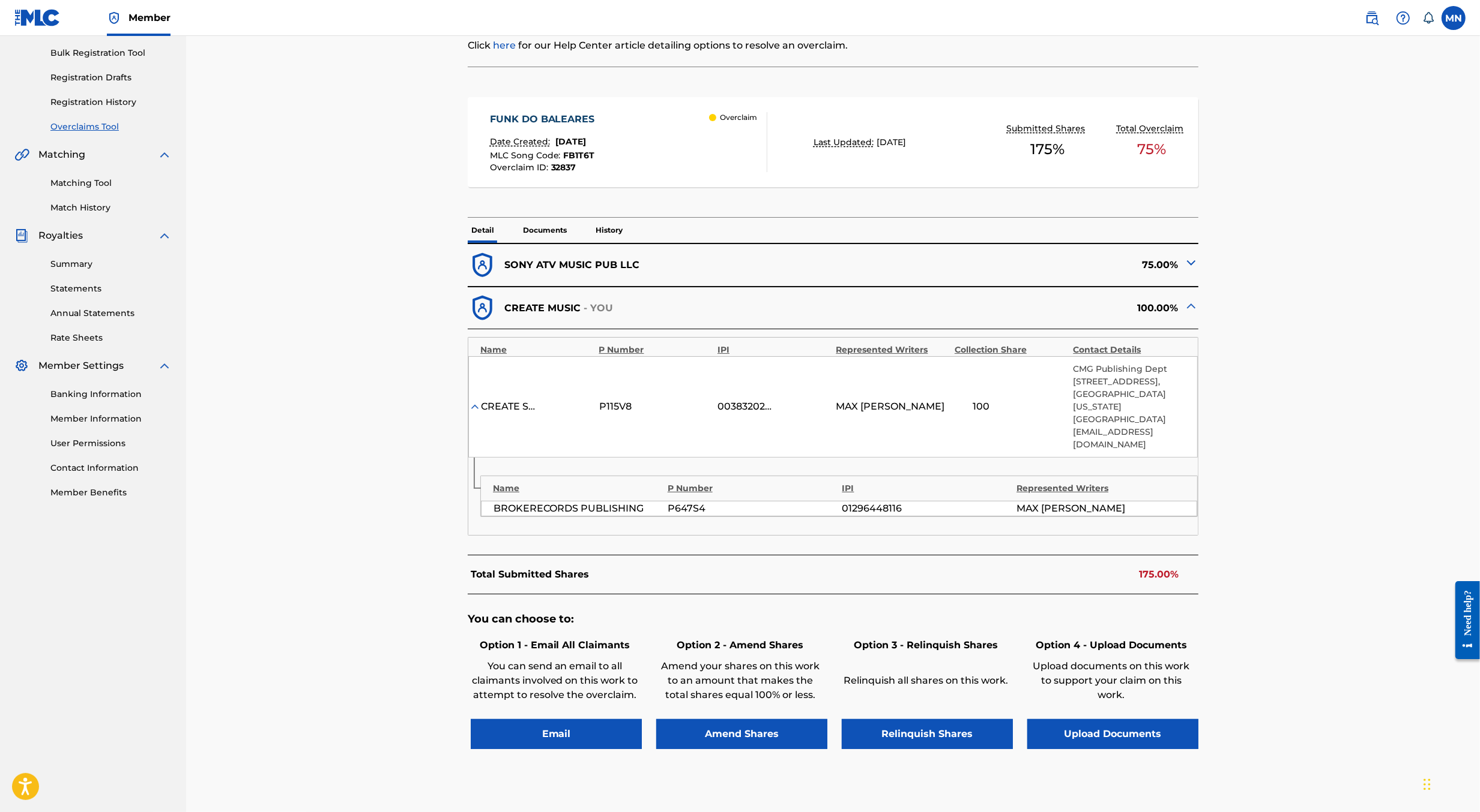
scroll to position [254, 0]
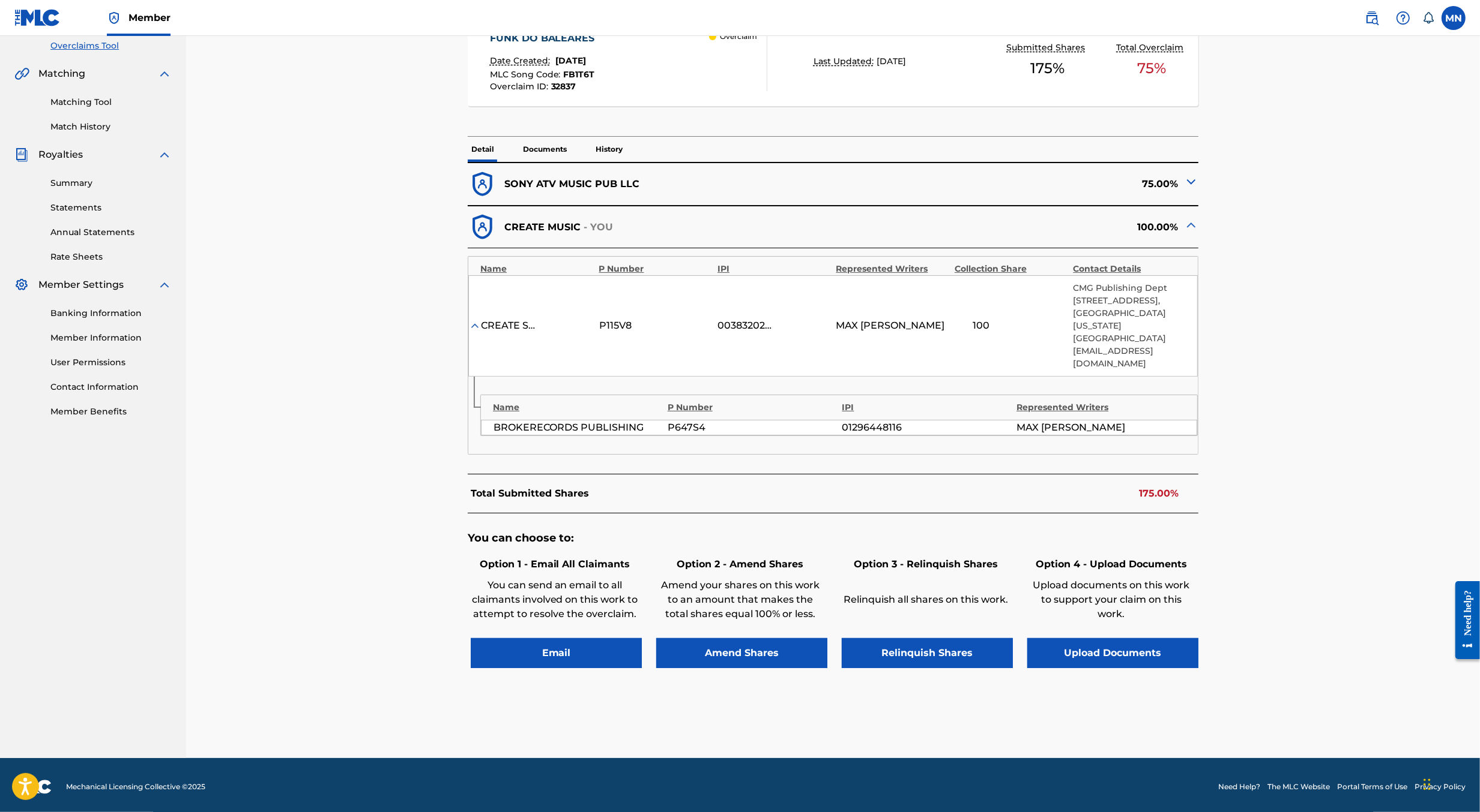
click at [1110, 646] on button "Upload Documents" at bounding box center [1113, 653] width 171 height 30
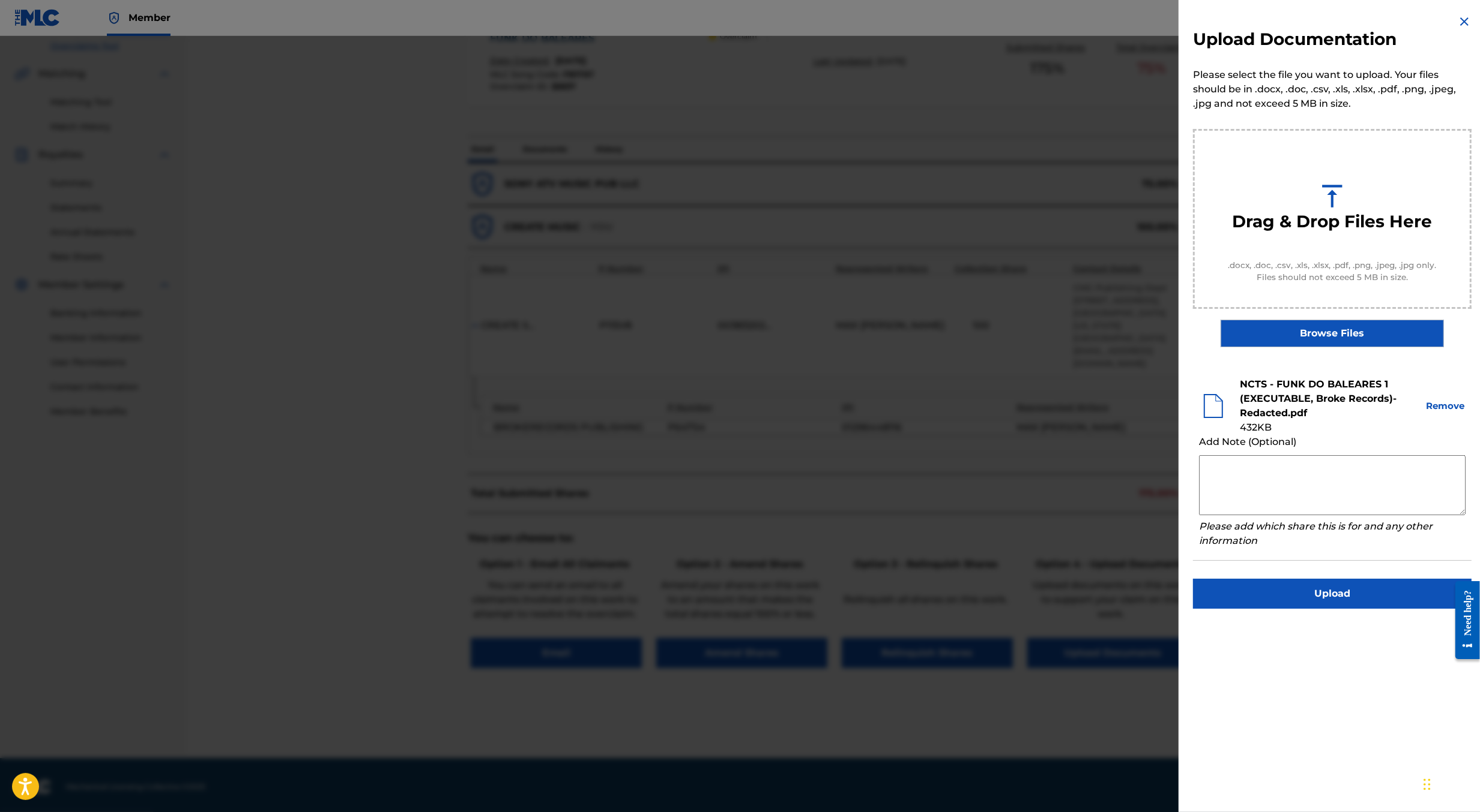
click at [1219, 488] on textarea at bounding box center [1332, 485] width 267 height 60
type textarea "Please see attached for a redacted recording agreement asssigning publishing ri…"
click at [1289, 585] on button "Upload" at bounding box center [1332, 594] width 279 height 30
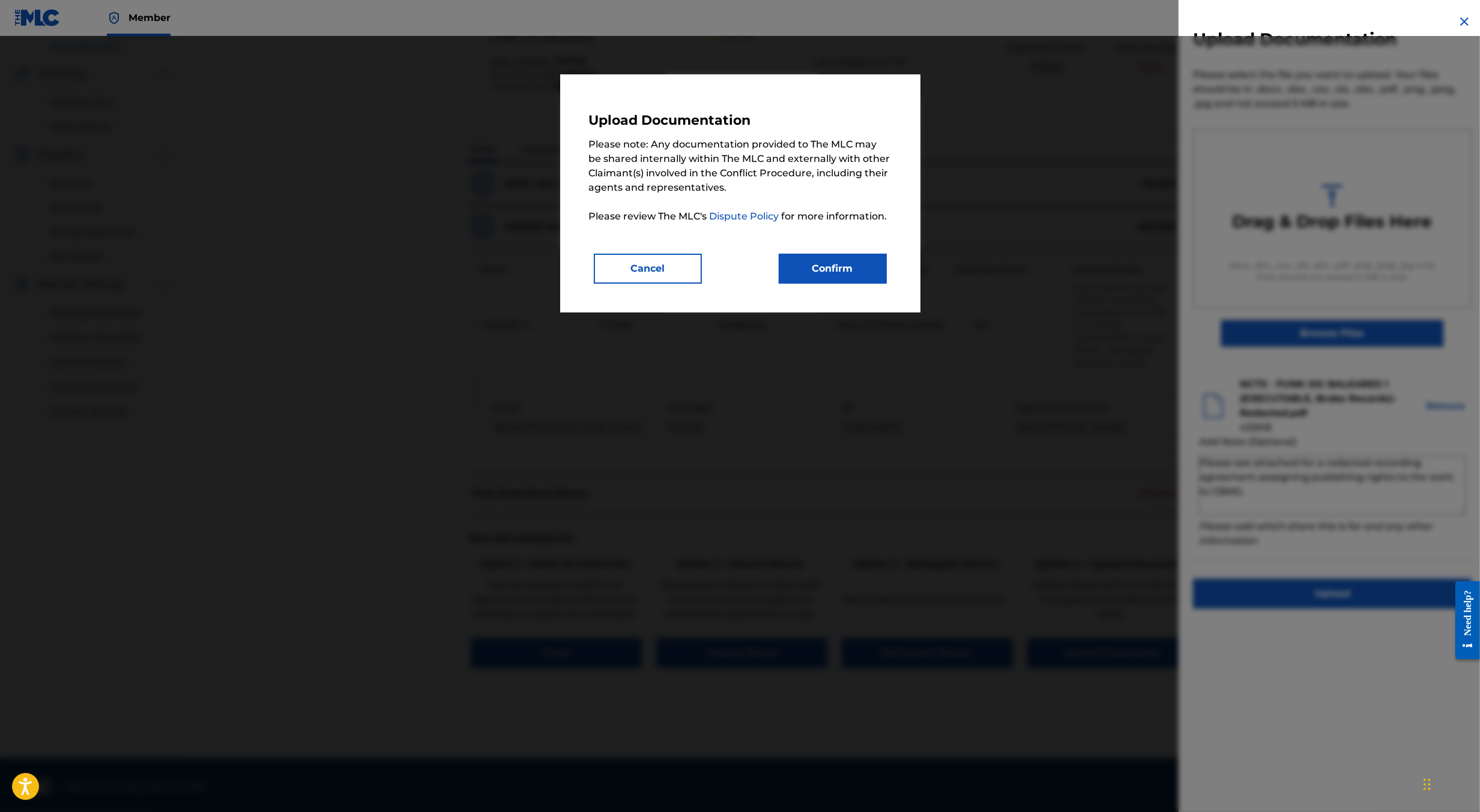
click at [845, 275] on button "Confirm" at bounding box center [833, 268] width 108 height 30
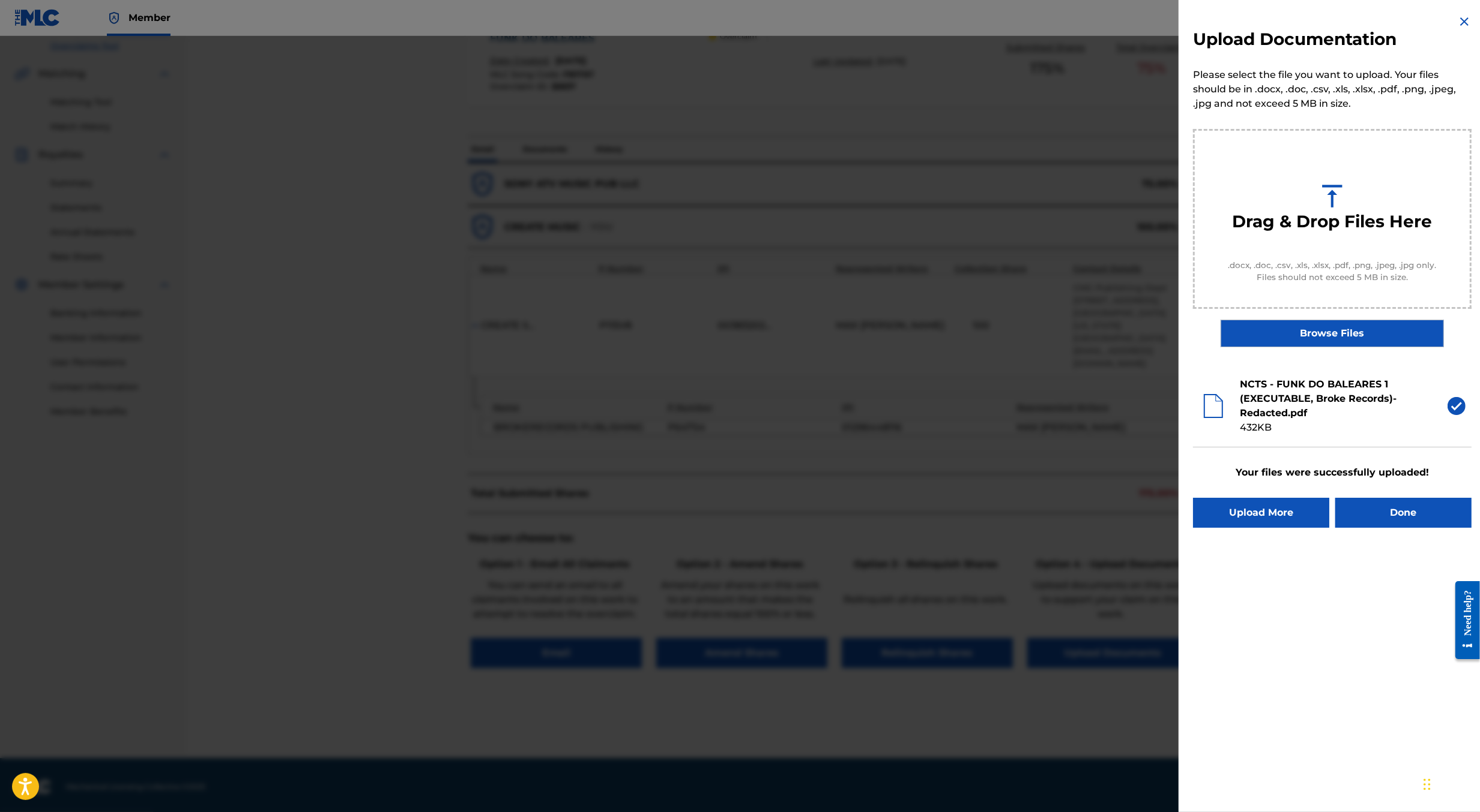
click at [1388, 505] on button "Done" at bounding box center [1403, 513] width 136 height 30
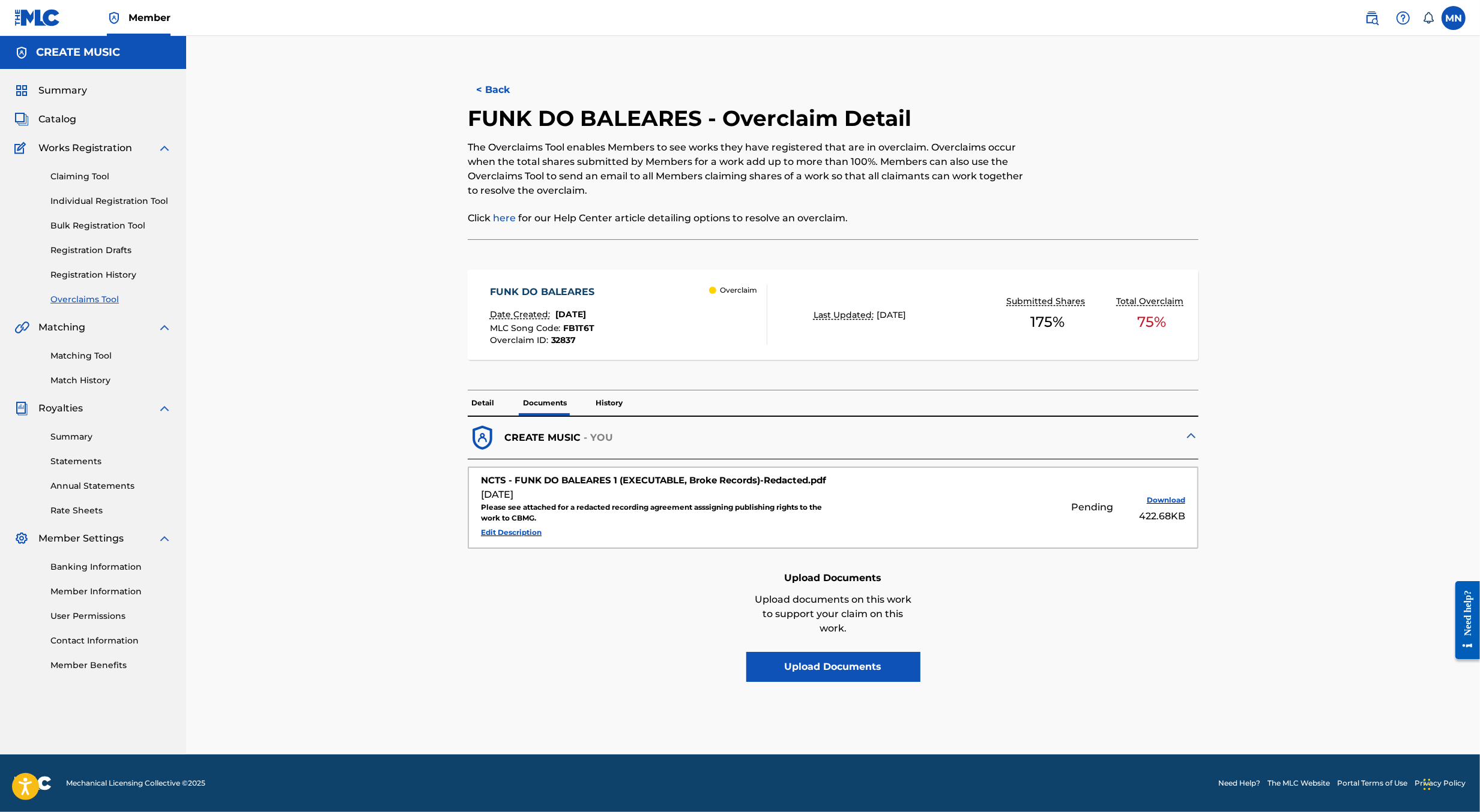
click at [1366, 375] on div "< Back FUNK DO BALEARES - Overclaim Detail The Overclaims Tool enables Members …" at bounding box center [833, 395] width 1294 height 719
click at [1380, 11] on link at bounding box center [1372, 18] width 24 height 24
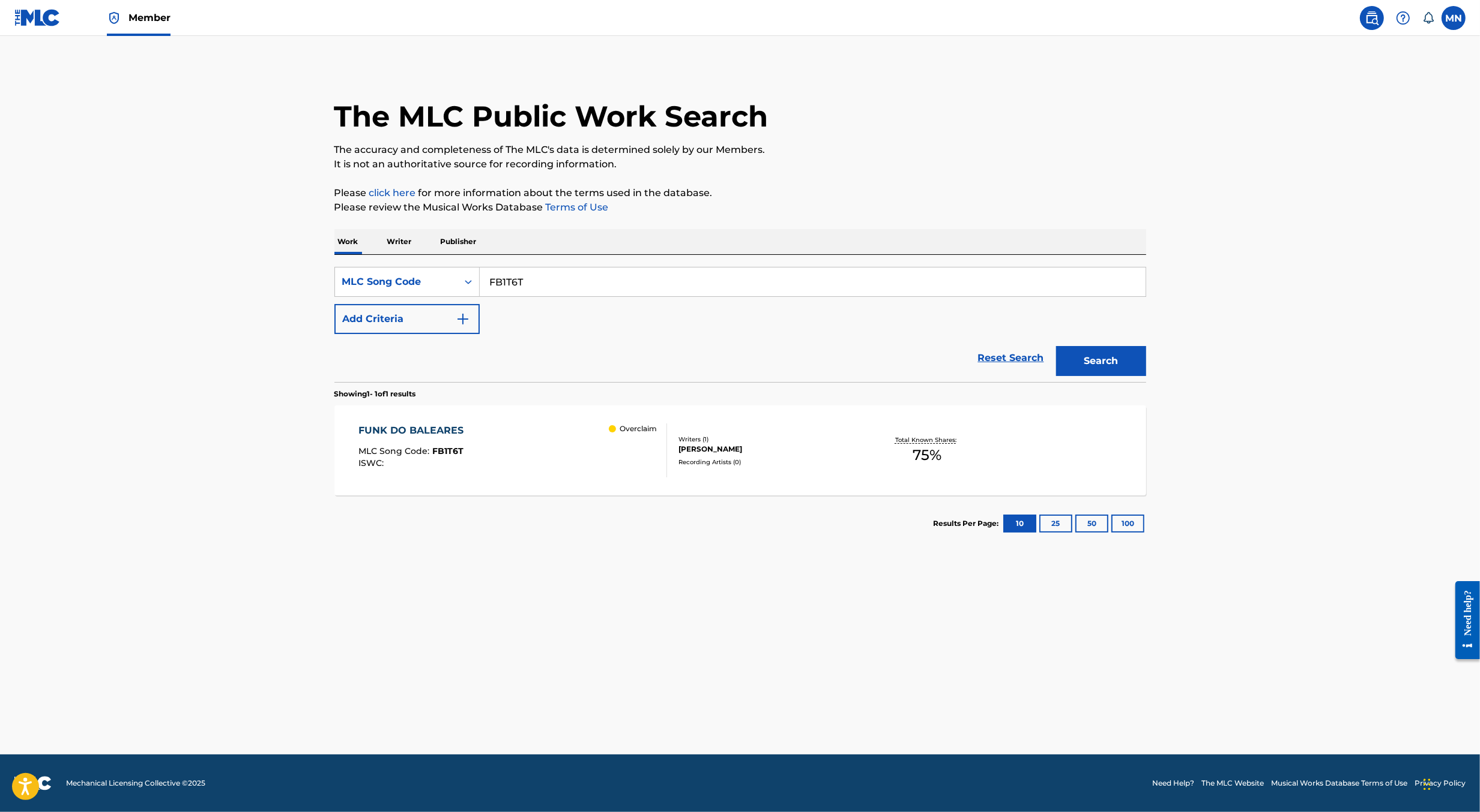
click at [529, 289] on input "FB1T6T" at bounding box center [812, 282] width 665 height 29
paste input "T51D6J"
type input "T51D6J"
click at [1056, 346] on button "Search" at bounding box center [1100, 361] width 90 height 30
click at [544, 452] on div "TODA SUA MLC Song Code : T51D6J ISWC : Overclaim" at bounding box center [512, 450] width 309 height 54
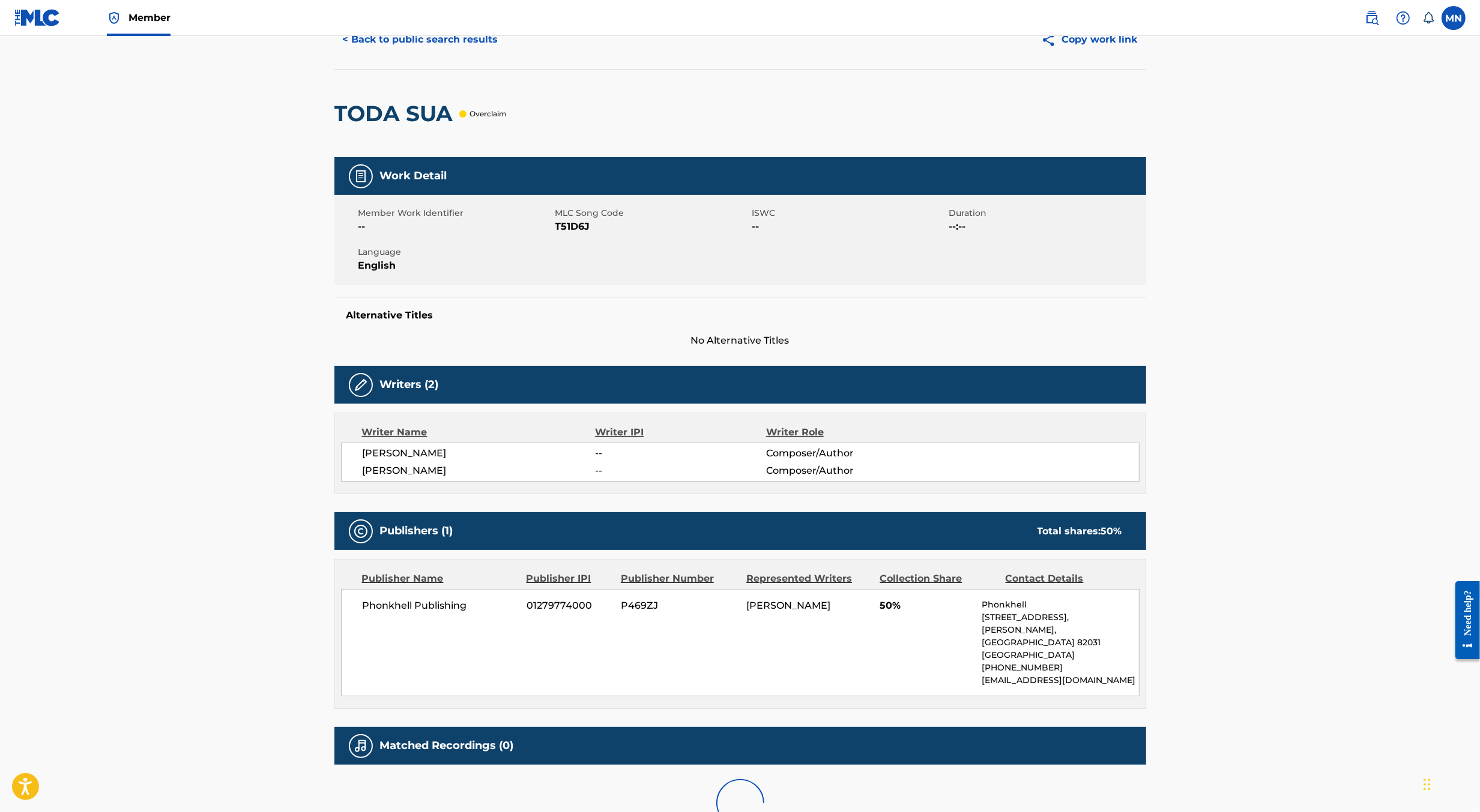
scroll to position [85, 0]
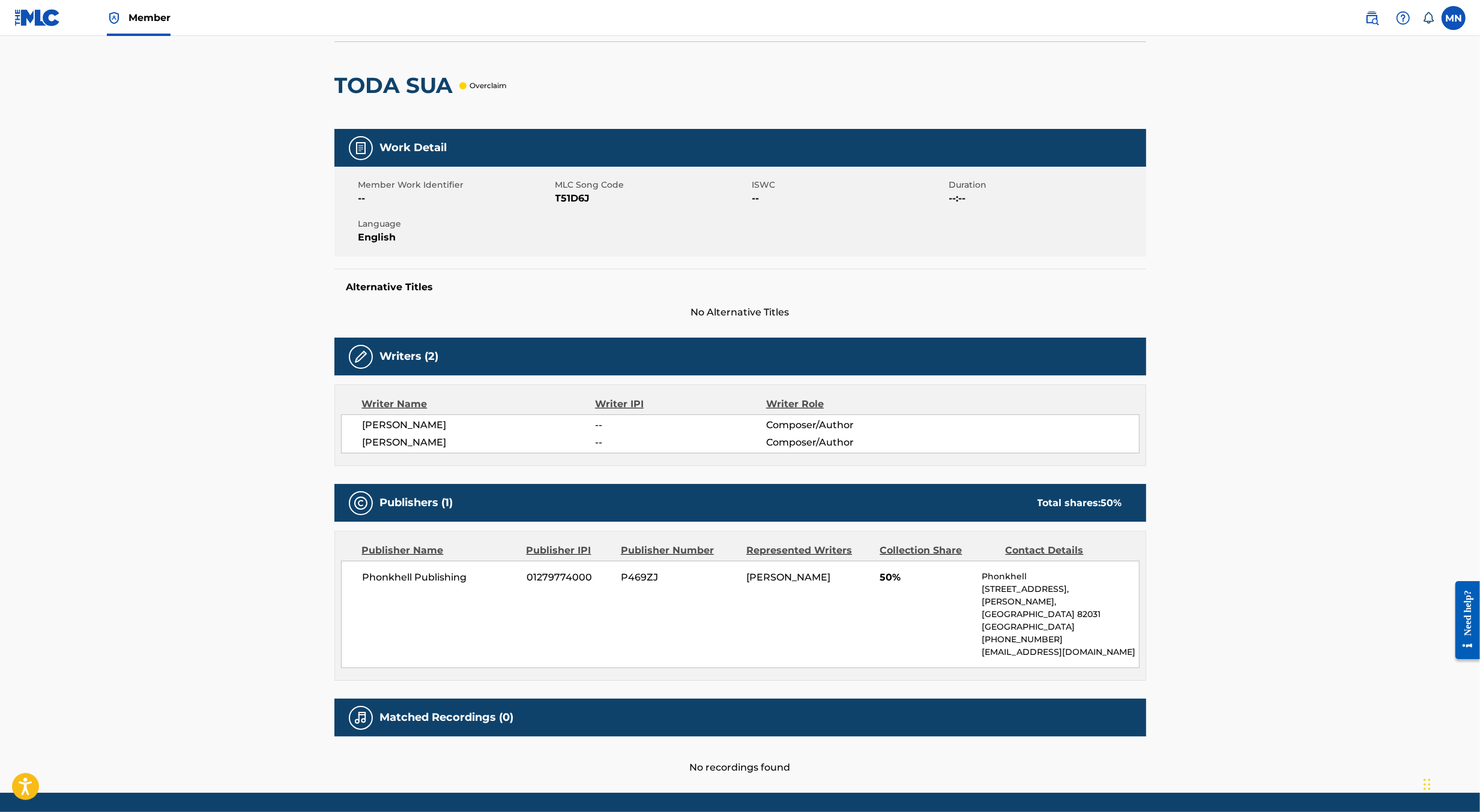
click at [576, 200] on span "T51D6J" at bounding box center [652, 199] width 194 height 15
copy span "T51D6J"
click at [51, 19] on img at bounding box center [37, 17] width 46 height 17
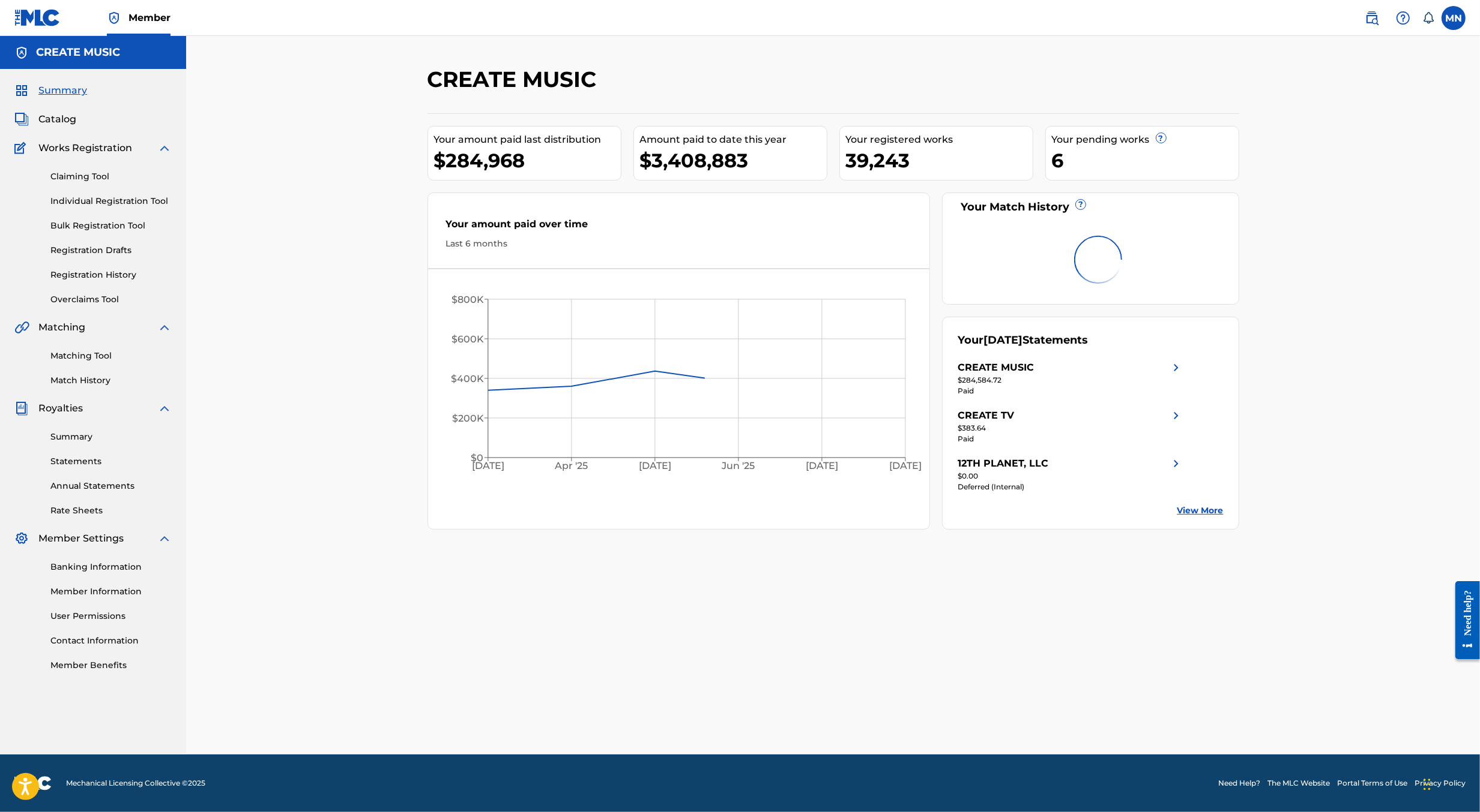
click at [74, 178] on link "Claiming Tool" at bounding box center [110, 176] width 121 height 13
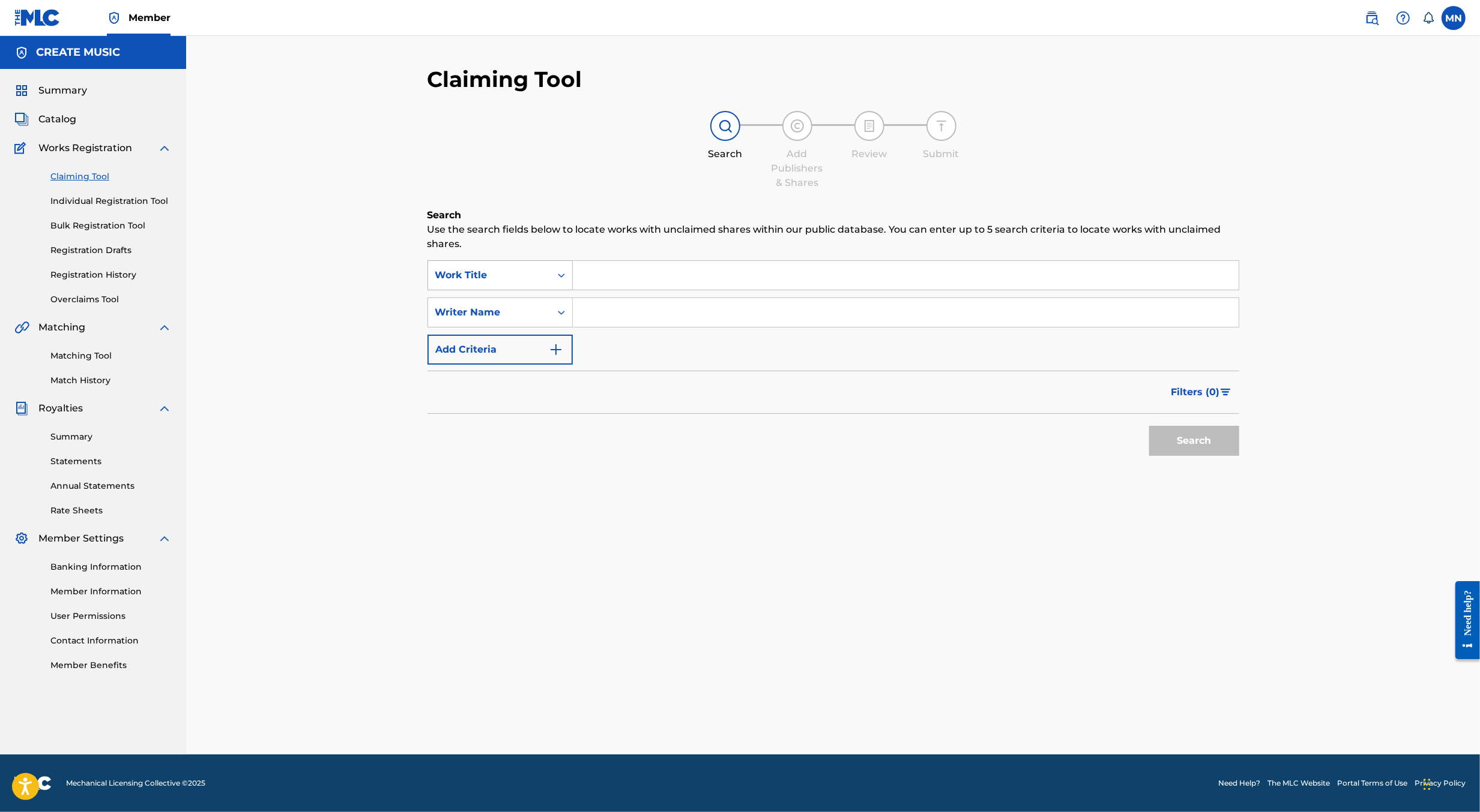
click at [488, 271] on div "Work Title" at bounding box center [489, 276] width 108 height 15
click at [499, 309] on div "MLC Song Code" at bounding box center [500, 306] width 144 height 30
click at [619, 269] on input "Search Form" at bounding box center [905, 275] width 665 height 29
paste input "T51D6J"
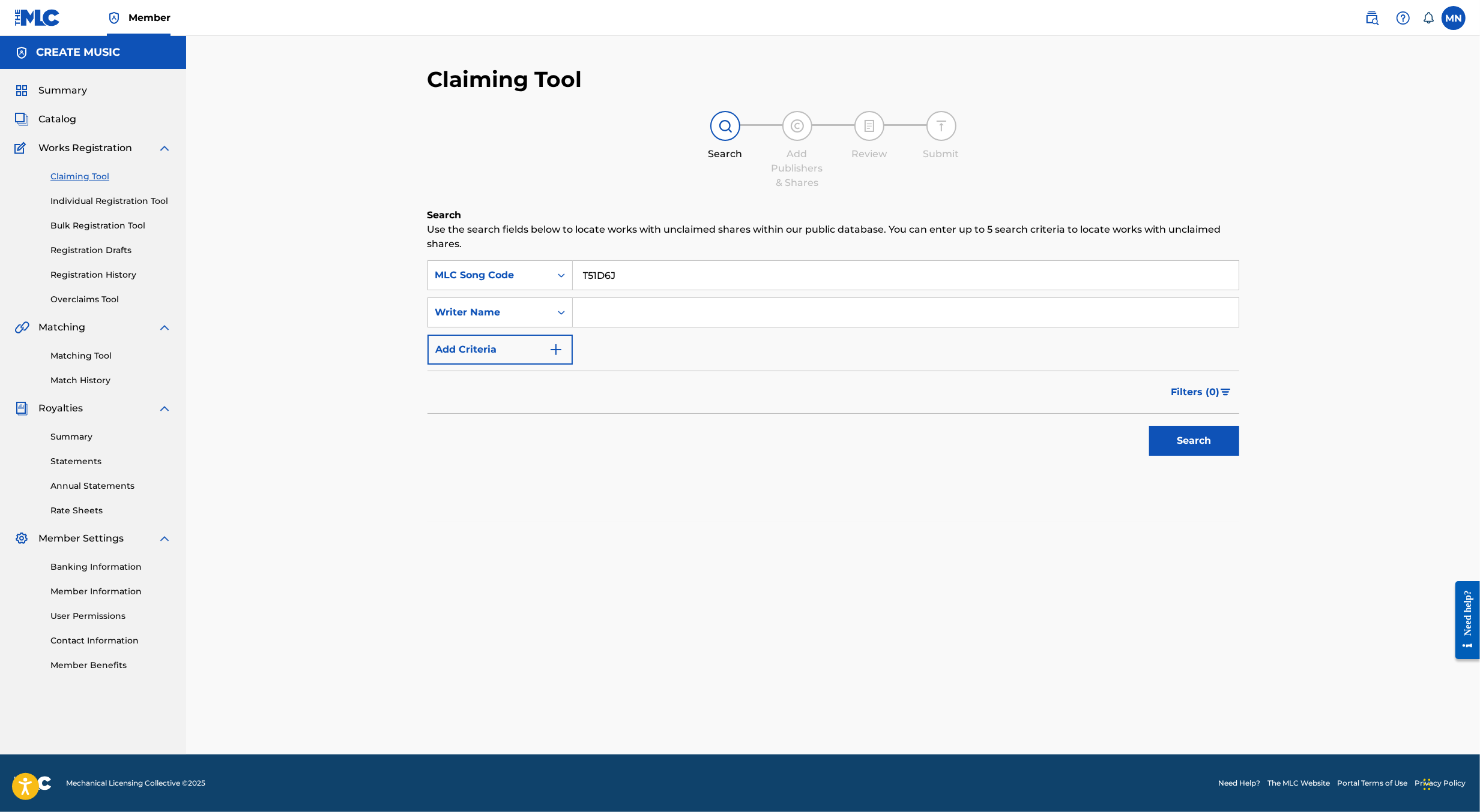
type input "T51D6J"
click at [1149, 426] on button "Search" at bounding box center [1194, 441] width 90 height 30
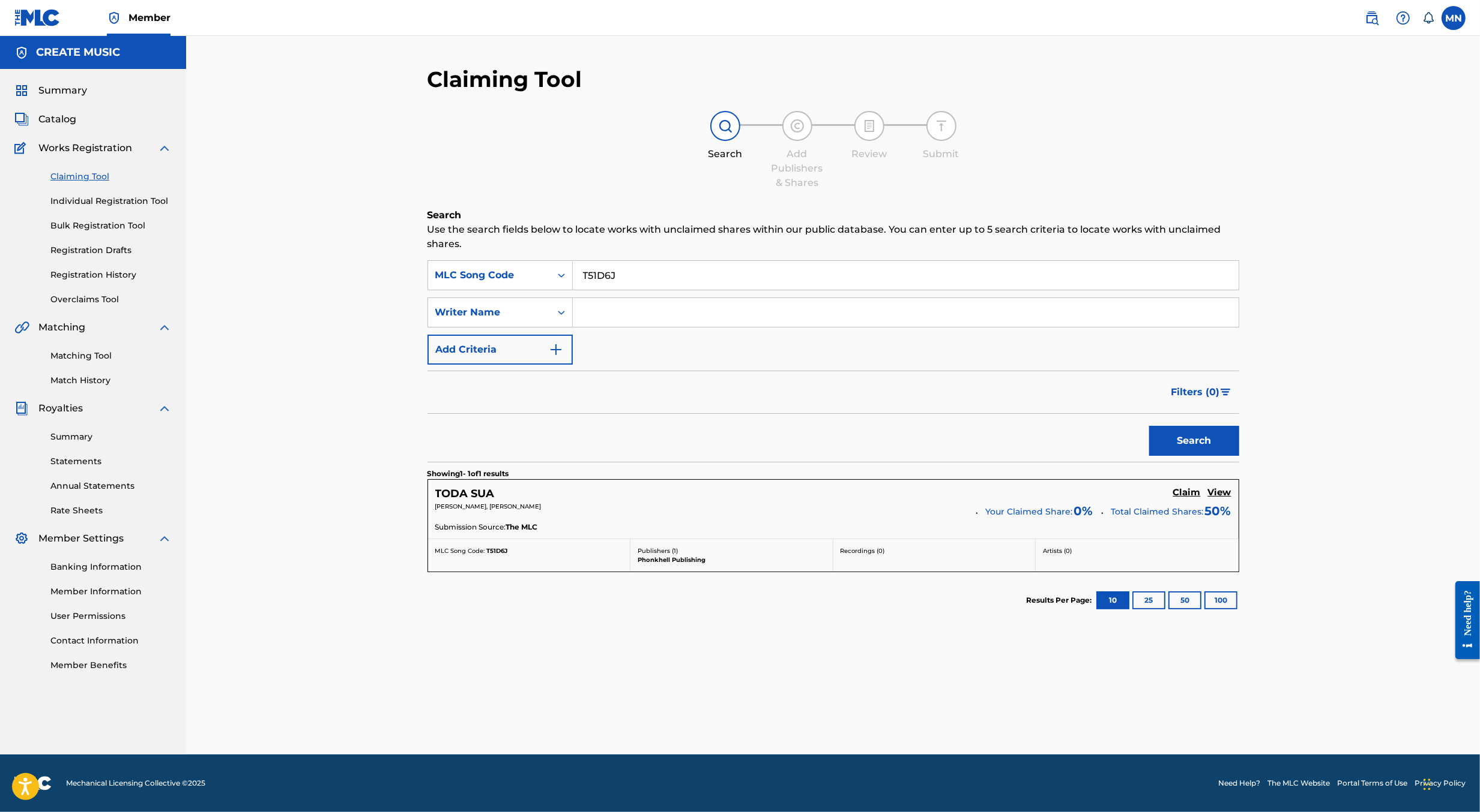
click at [1193, 493] on h5 "Claim" at bounding box center [1187, 493] width 27 height 11
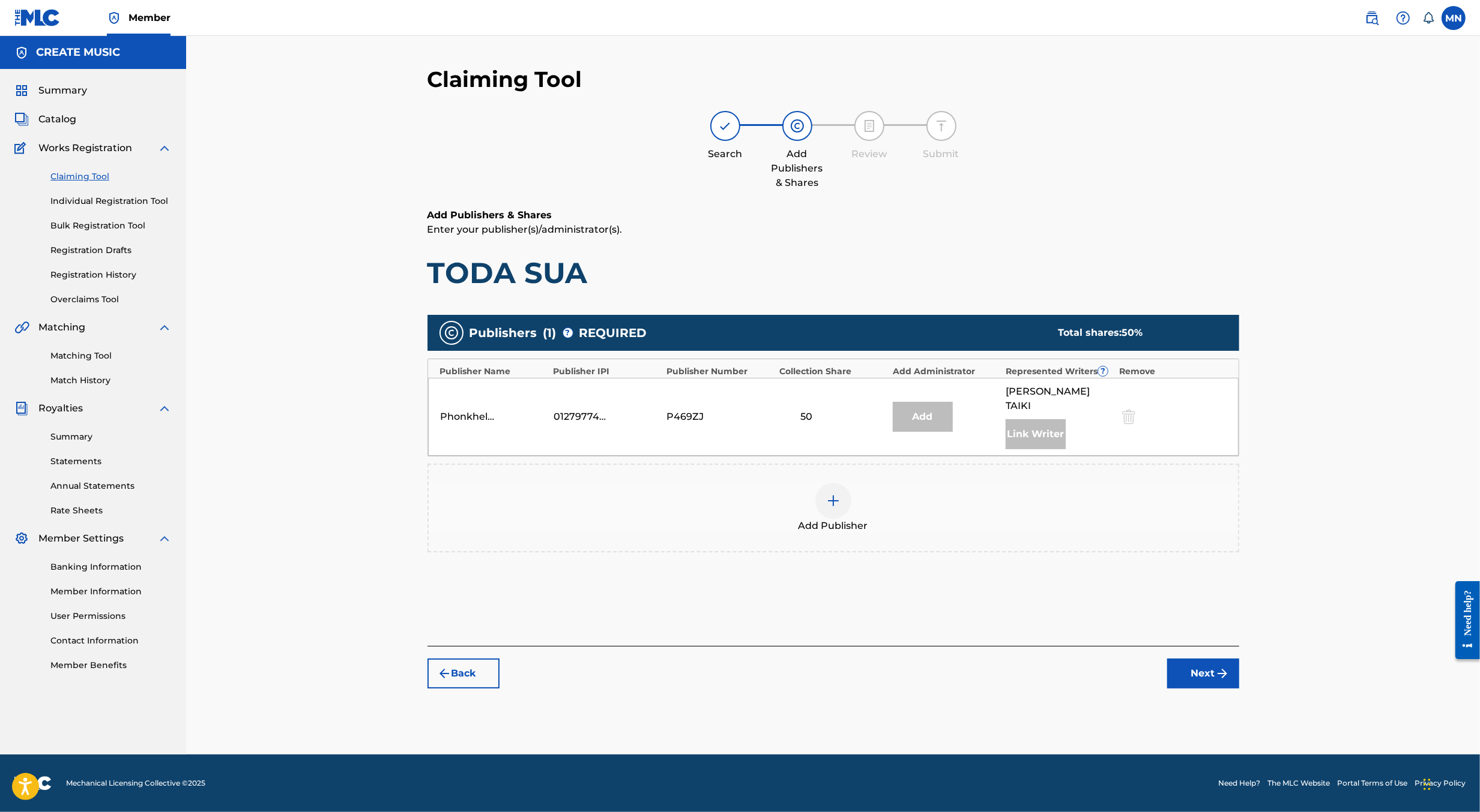
click at [893, 512] on div "Add Publisher" at bounding box center [833, 508] width 809 height 50
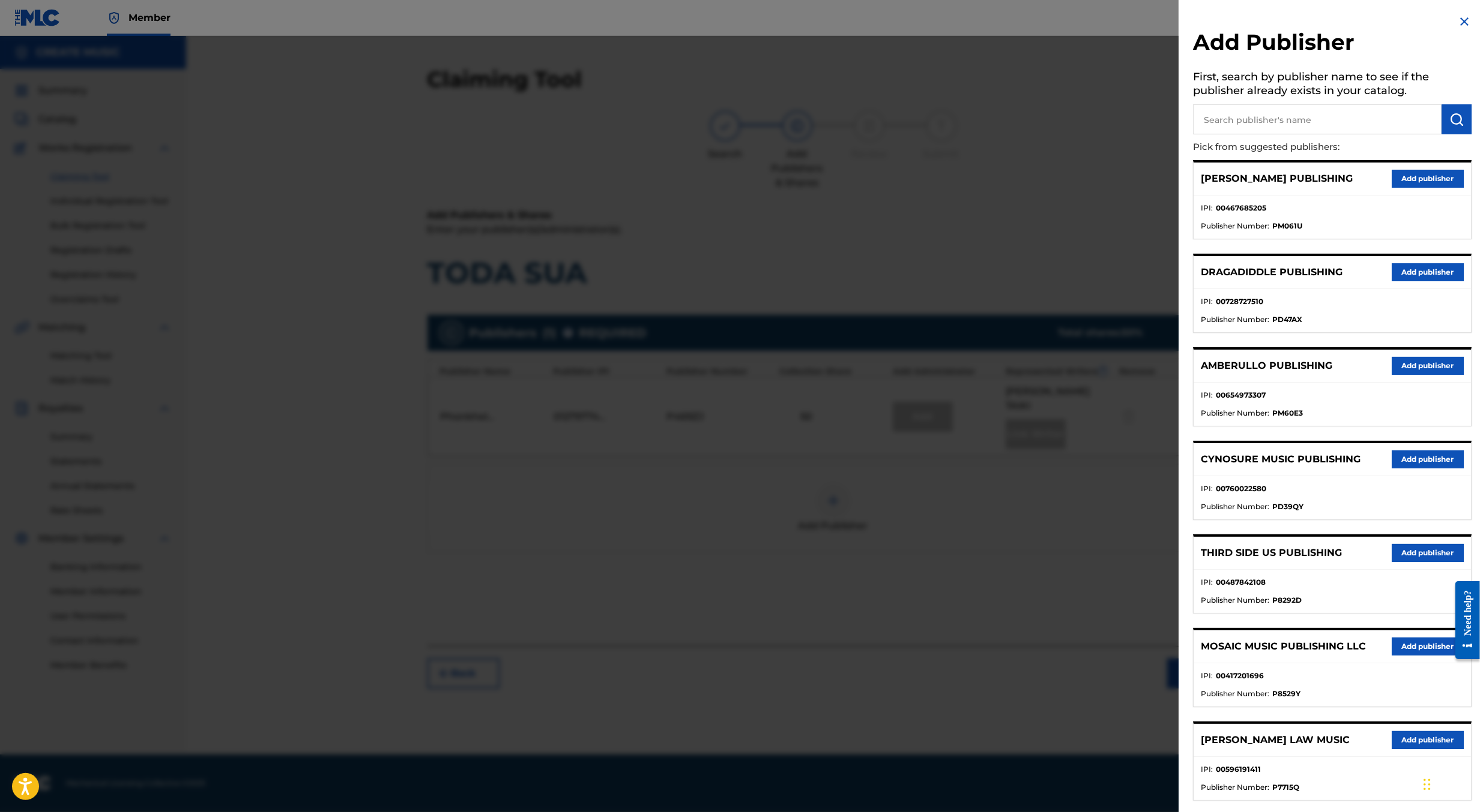
click at [1316, 116] on input "text" at bounding box center [1317, 119] width 249 height 30
type input "brokerecords"
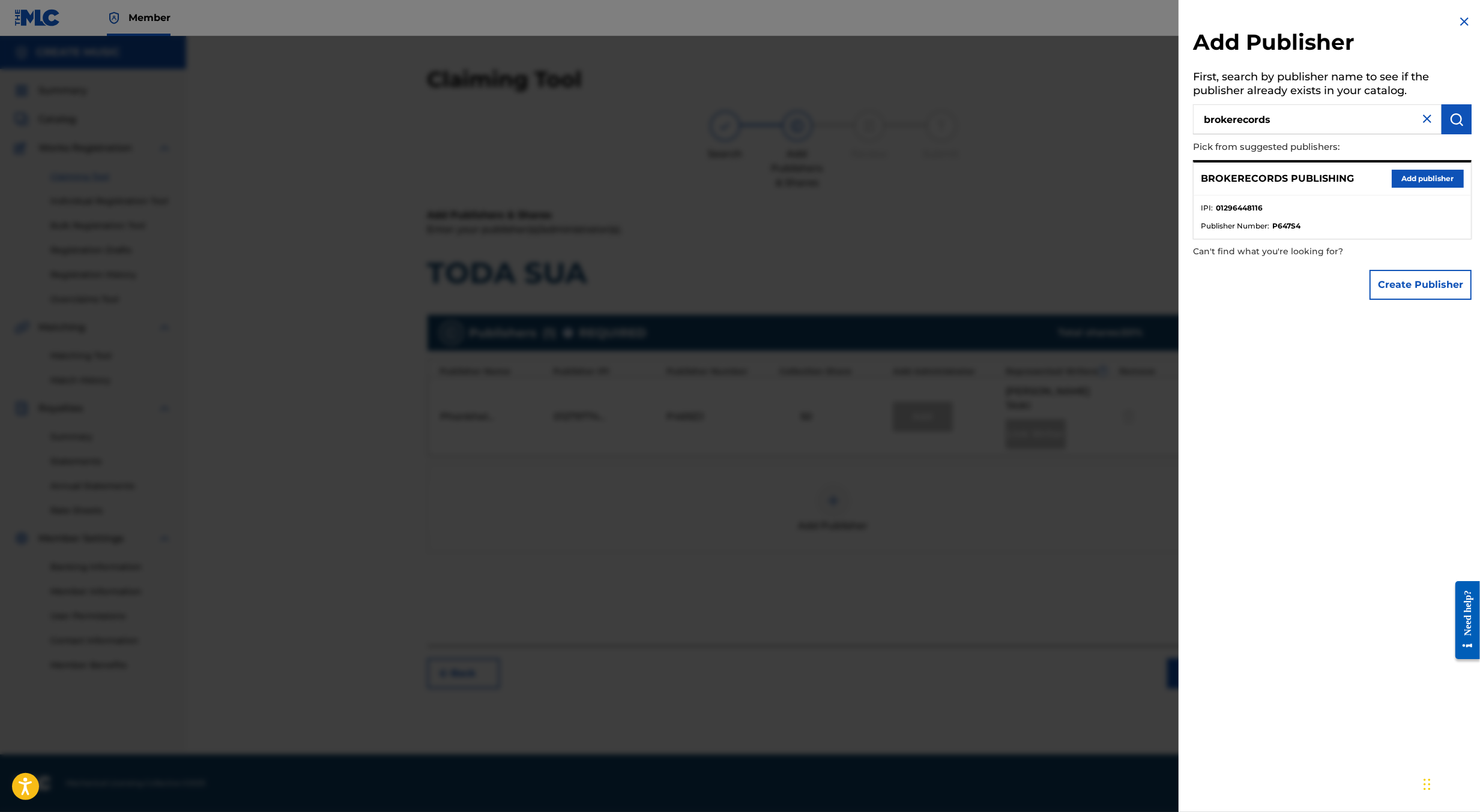
click at [1393, 180] on button "Add publisher" at bounding box center [1428, 178] width 72 height 18
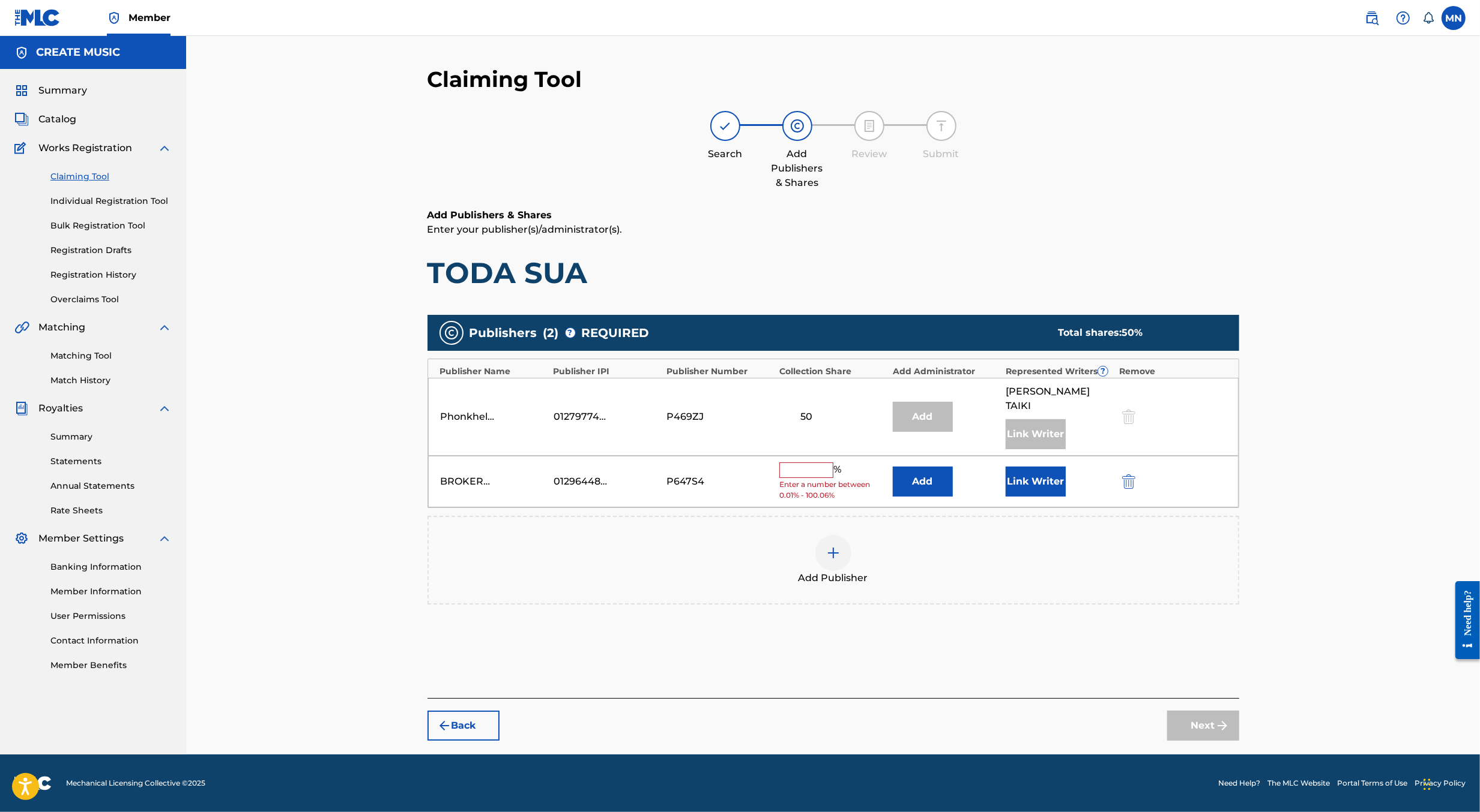
click at [904, 471] on button "Add" at bounding box center [923, 481] width 60 height 30
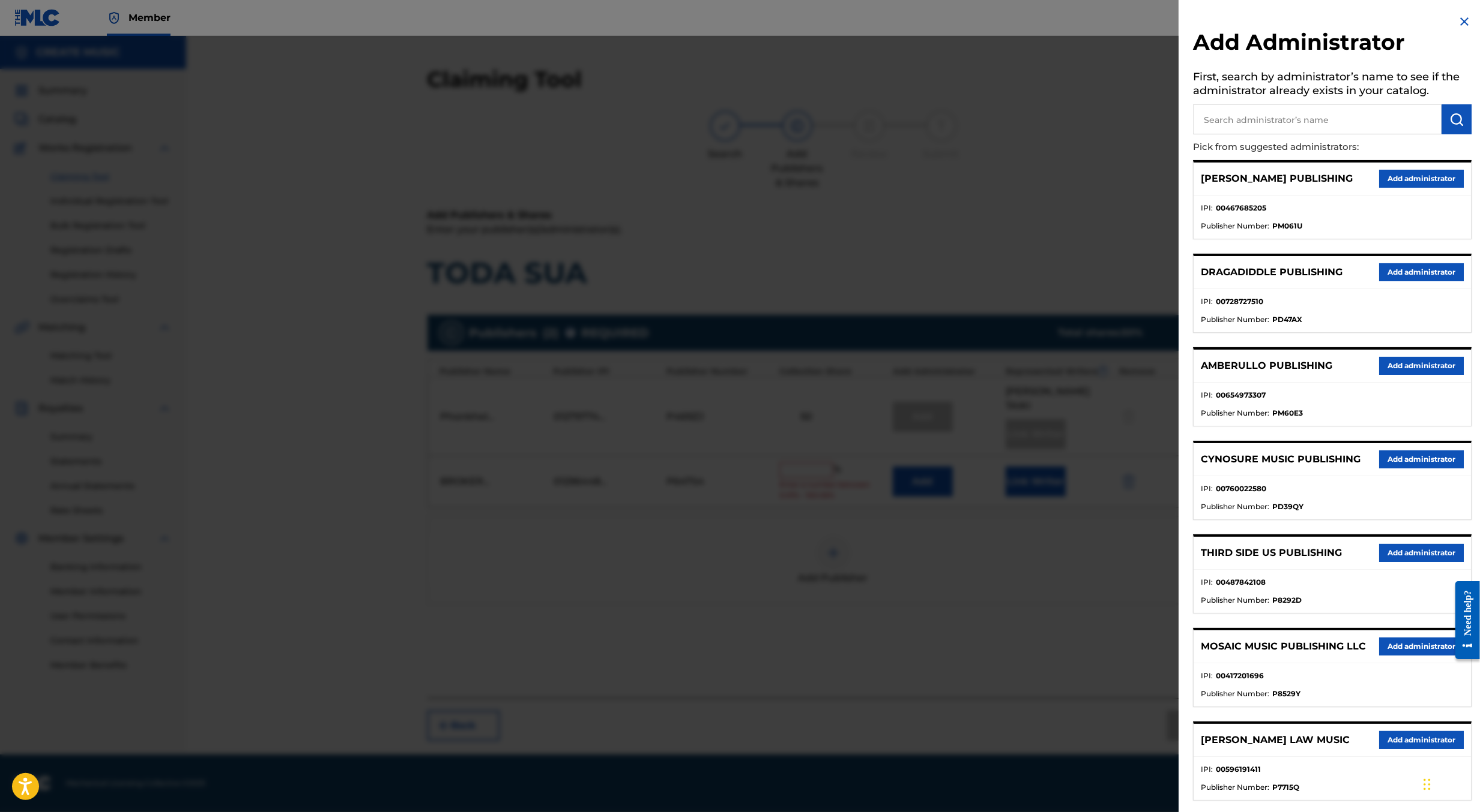
click at [1355, 122] on input "text" at bounding box center [1317, 119] width 249 height 30
type input "create s"
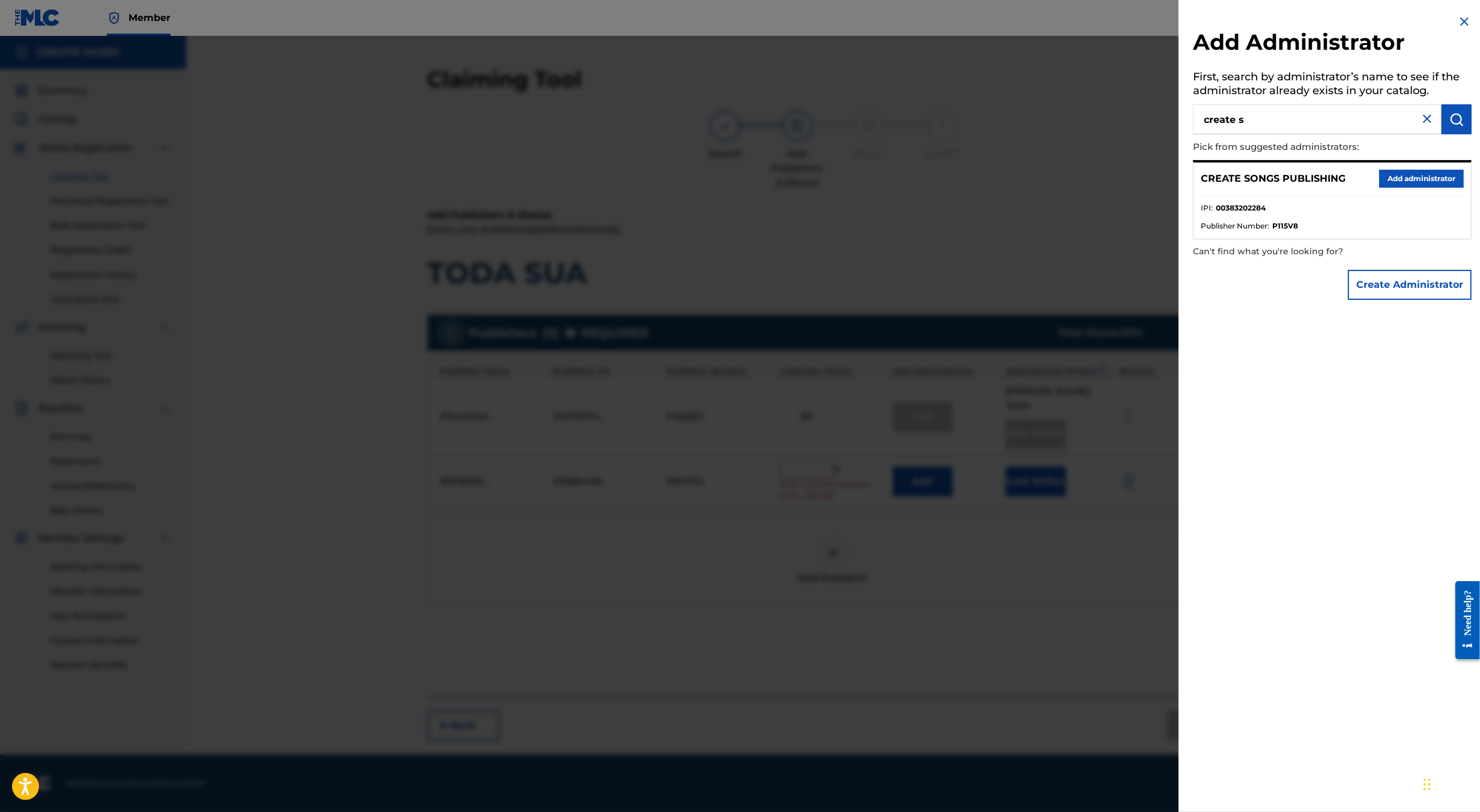
click at [1058, 121] on div at bounding box center [740, 442] width 1480 height 812
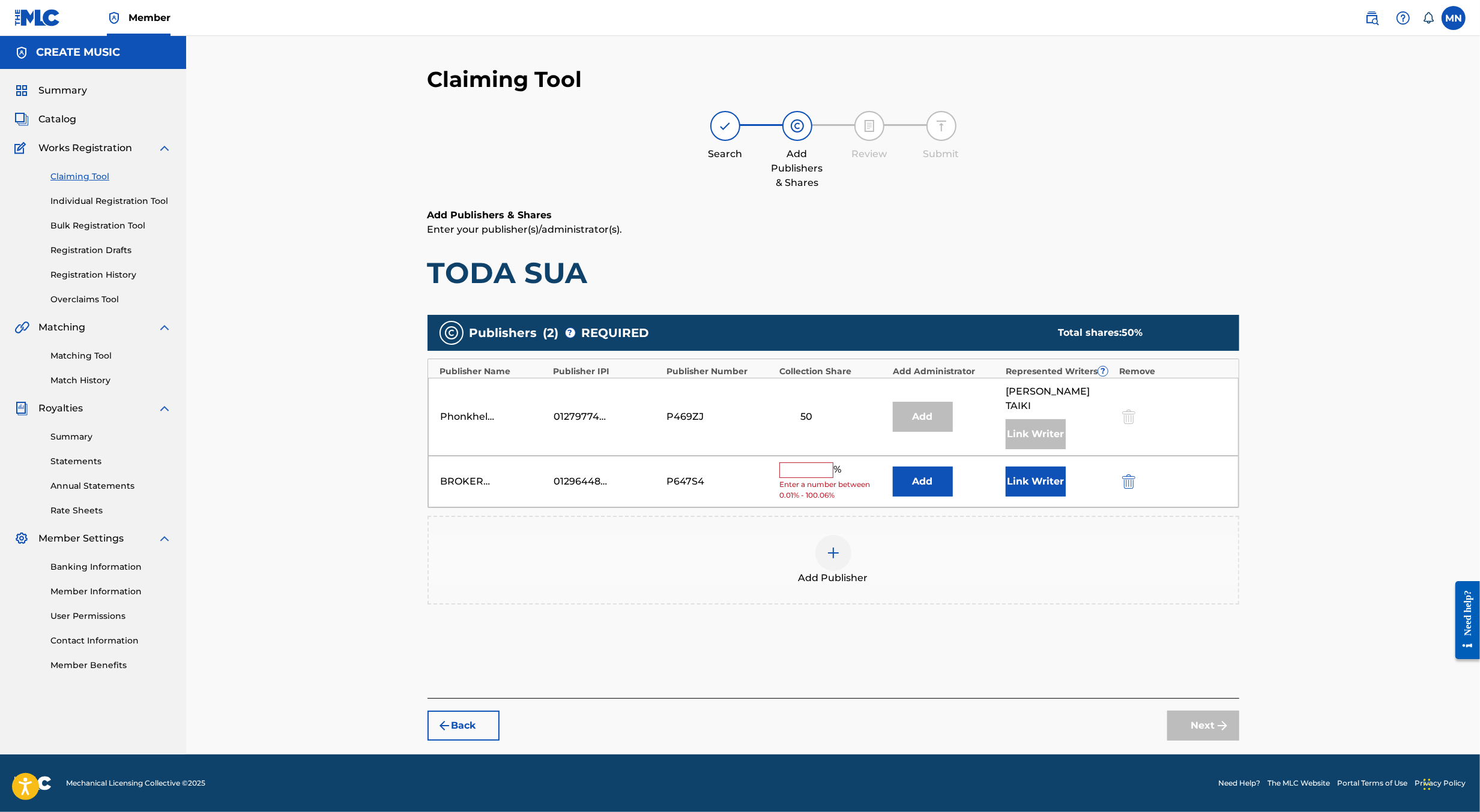
click at [83, 301] on link "Overclaims Tool" at bounding box center [110, 299] width 121 height 13
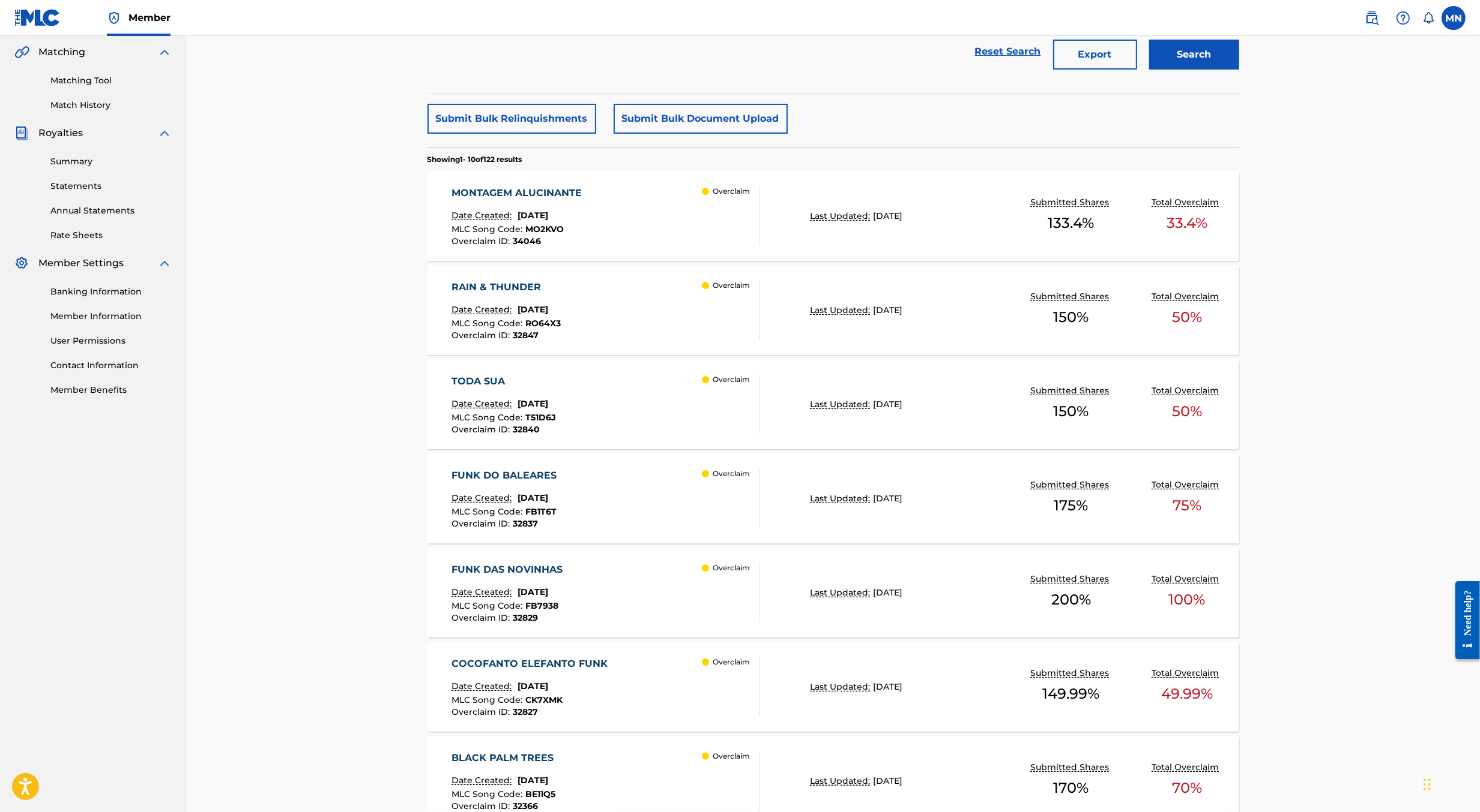
scroll to position [307, 0]
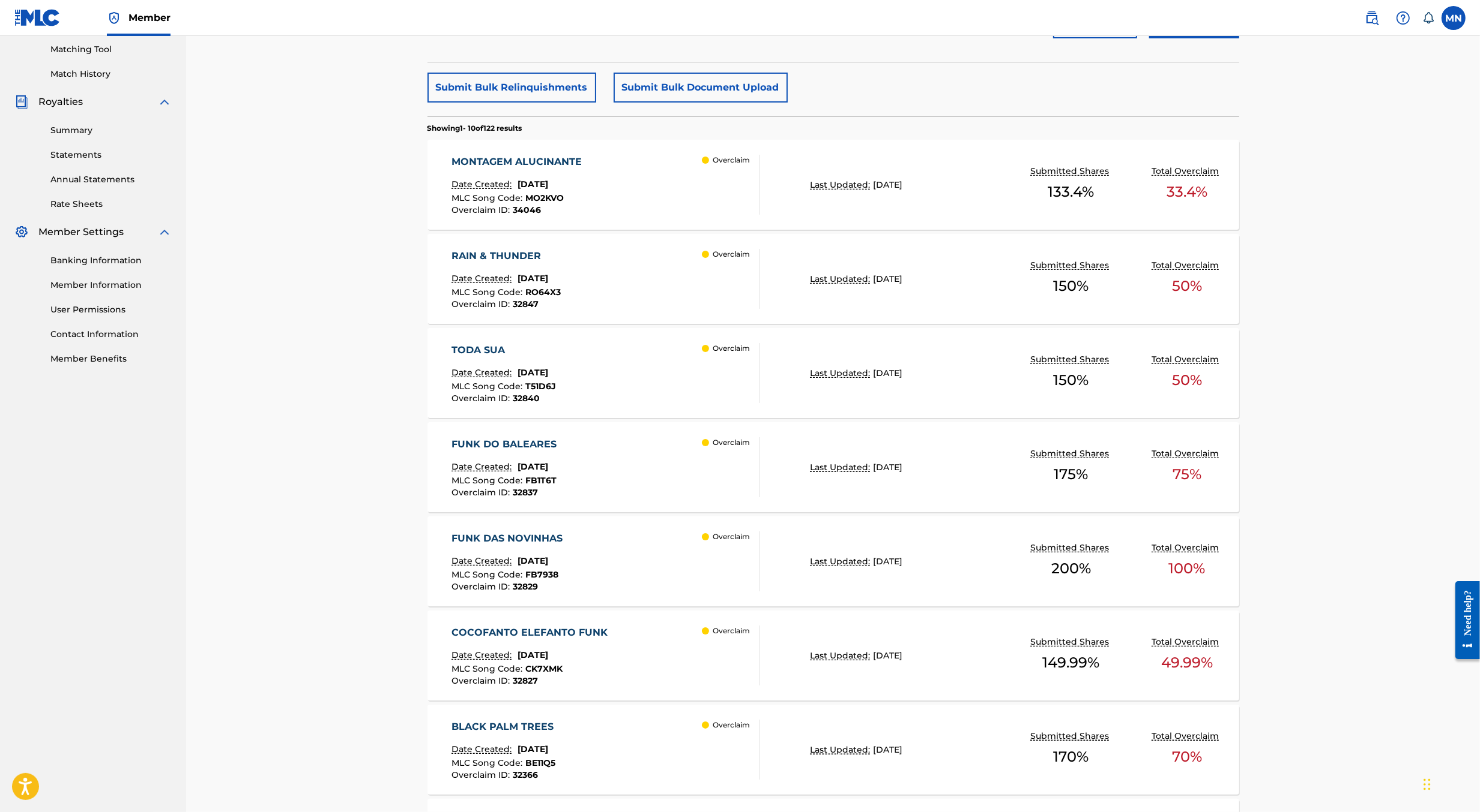
click at [556, 351] on div "TODA SUA" at bounding box center [504, 351] width 104 height 15
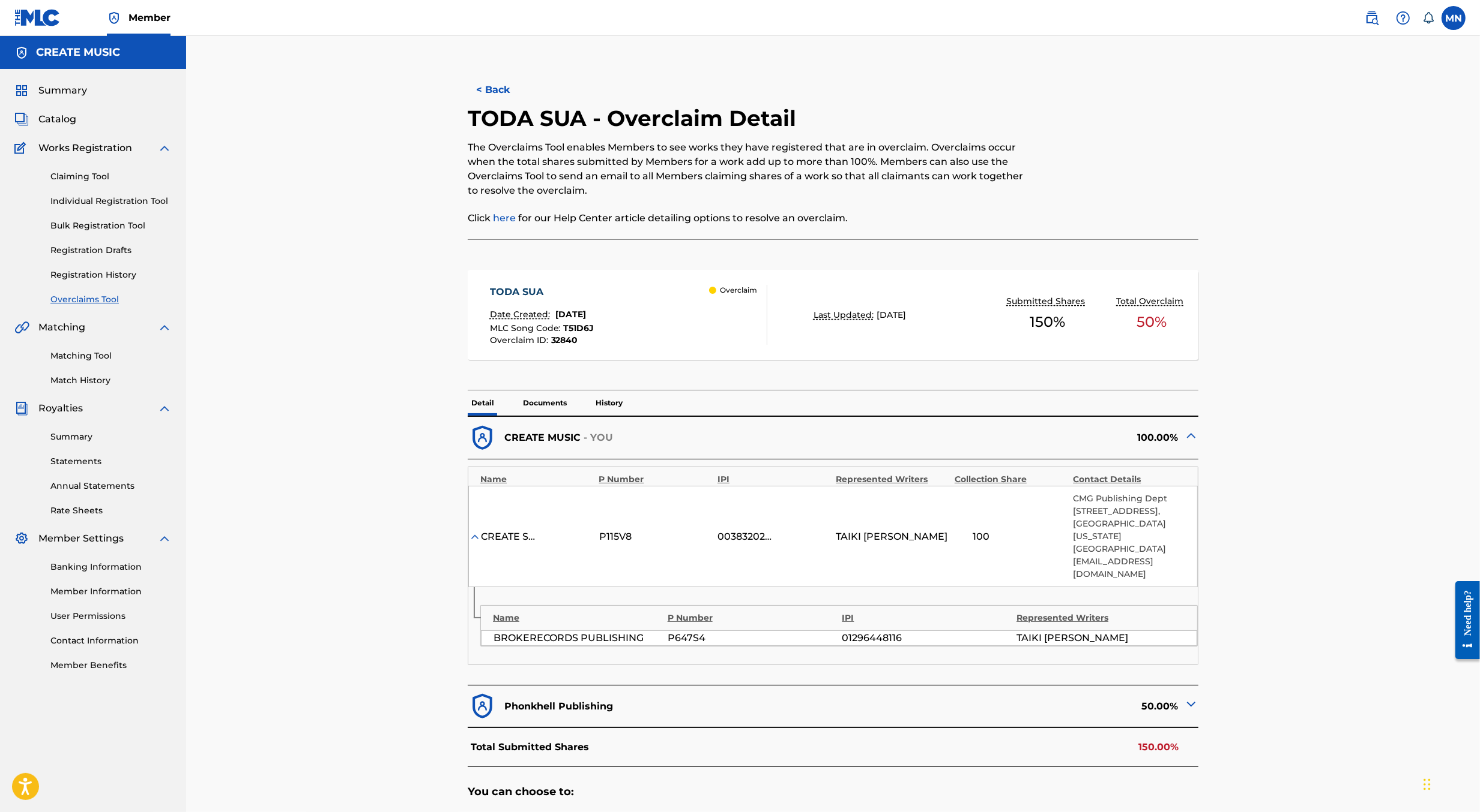
scroll to position [254, 0]
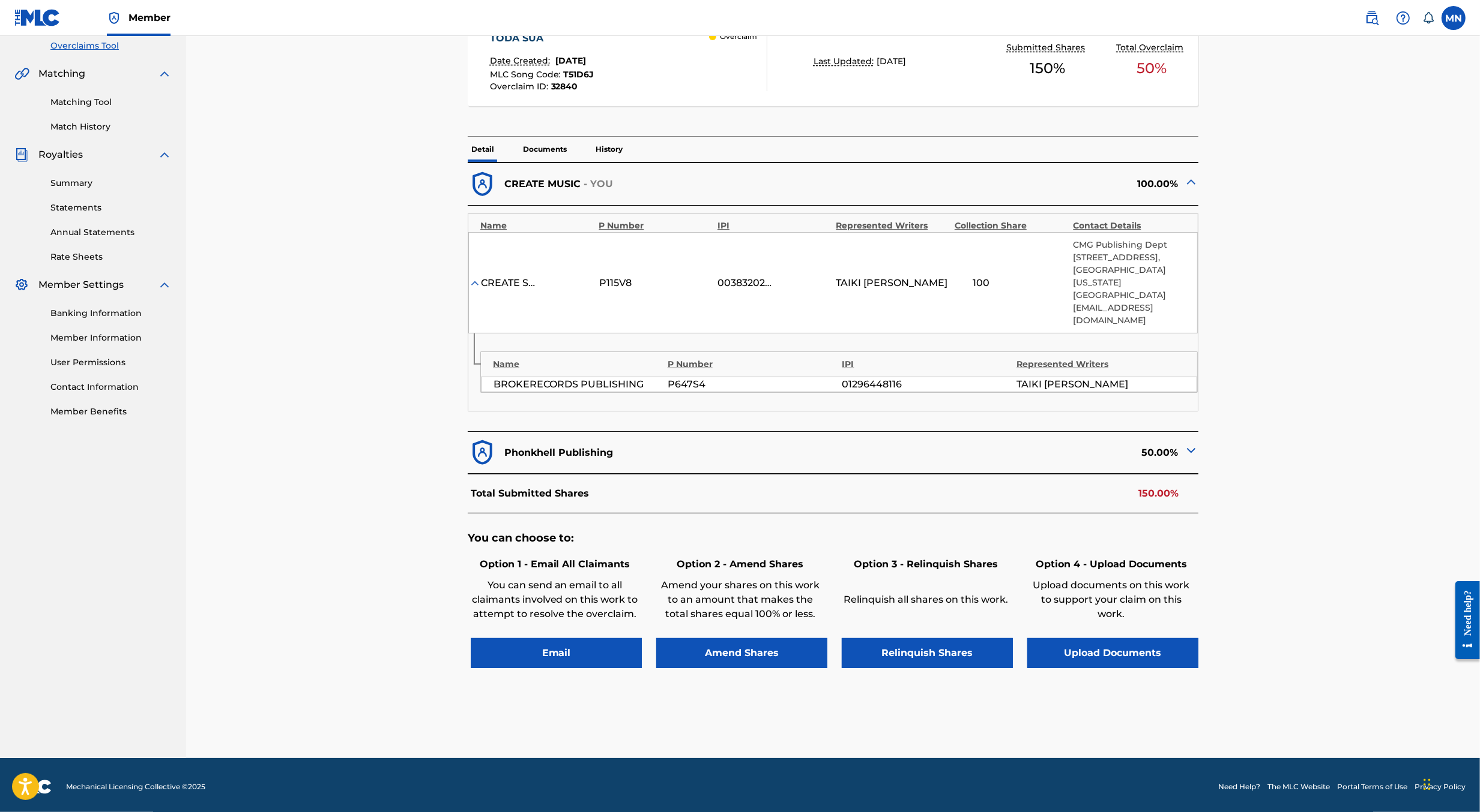
click at [1107, 650] on button "Upload Documents" at bounding box center [1113, 653] width 171 height 30
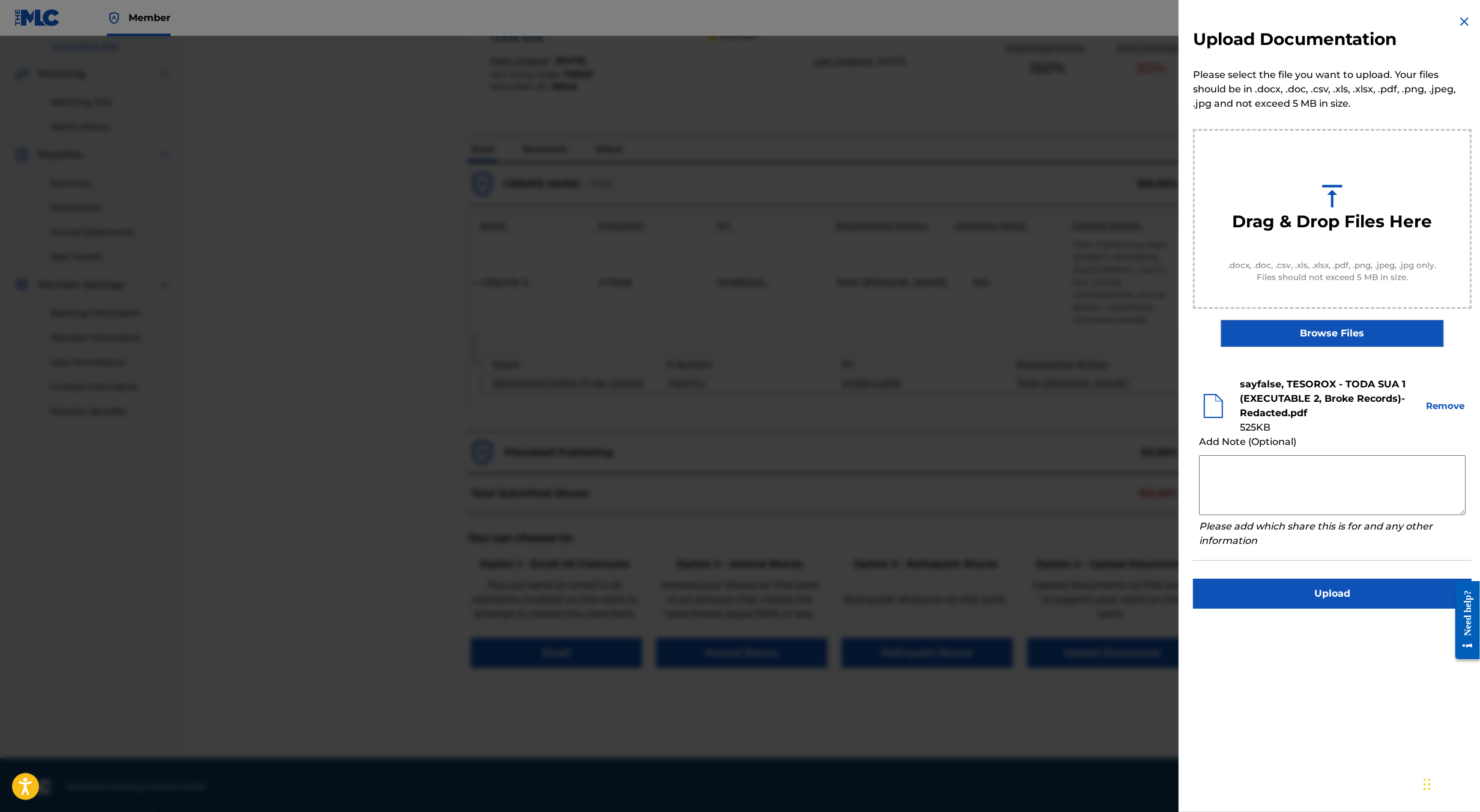
click at [1278, 483] on textarea at bounding box center [1332, 485] width 267 height 60
click at [1284, 488] on textarea "Please see attached for a redacted copy of the recording agreement assigning pu…" at bounding box center [1332, 485] width 267 height 60
type textarea "Please see attached for a redacted copy of the recording agreement assigning pu…"
click at [1318, 596] on button "Upload" at bounding box center [1332, 594] width 279 height 30
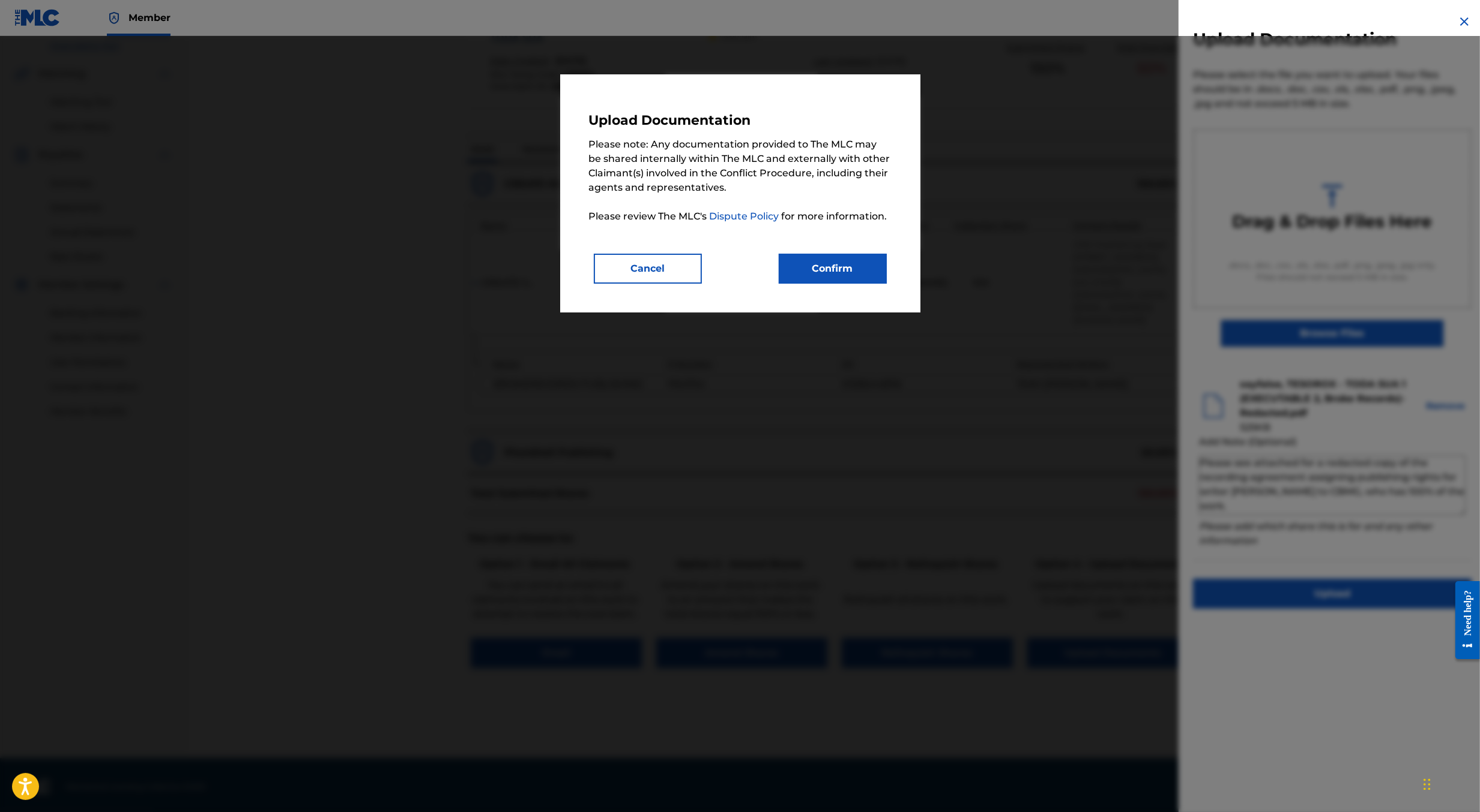
click at [853, 278] on button "Confirm" at bounding box center [833, 268] width 108 height 30
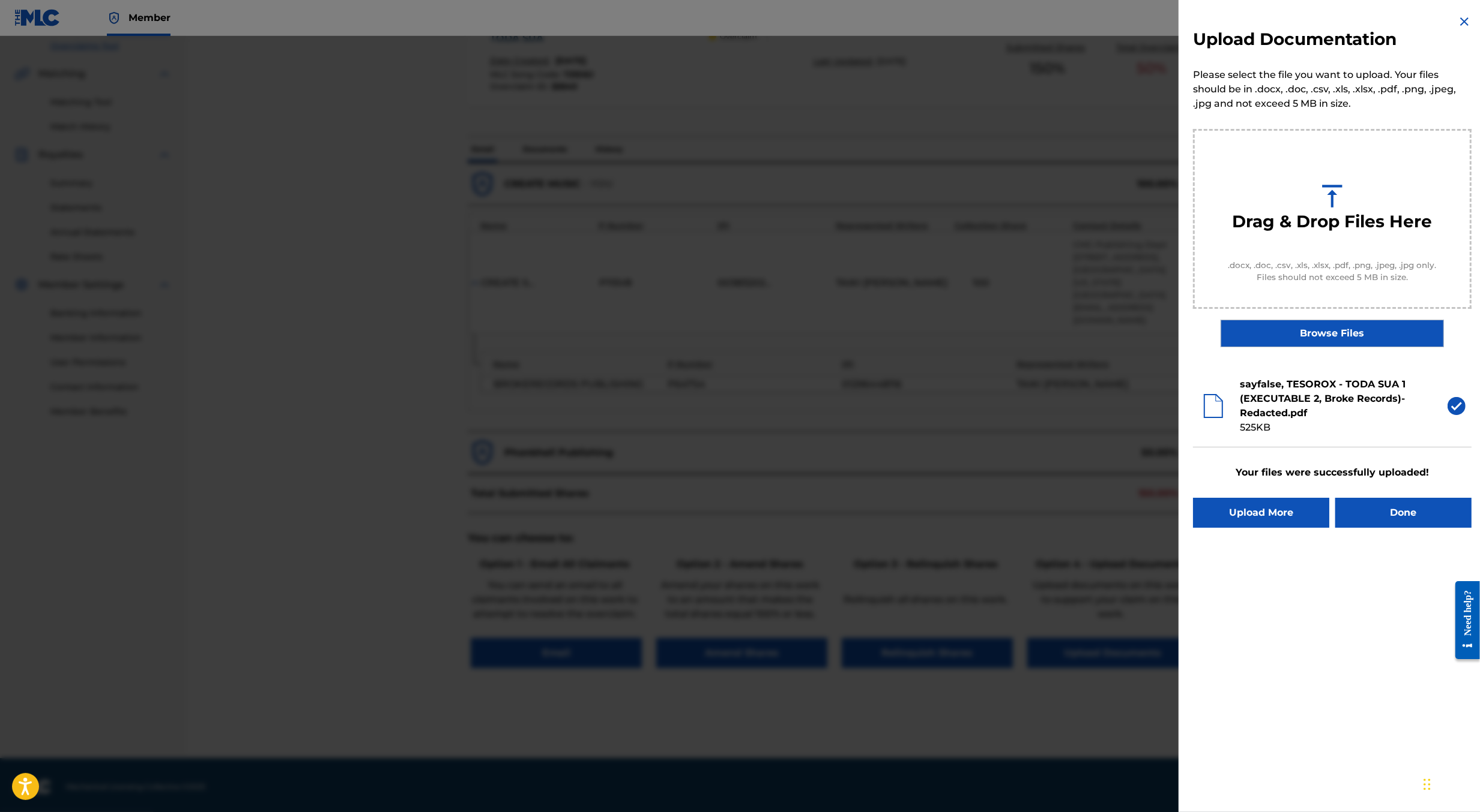
click at [1374, 512] on button "Done" at bounding box center [1403, 513] width 136 height 30
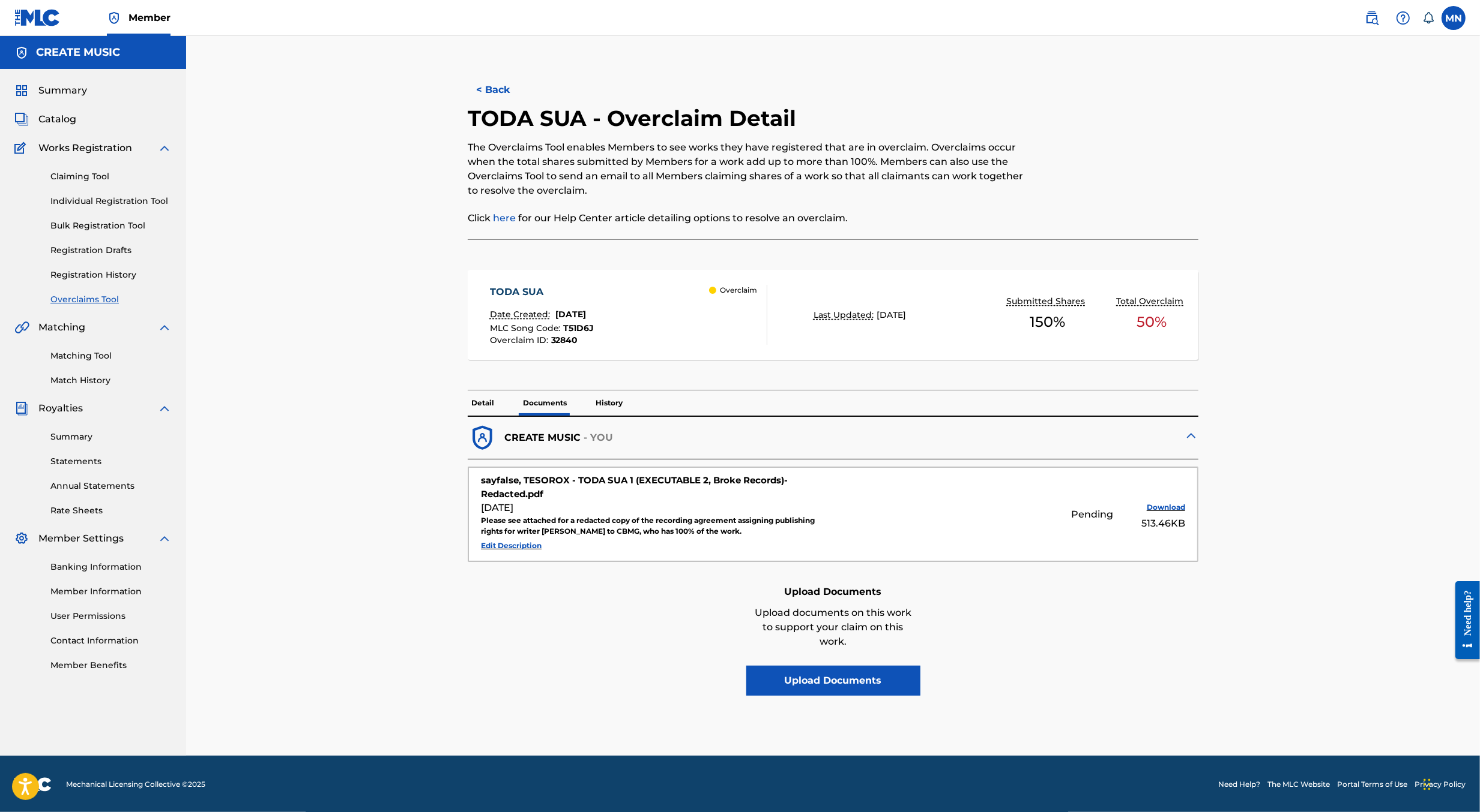
click at [93, 298] on link "Overclaims Tool" at bounding box center [110, 299] width 121 height 13
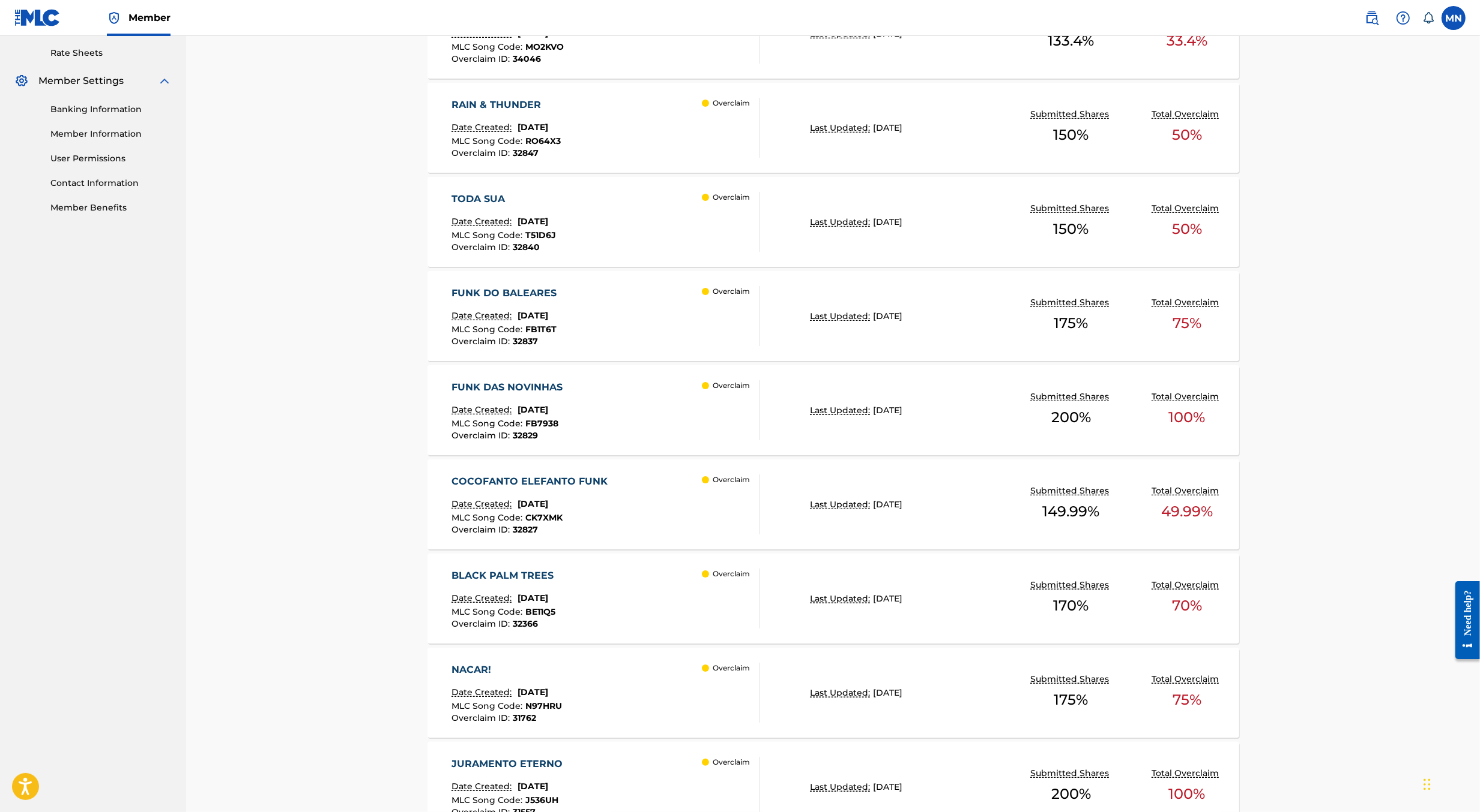
scroll to position [689, 0]
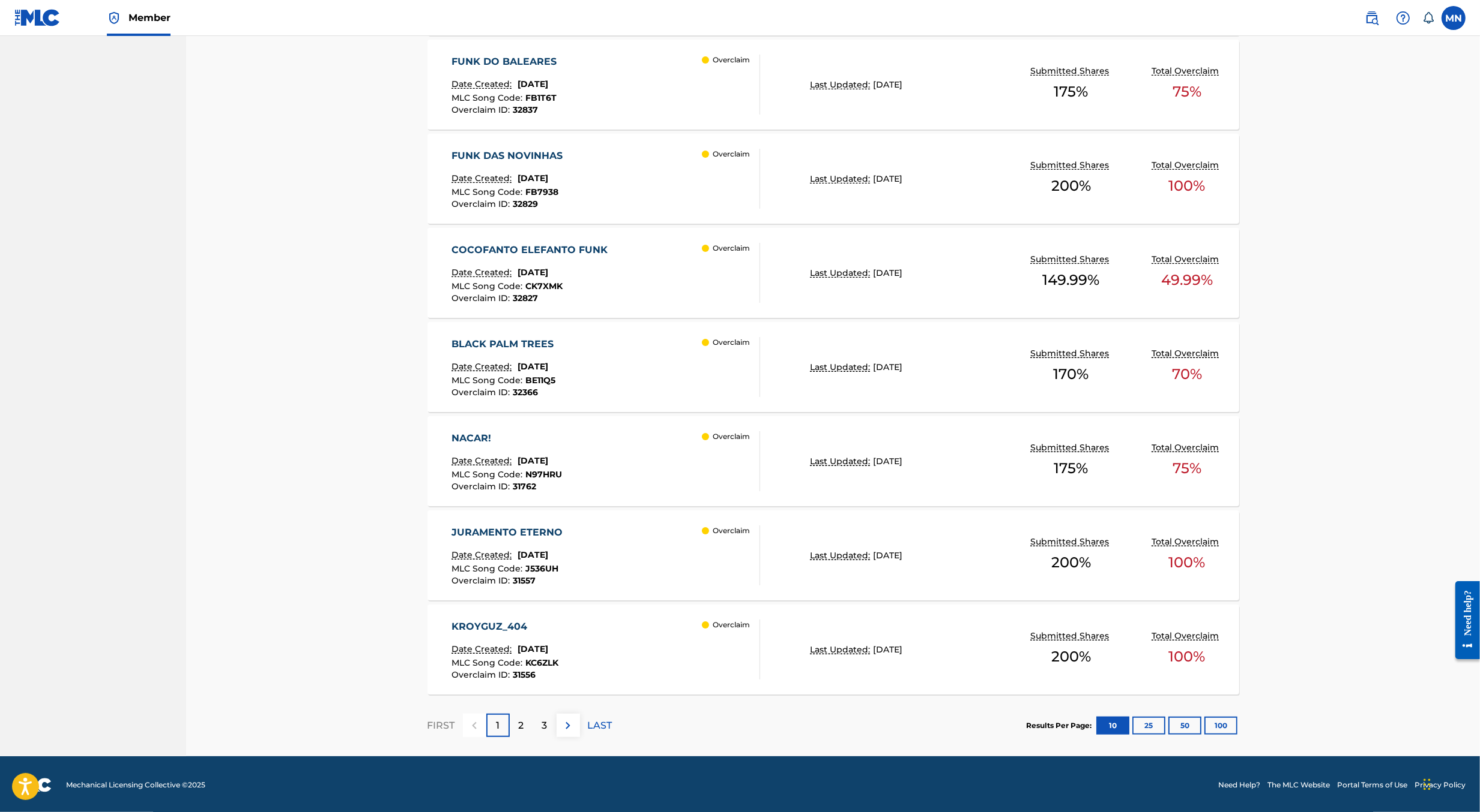
click at [616, 182] on div "FUNK DAS NOVINHAS Date Created: [DATE] MLC Song Code : FB7938 Overclaim ID : 32…" at bounding box center [606, 179] width 309 height 60
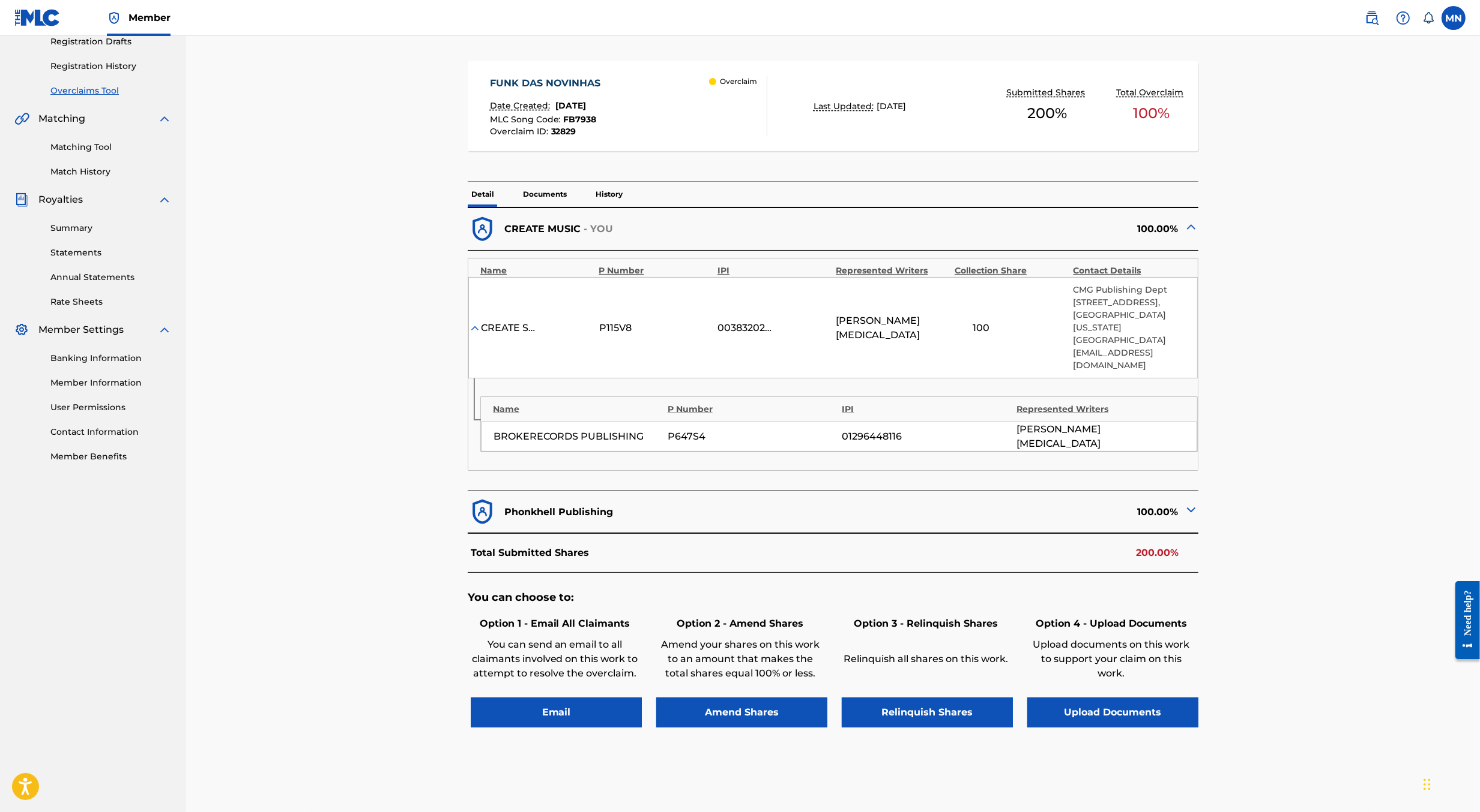
scroll to position [228, 0]
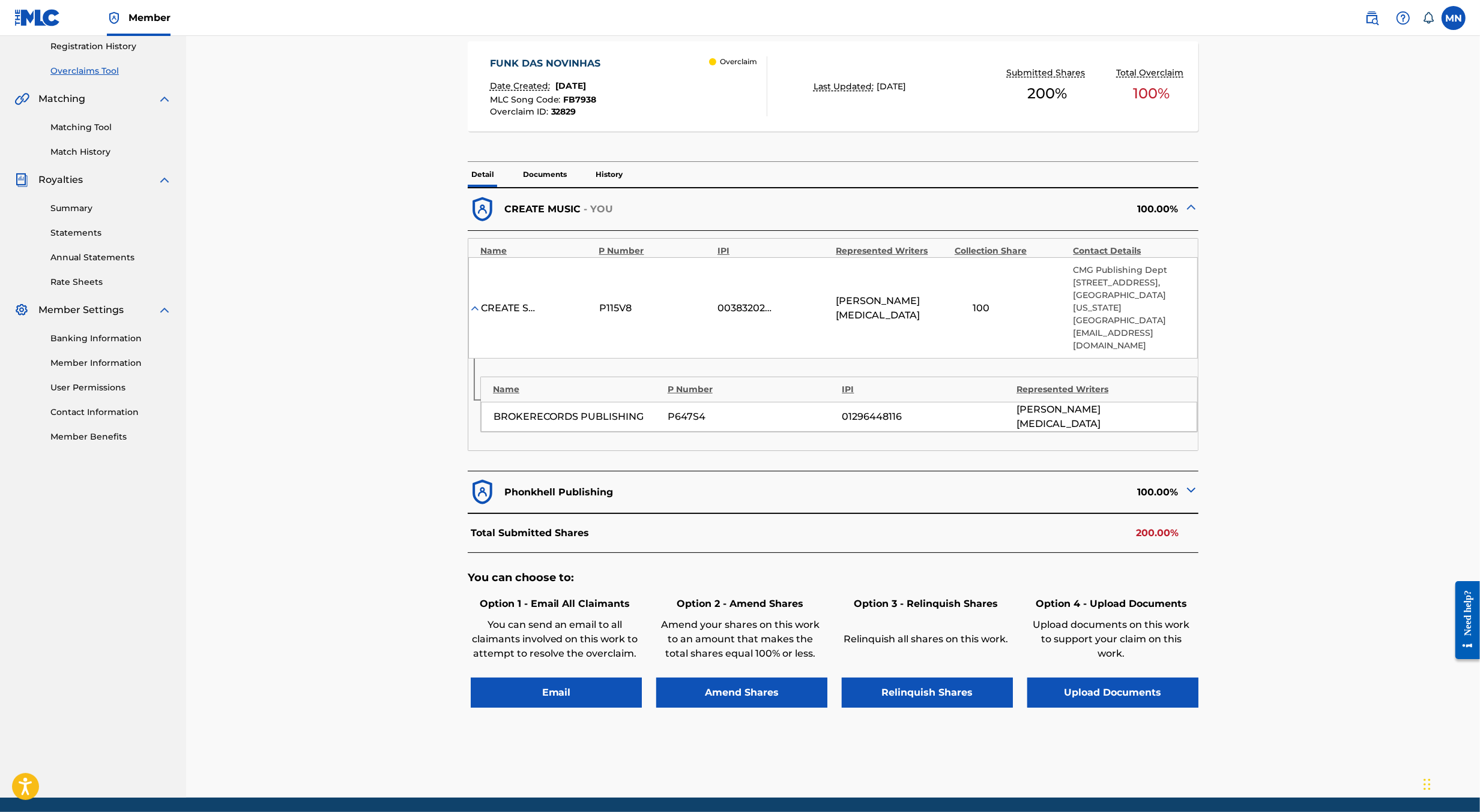
click at [1112, 678] on button "Upload Documents" at bounding box center [1113, 692] width 171 height 30
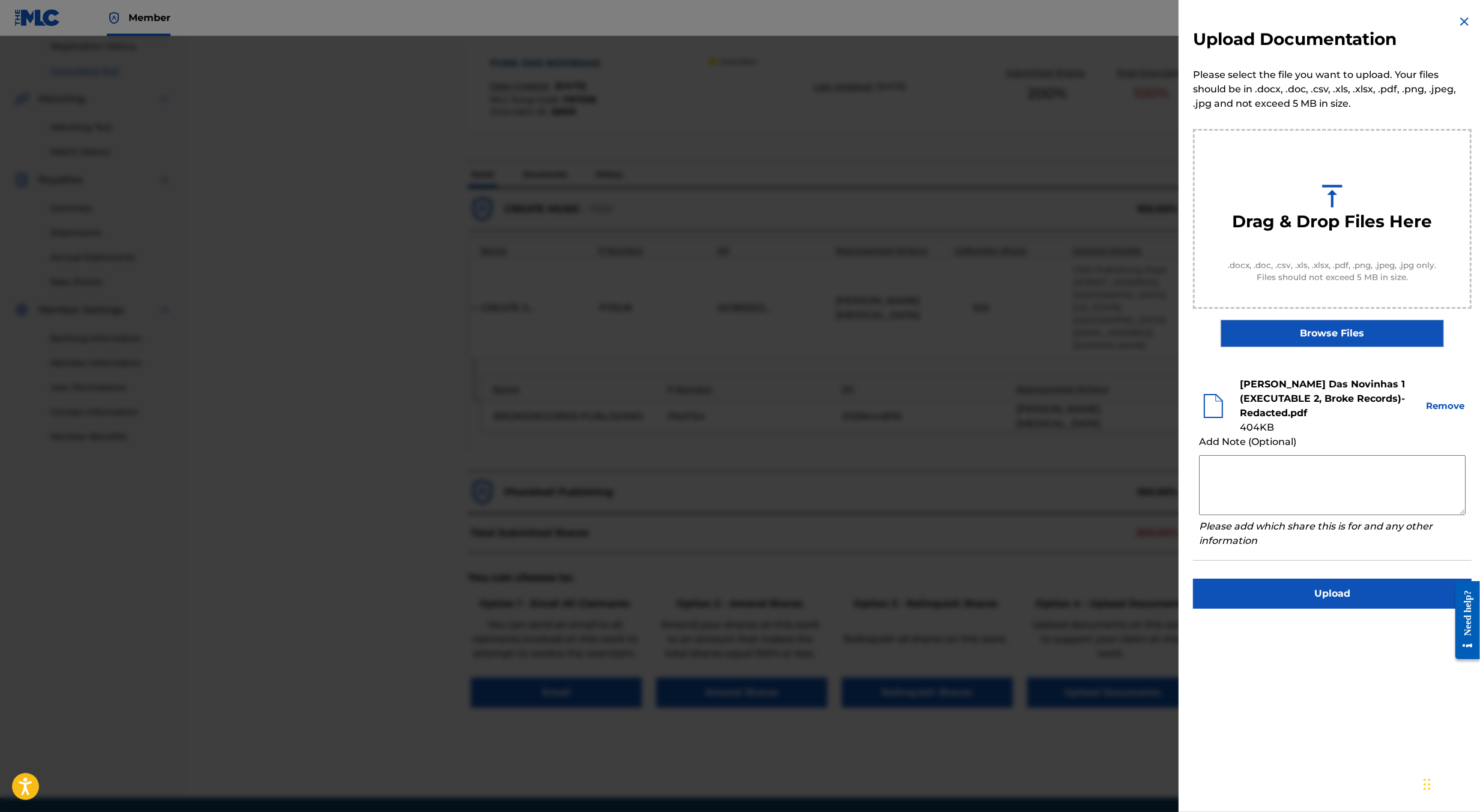
click at [1245, 472] on textarea at bounding box center [1332, 485] width 267 height 60
drag, startPoint x: 1245, startPoint y: 472, endPoint x: 1232, endPoint y: 463, distance: 15.8
click at [1232, 463] on textarea "Please see attached for a redacted" at bounding box center [1332, 485] width 267 height 60
click at [1385, 463] on textarea "Please see attached for a redacted" at bounding box center [1332, 485] width 267 height 60
type textarea "Please see attached for a redacted copy of the recording agreement assigning pu…"
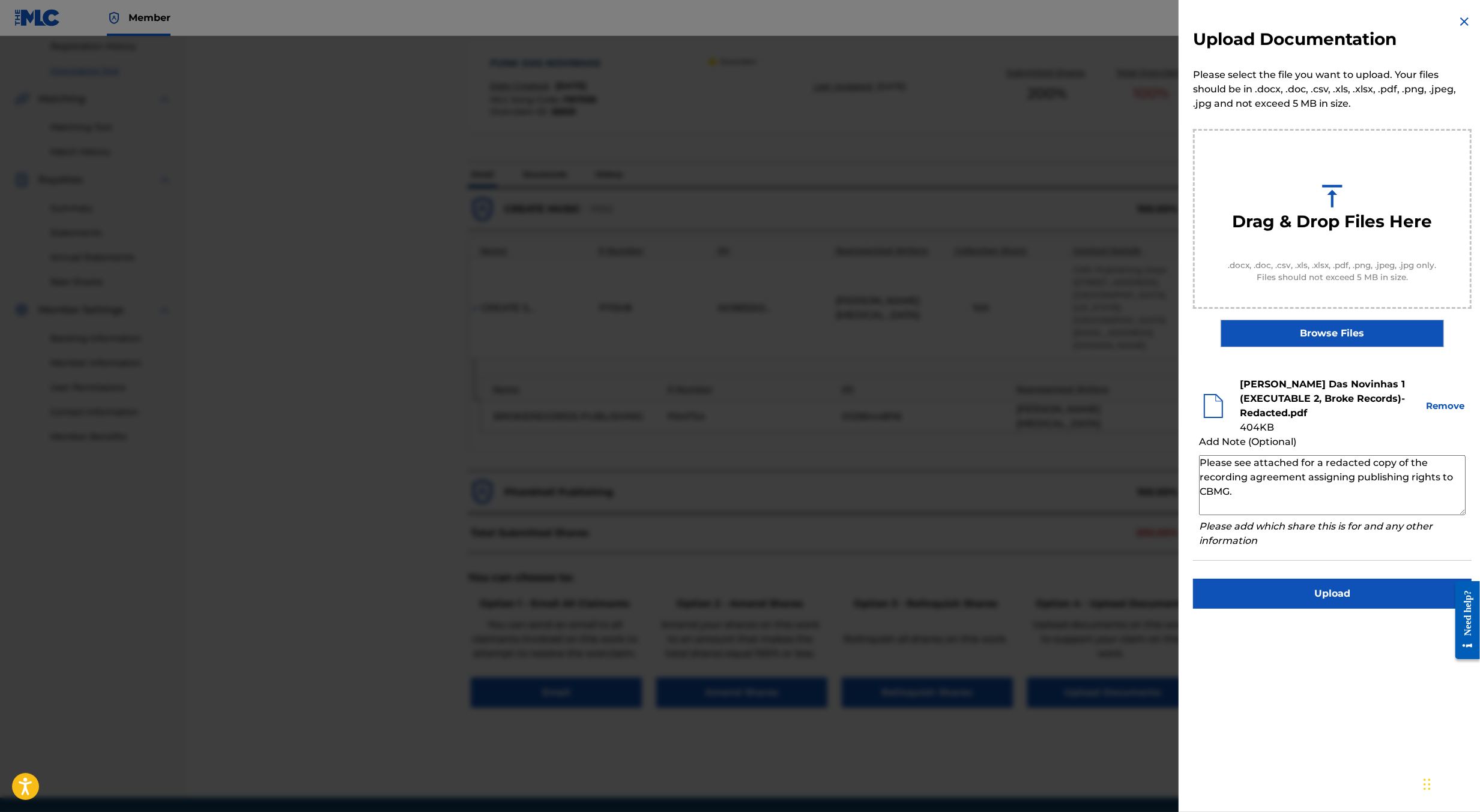
click at [1312, 592] on button "Upload" at bounding box center [1332, 594] width 279 height 30
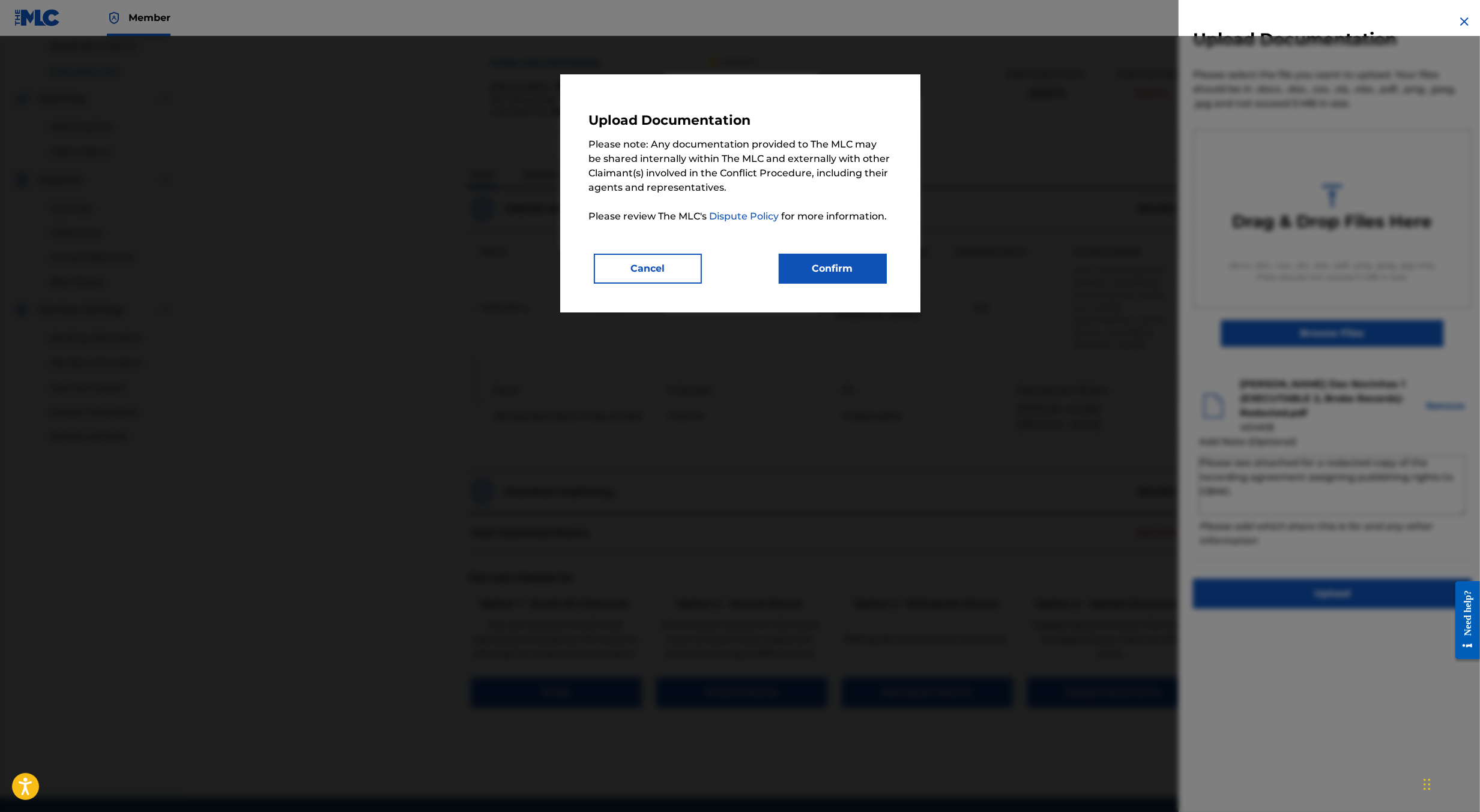
click at [851, 269] on button "Confirm" at bounding box center [833, 268] width 108 height 30
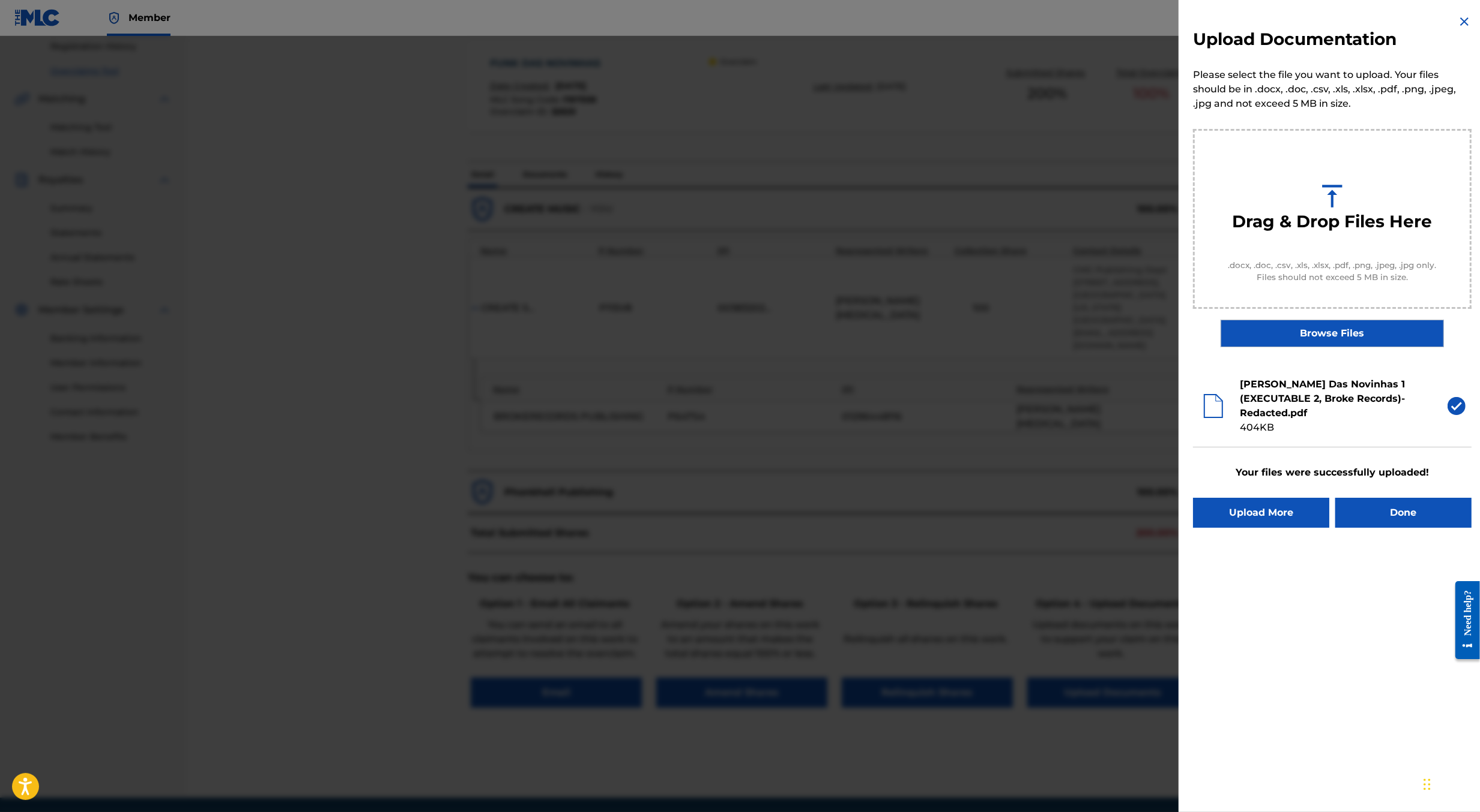
click at [1390, 521] on button "Done" at bounding box center [1403, 513] width 136 height 30
